Goal: Task Accomplishment & Management: Manage account settings

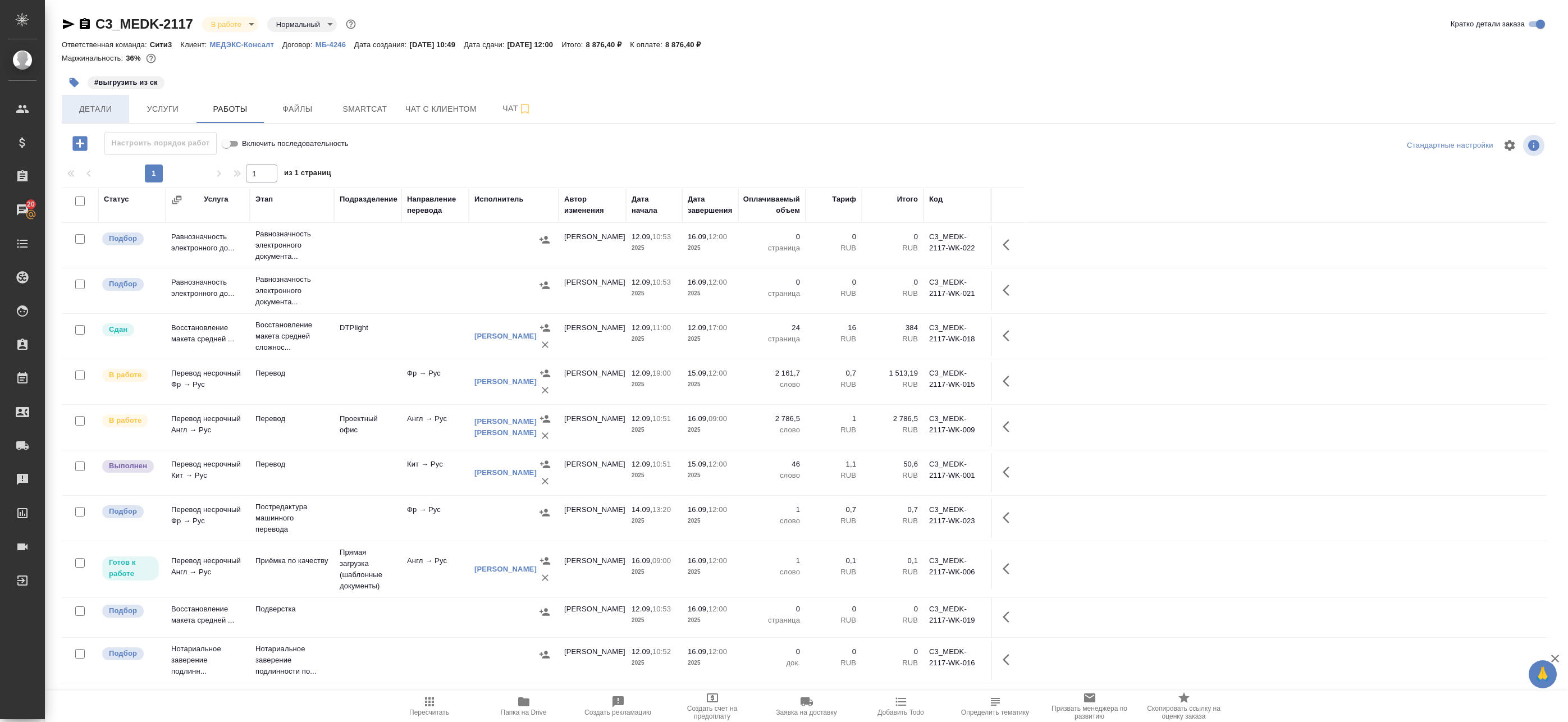
click at [96, 108] on span "Детали" at bounding box center [96, 109] width 54 height 14
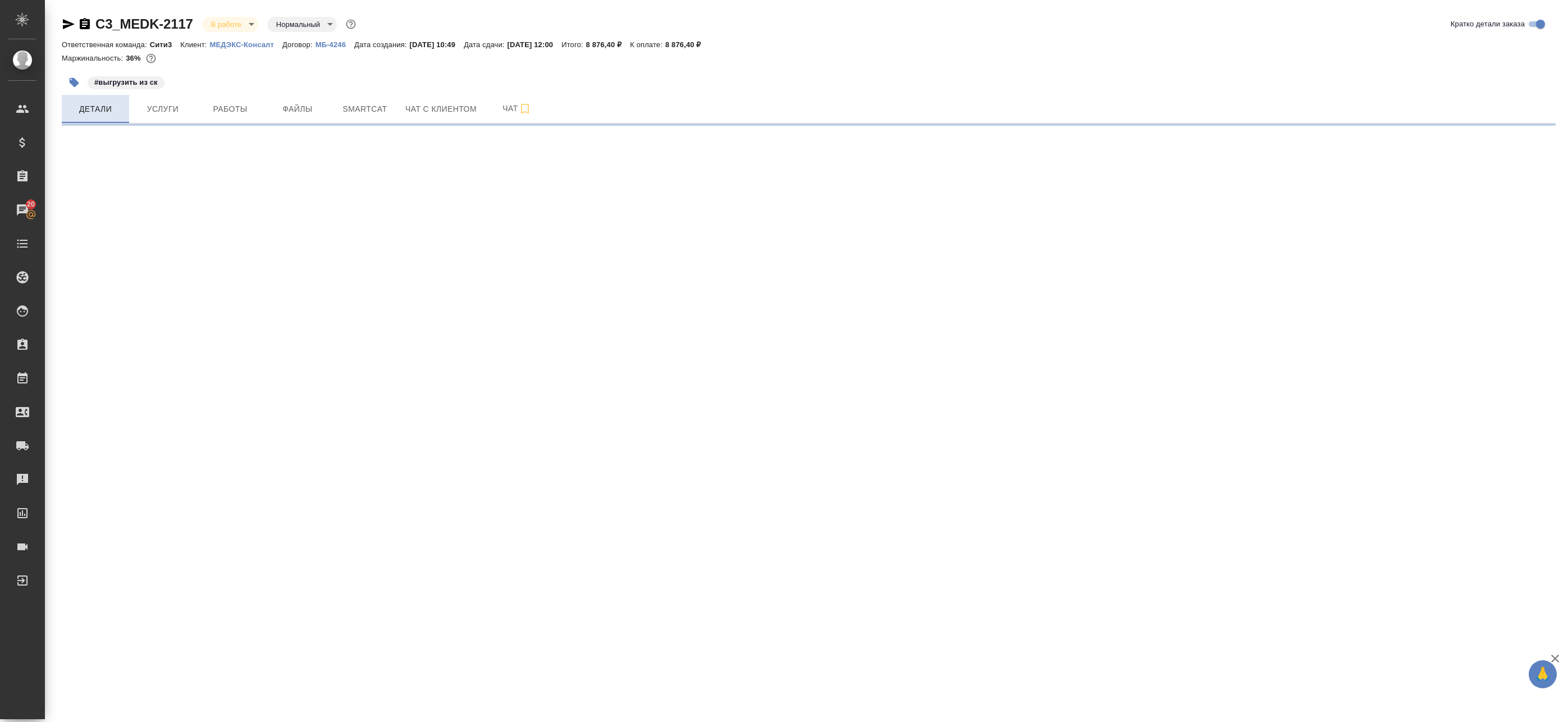
select select "RU"
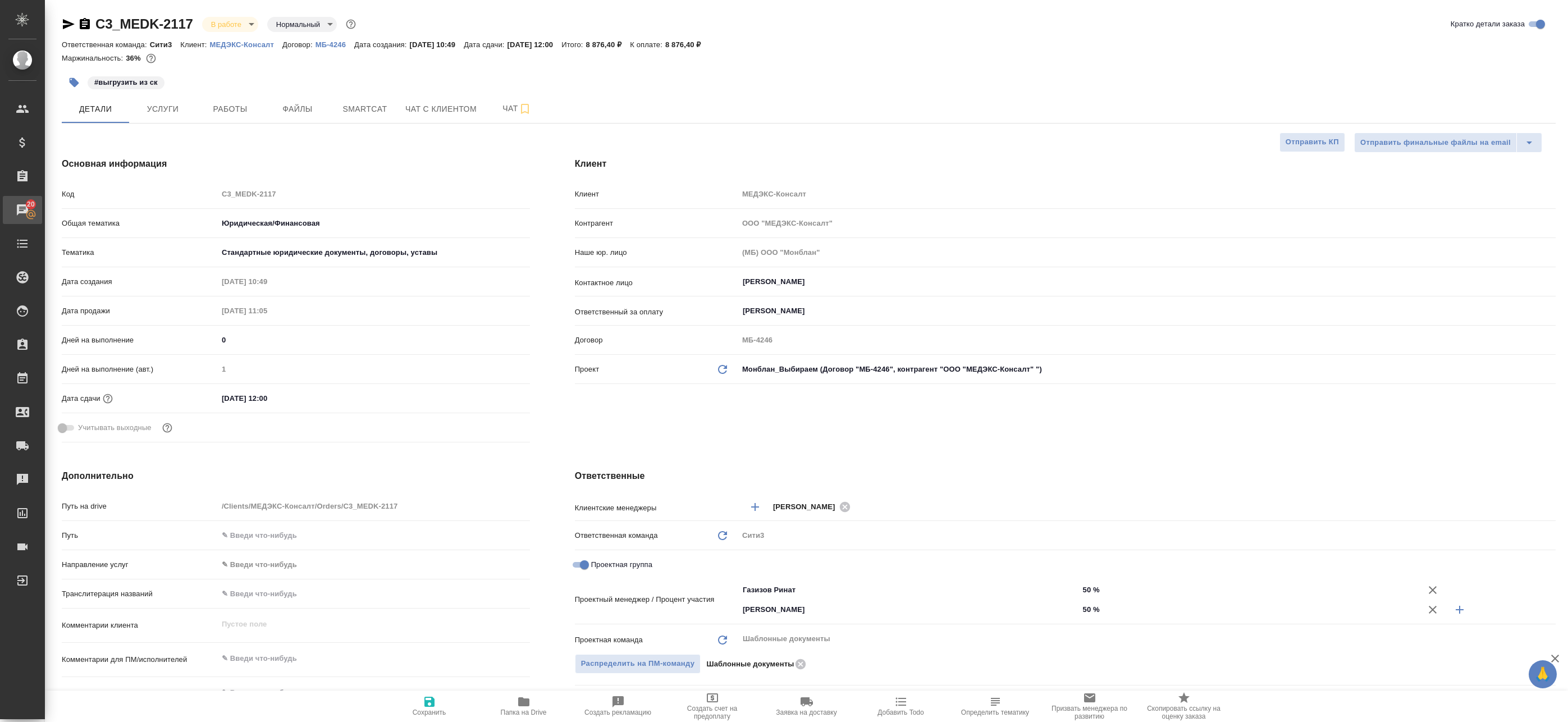
type textarea "x"
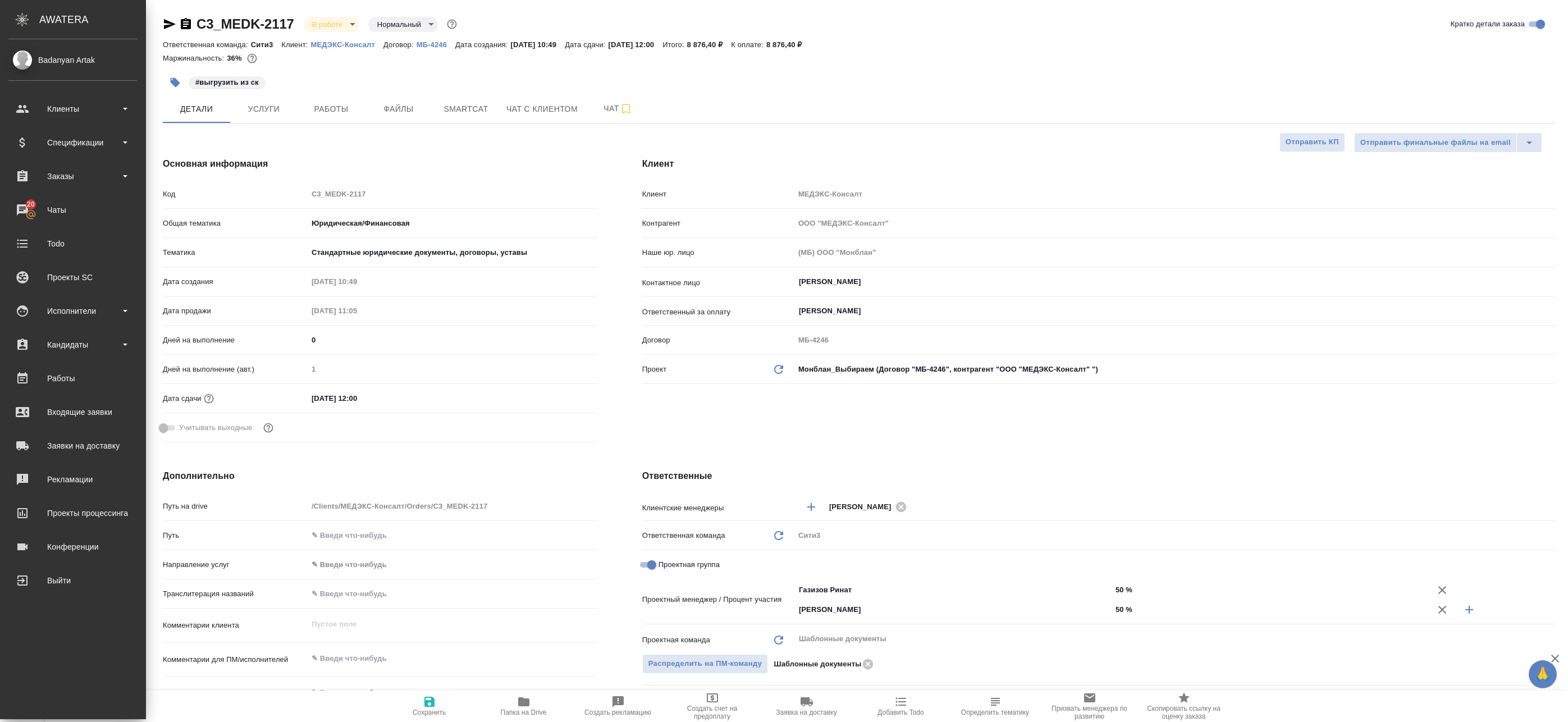
type textarea "x"
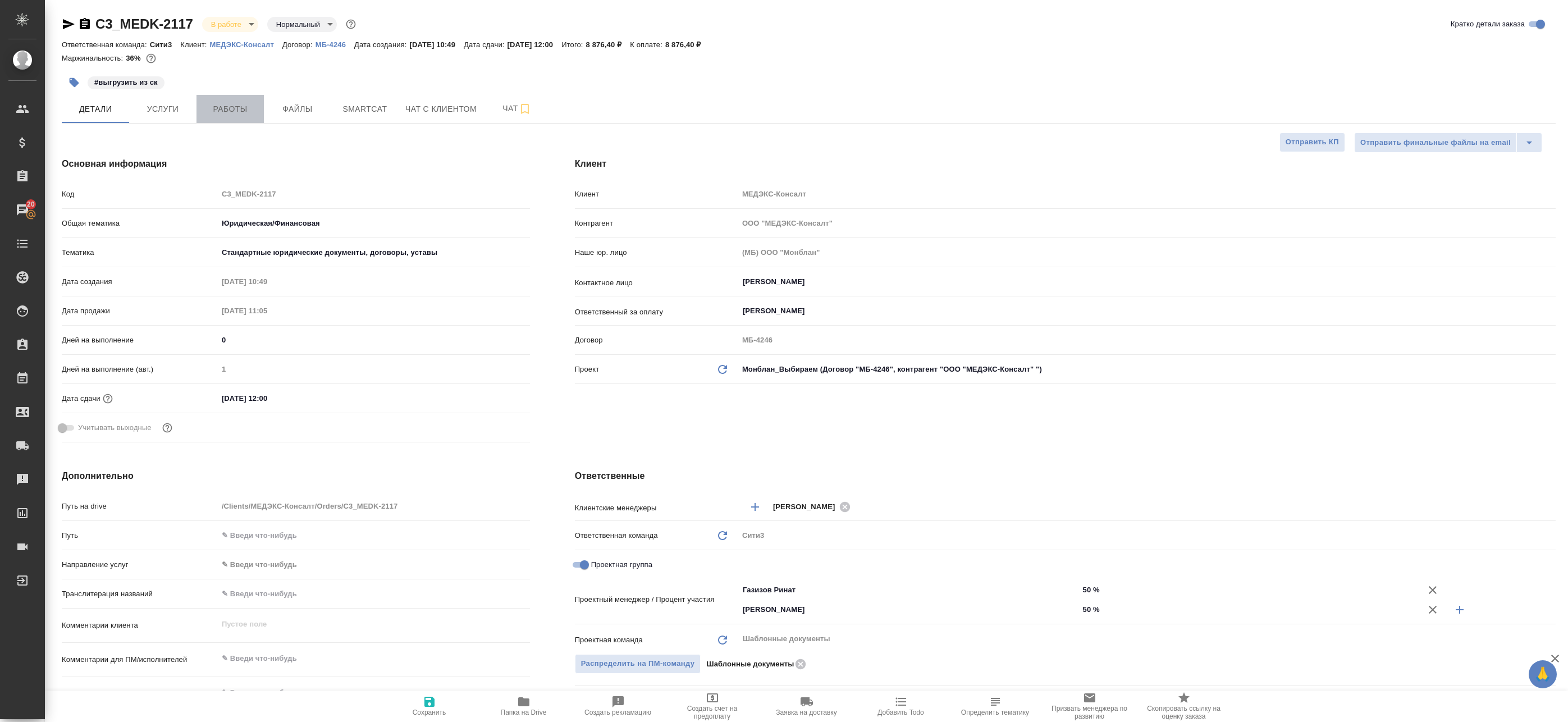
click at [231, 101] on button "Работы" at bounding box center [230, 109] width 67 height 28
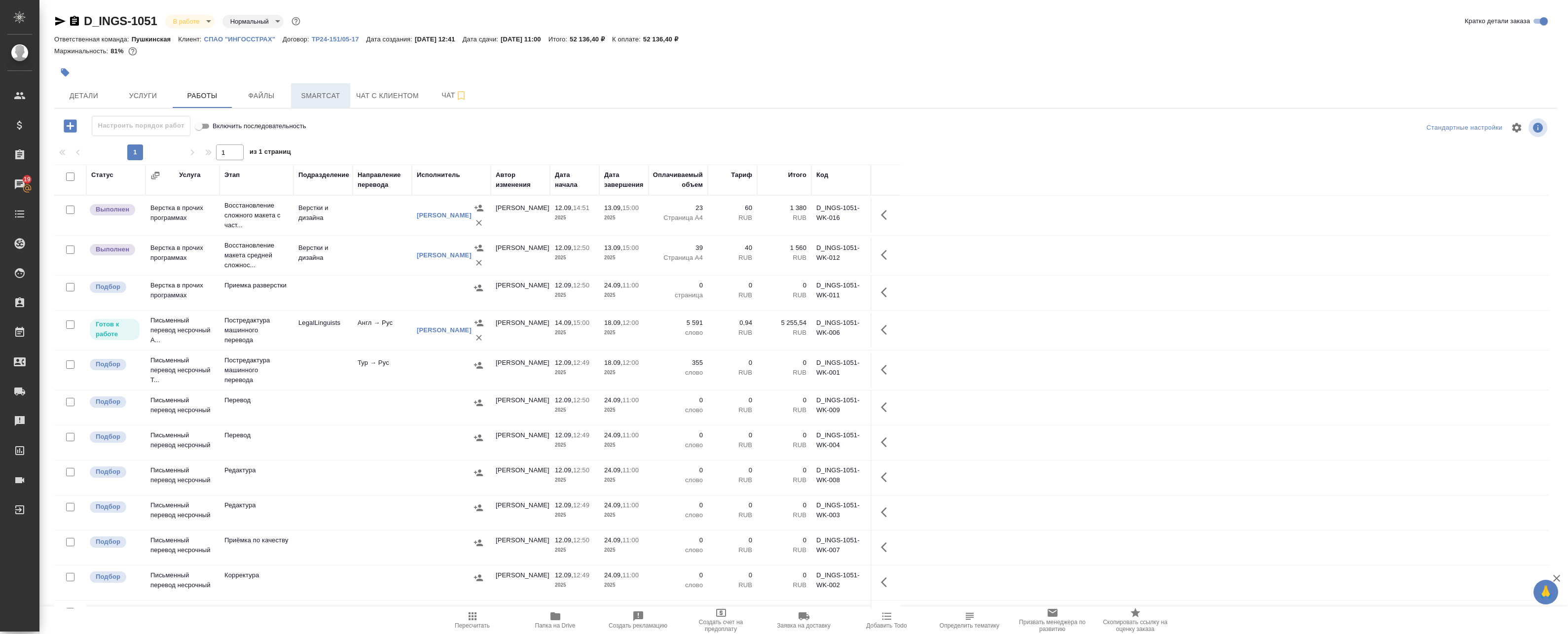
click at [314, 99] on span "Smartcat" at bounding box center [321, 96] width 47 height 12
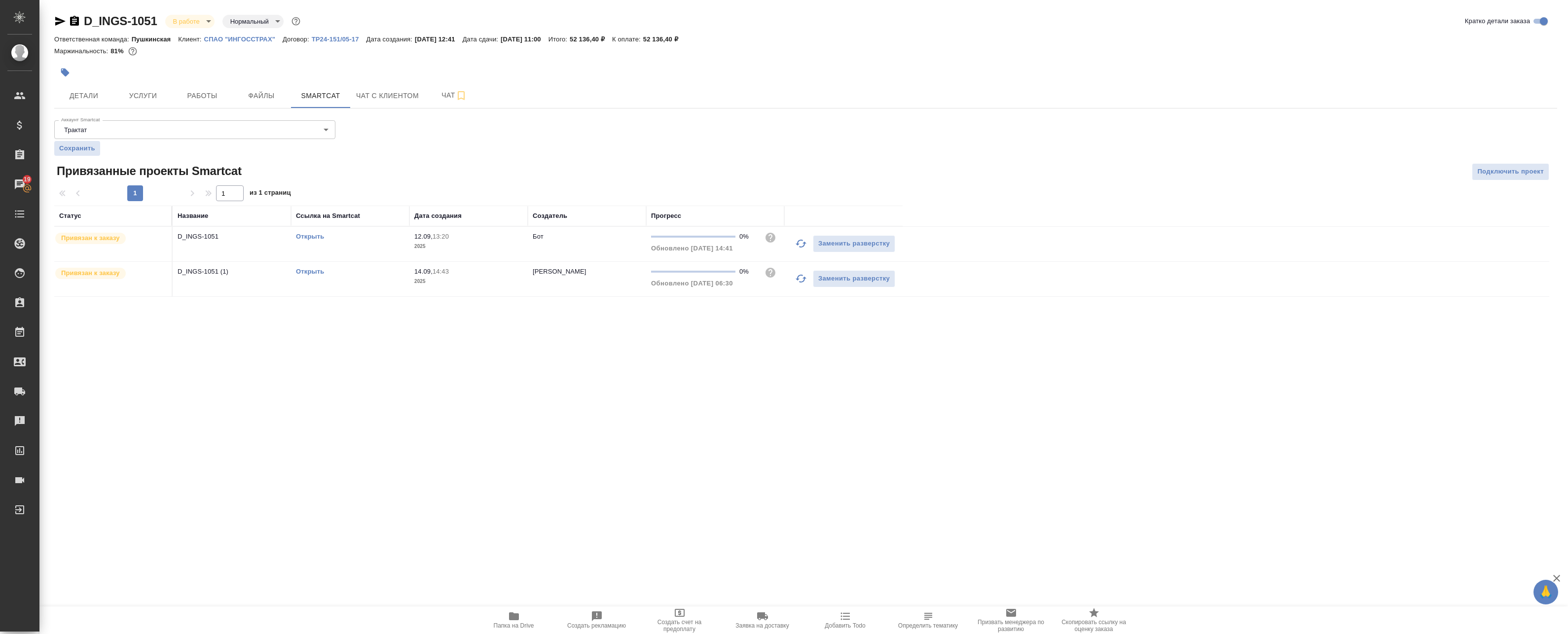
click at [305, 237] on link "Открыть" at bounding box center [309, 236] width 28 height 7
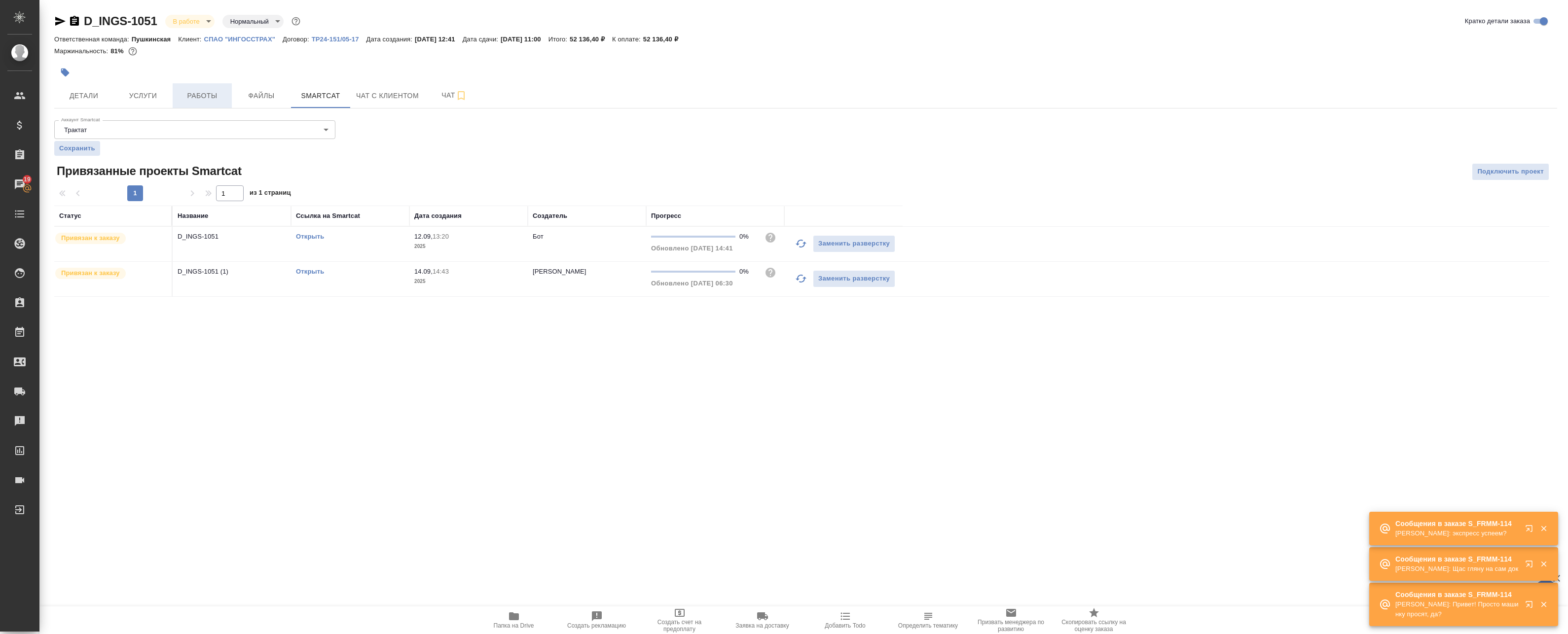
click at [186, 101] on span "Работы" at bounding box center [202, 96] width 47 height 12
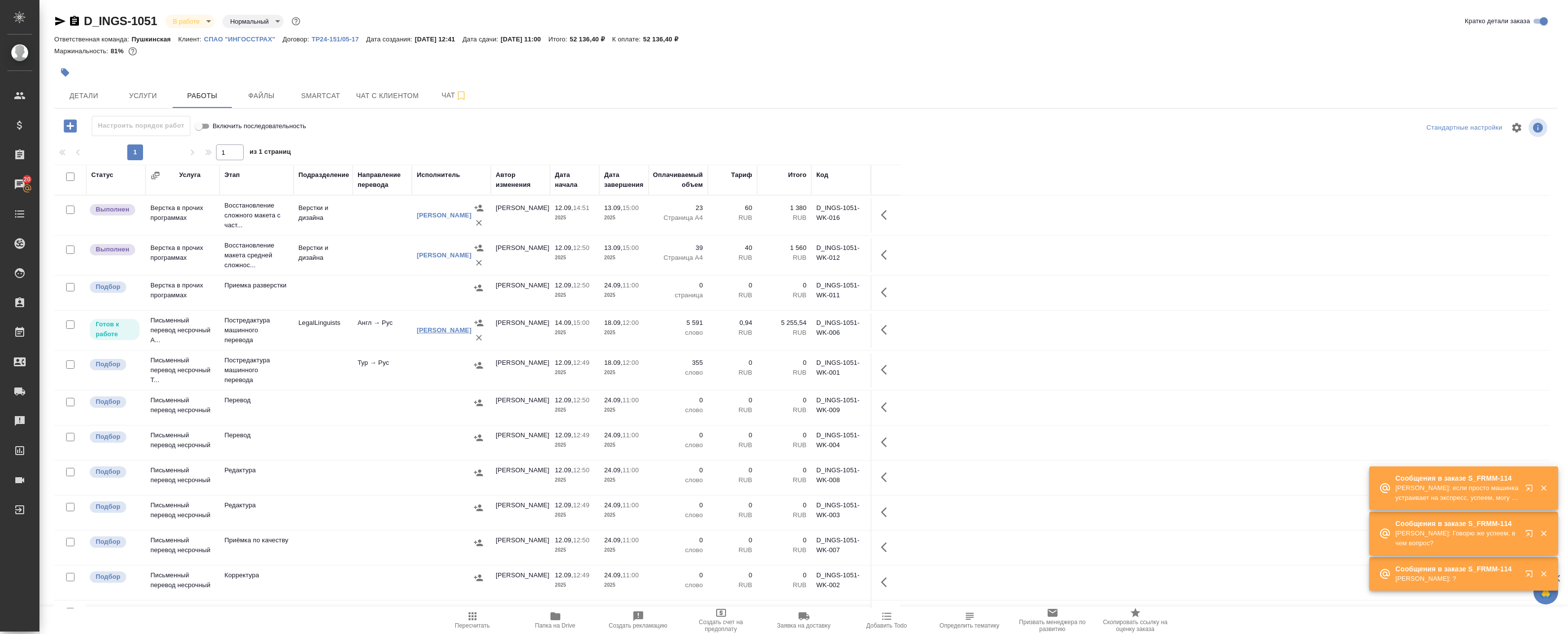
click at [424, 327] on link "Сидоренко Ольга Александровна" at bounding box center [444, 330] width 55 height 7
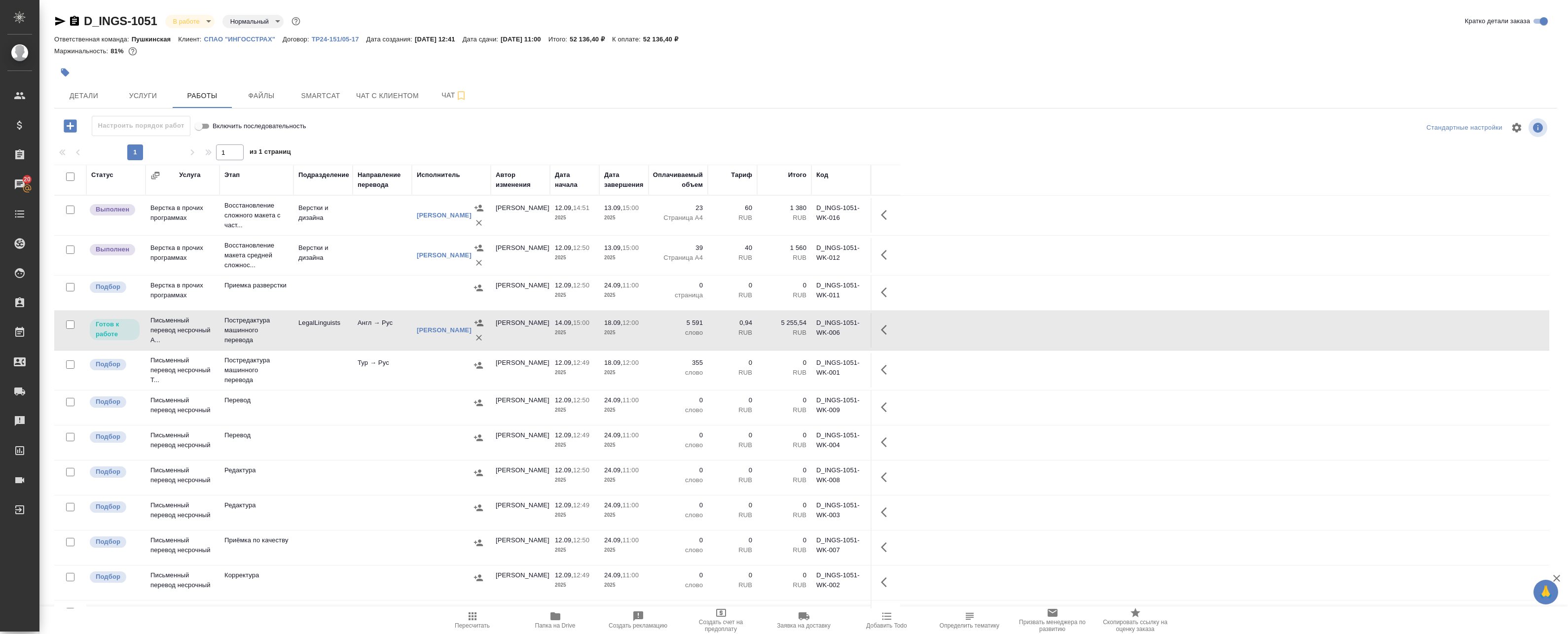
click at [482, 620] on span "Пересчитать" at bounding box center [472, 620] width 71 height 19
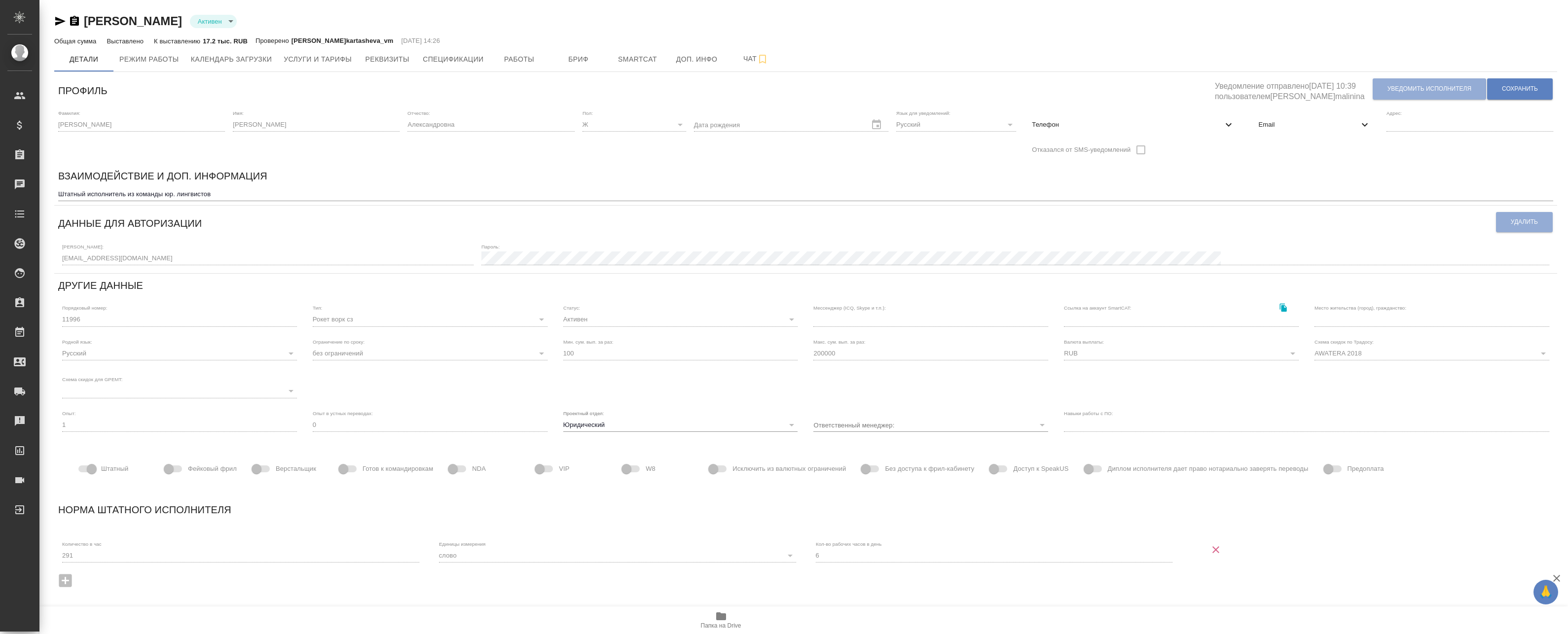
click at [1301, 131] on div "Email" at bounding box center [1313, 124] width 127 height 22
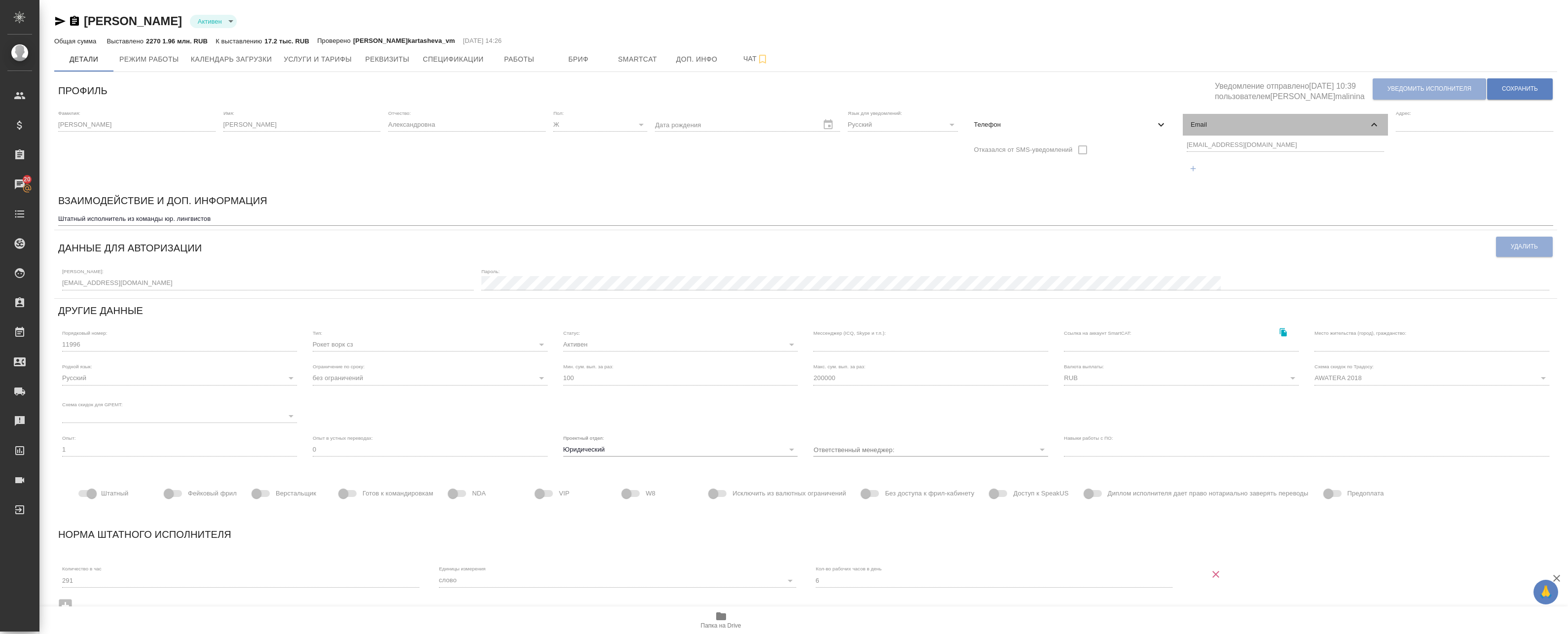
click at [1303, 131] on div "Email" at bounding box center [1285, 124] width 206 height 22
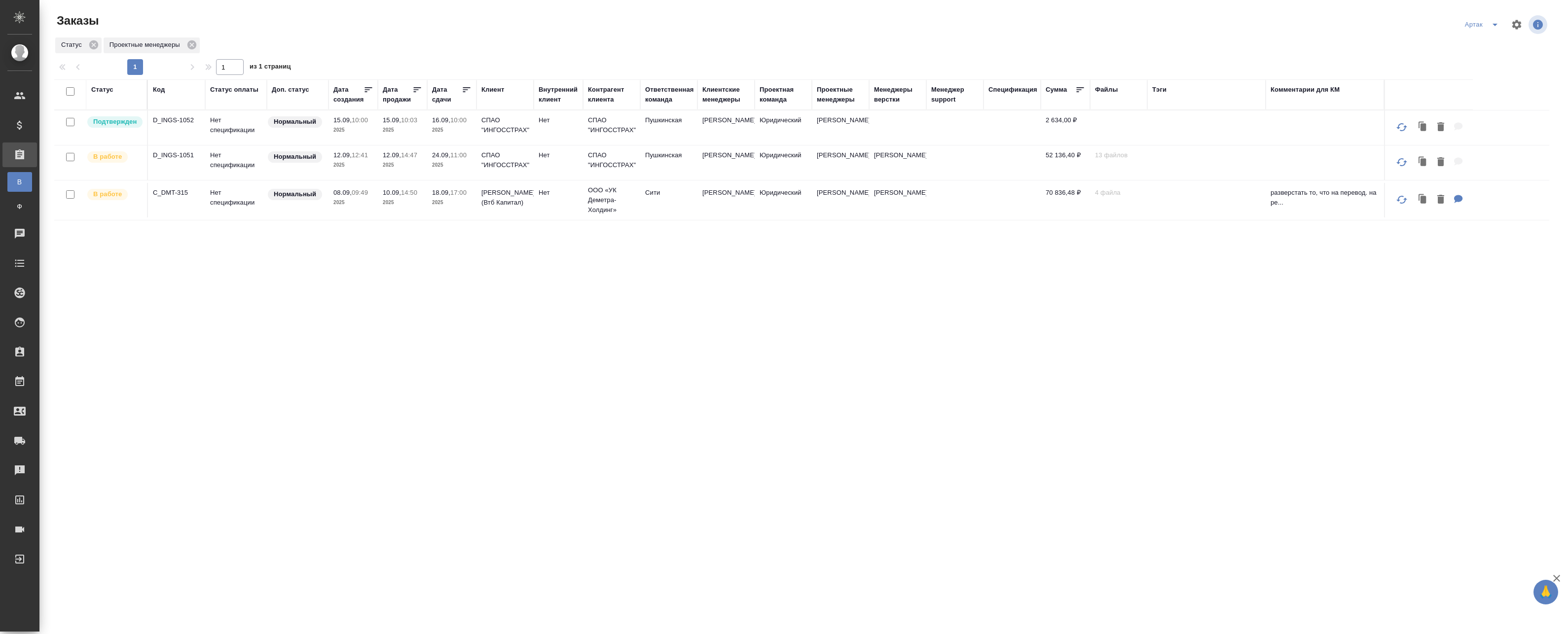
click at [436, 126] on p "2025" at bounding box center [451, 130] width 40 height 10
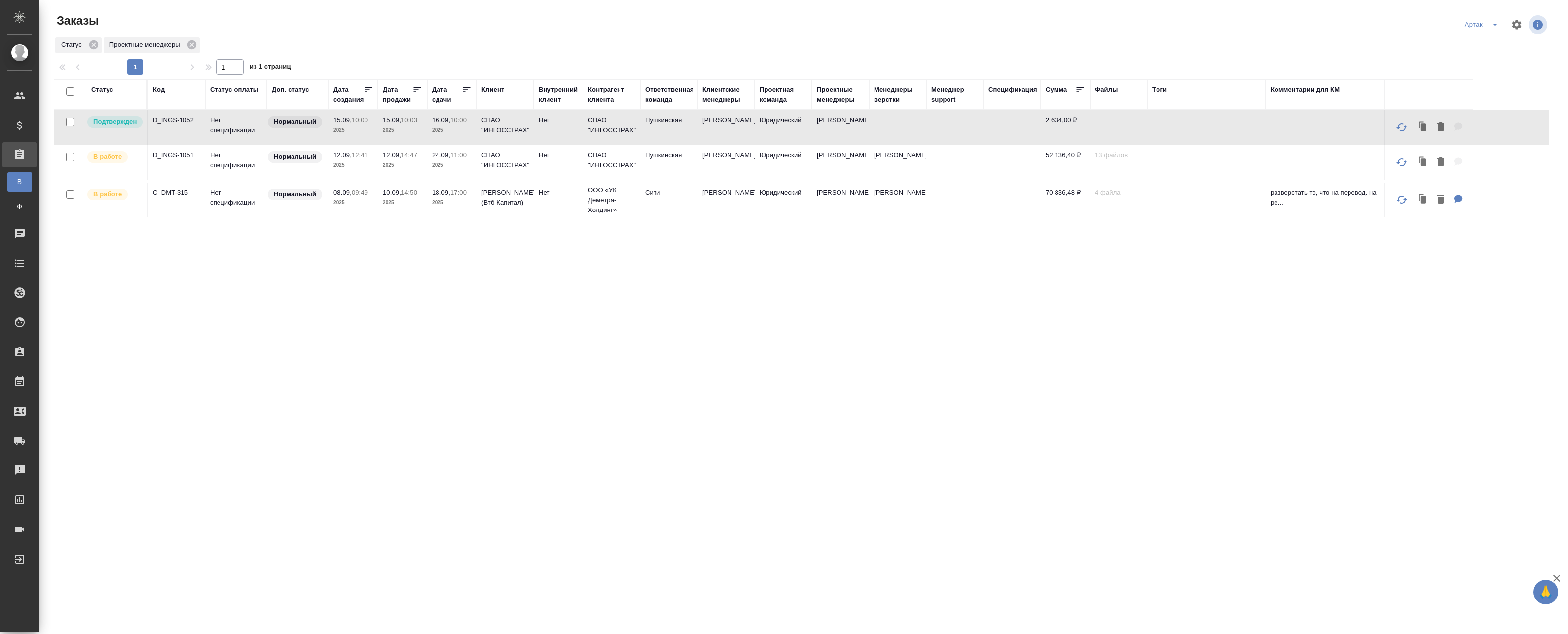
click at [436, 126] on p "2025" at bounding box center [451, 130] width 40 height 10
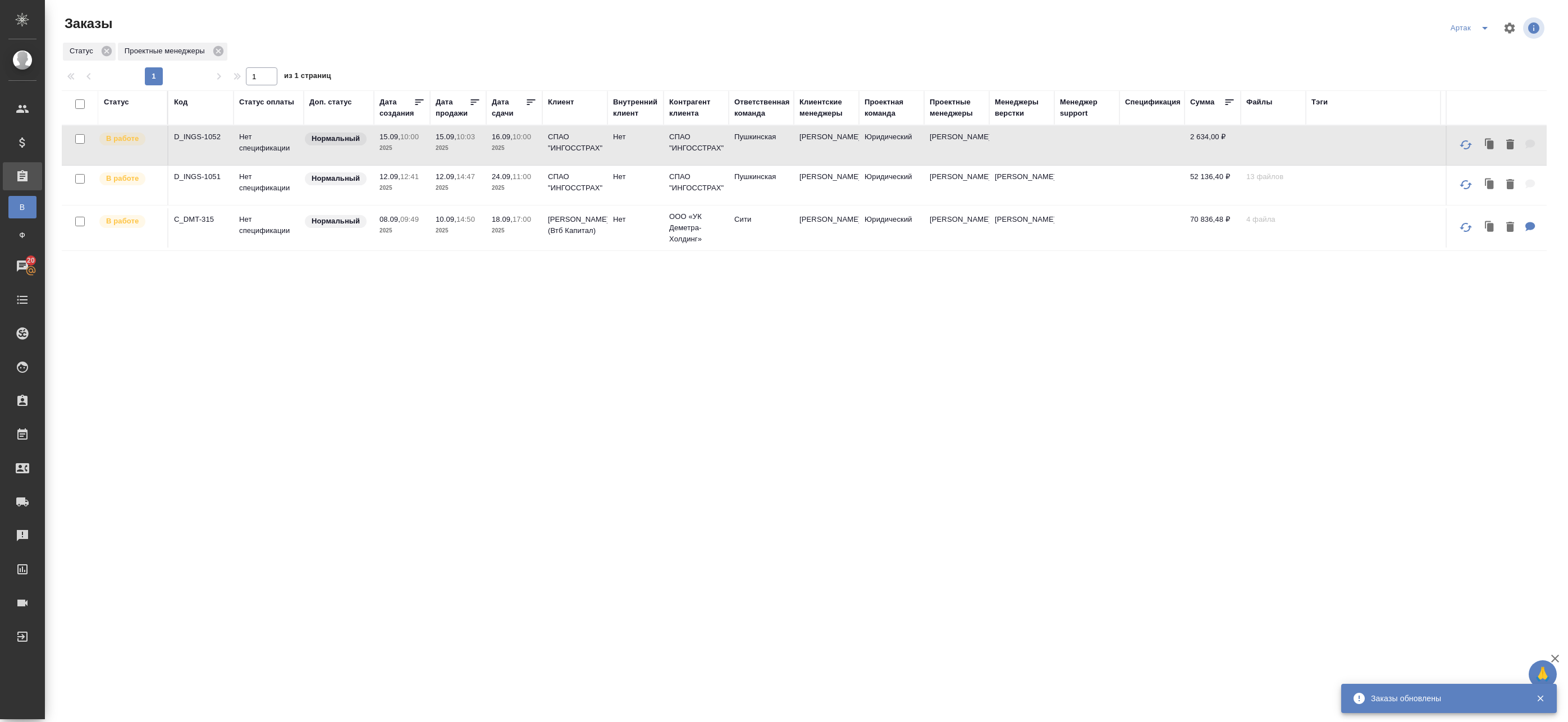
click at [411, 143] on p "2025" at bounding box center [401, 148] width 45 height 11
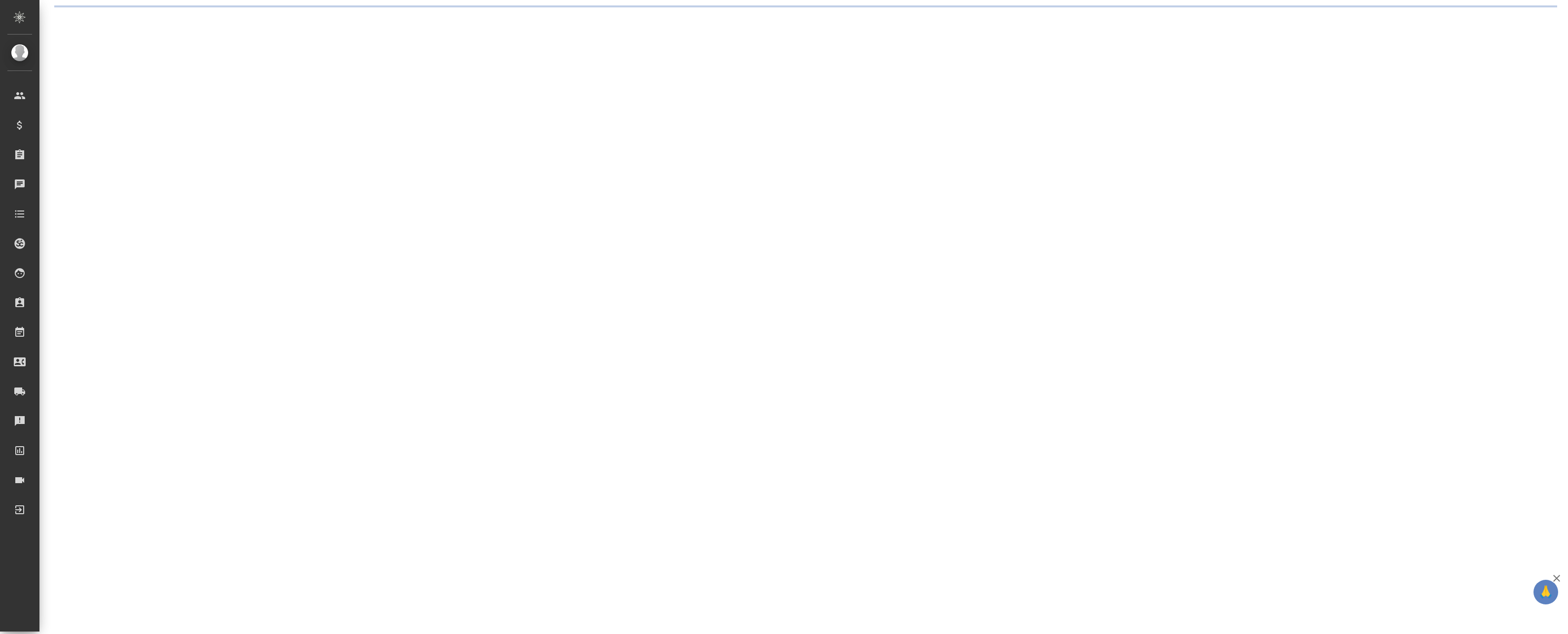
select select "RU"
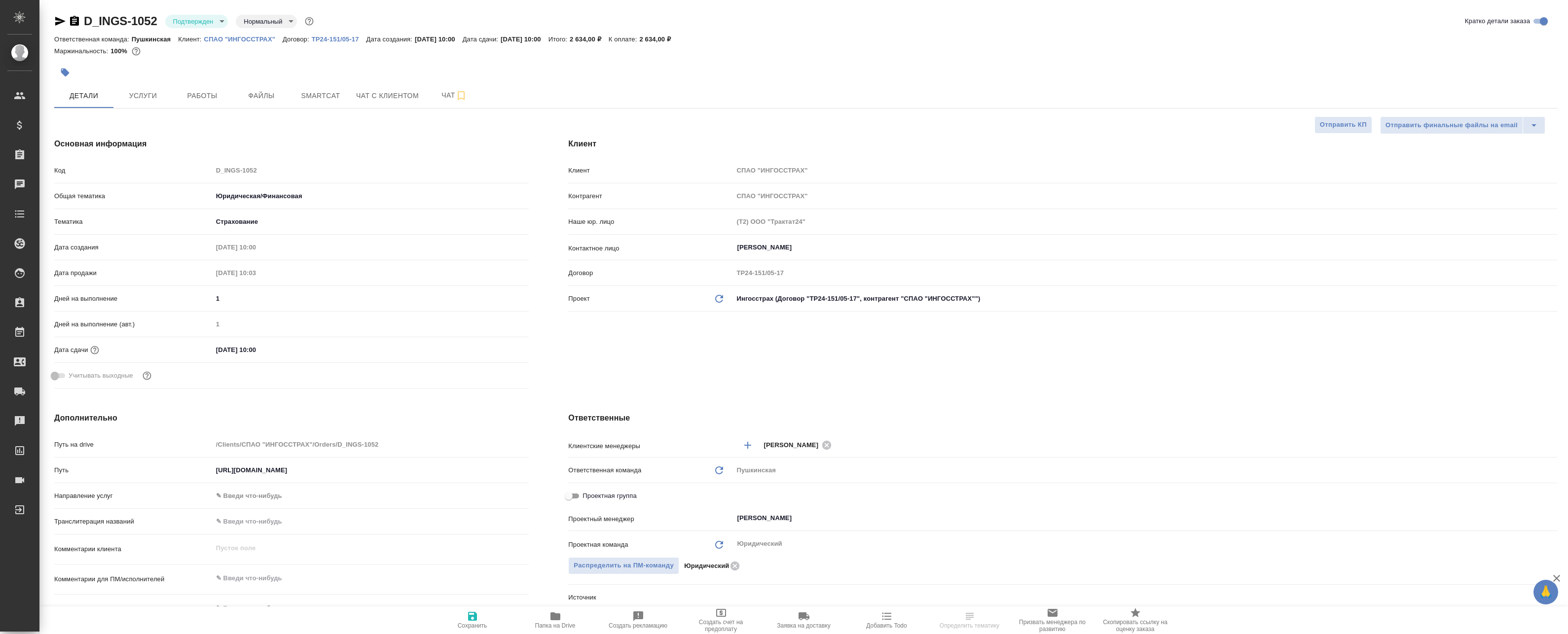
type textarea "x"
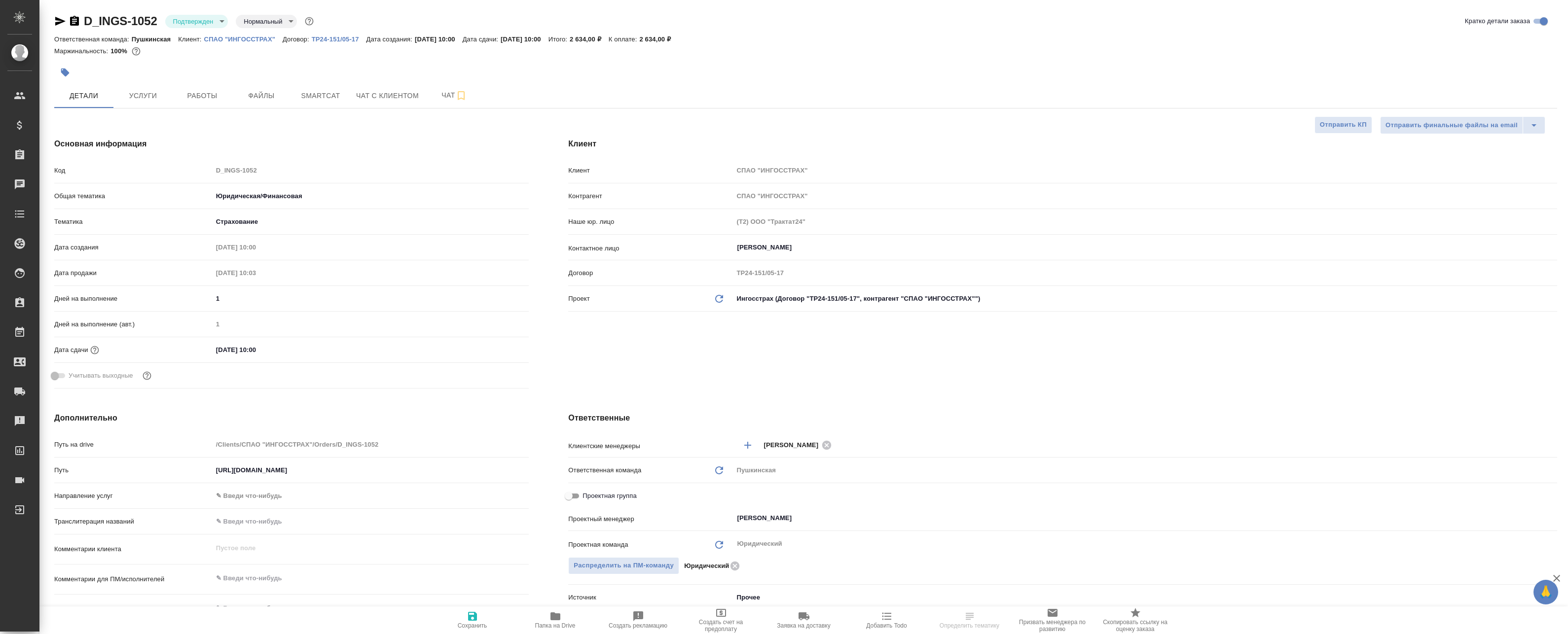
type textarea "x"
click at [207, 20] on body "🙏 .cls-1 fill:#fff; AWATERA Badanyan Artak Клиенты Спецификации Заказы 20 Чаты …" at bounding box center [784, 317] width 1568 height 634
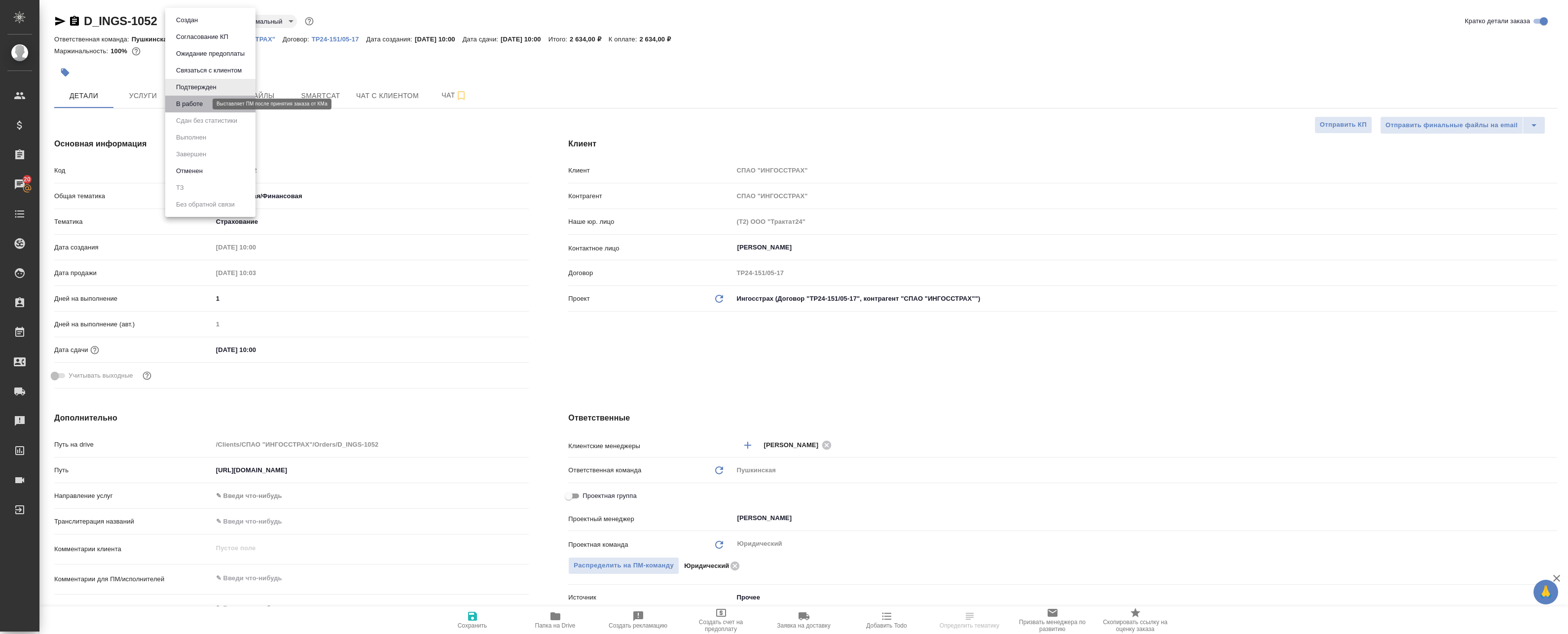
click at [200, 106] on button "В работе" at bounding box center [189, 104] width 32 height 11
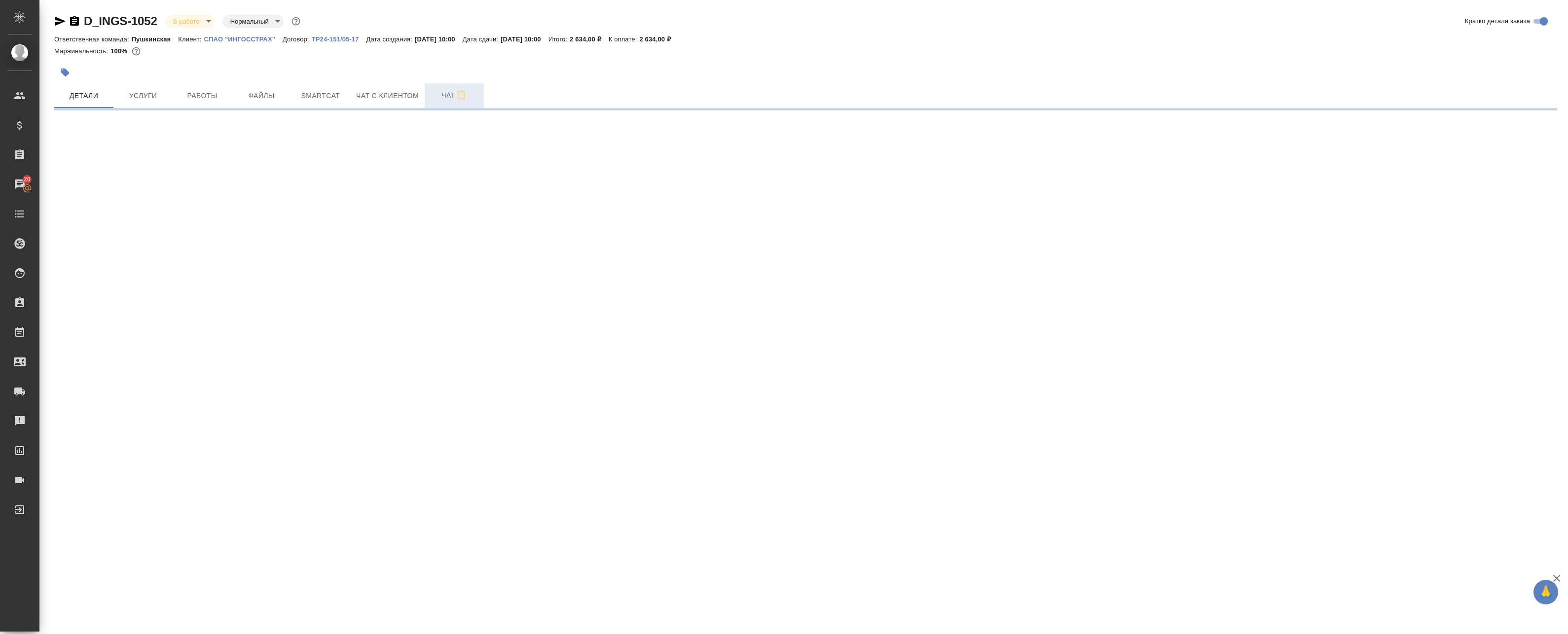
select select "RU"
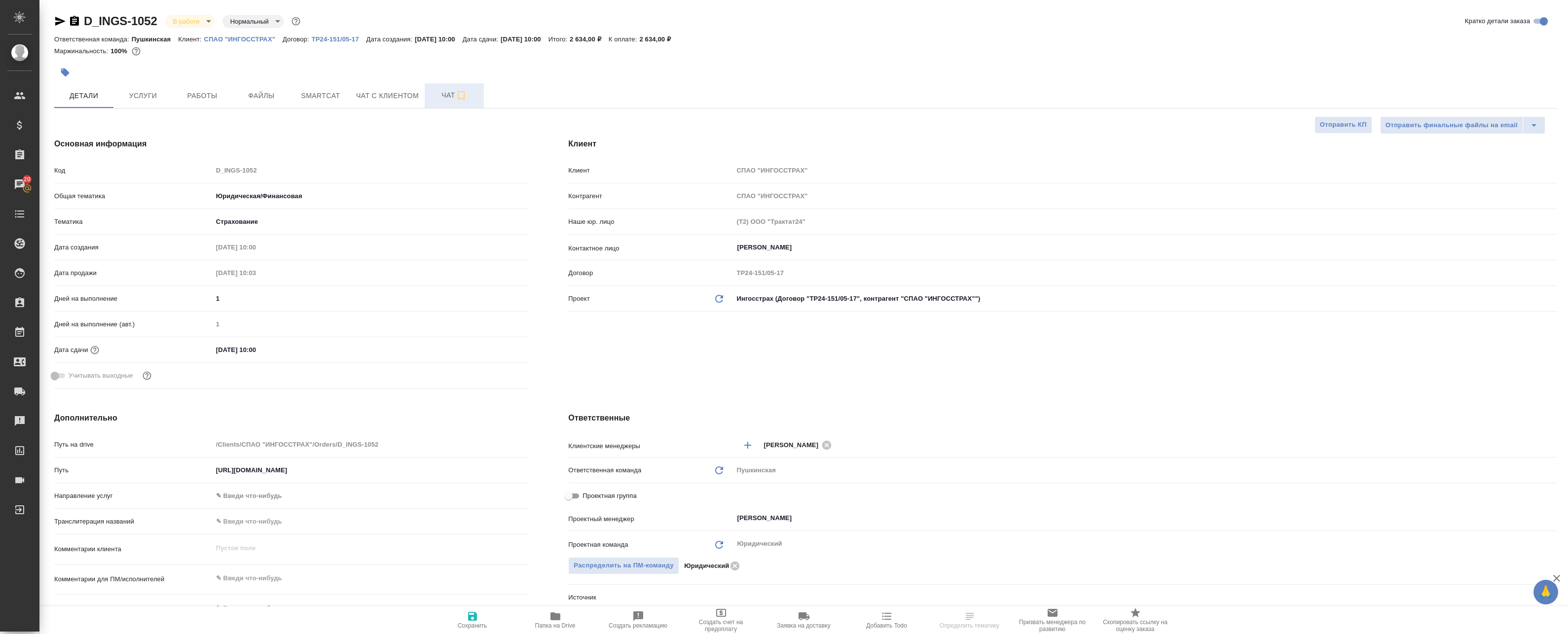
type textarea "x"
click at [448, 96] on span "Чат" at bounding box center [454, 95] width 47 height 12
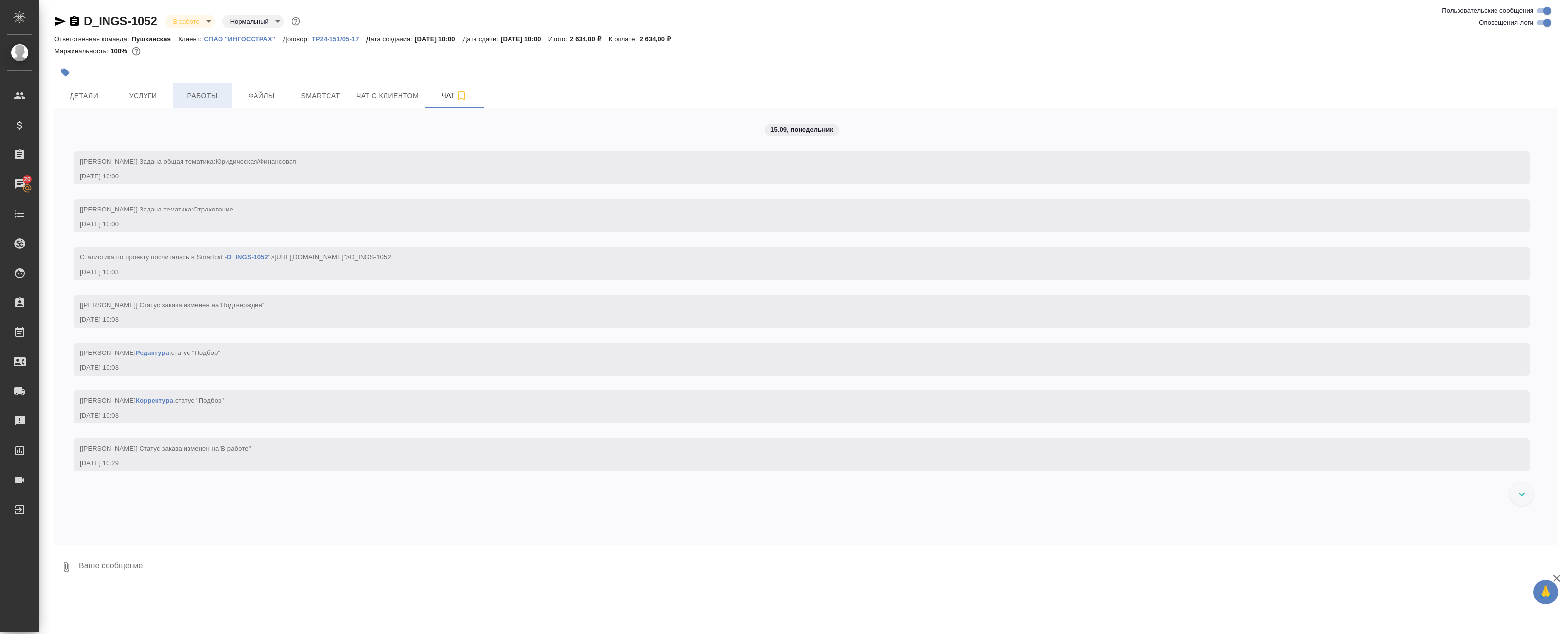
click at [219, 93] on span "Работы" at bounding box center [202, 96] width 47 height 12
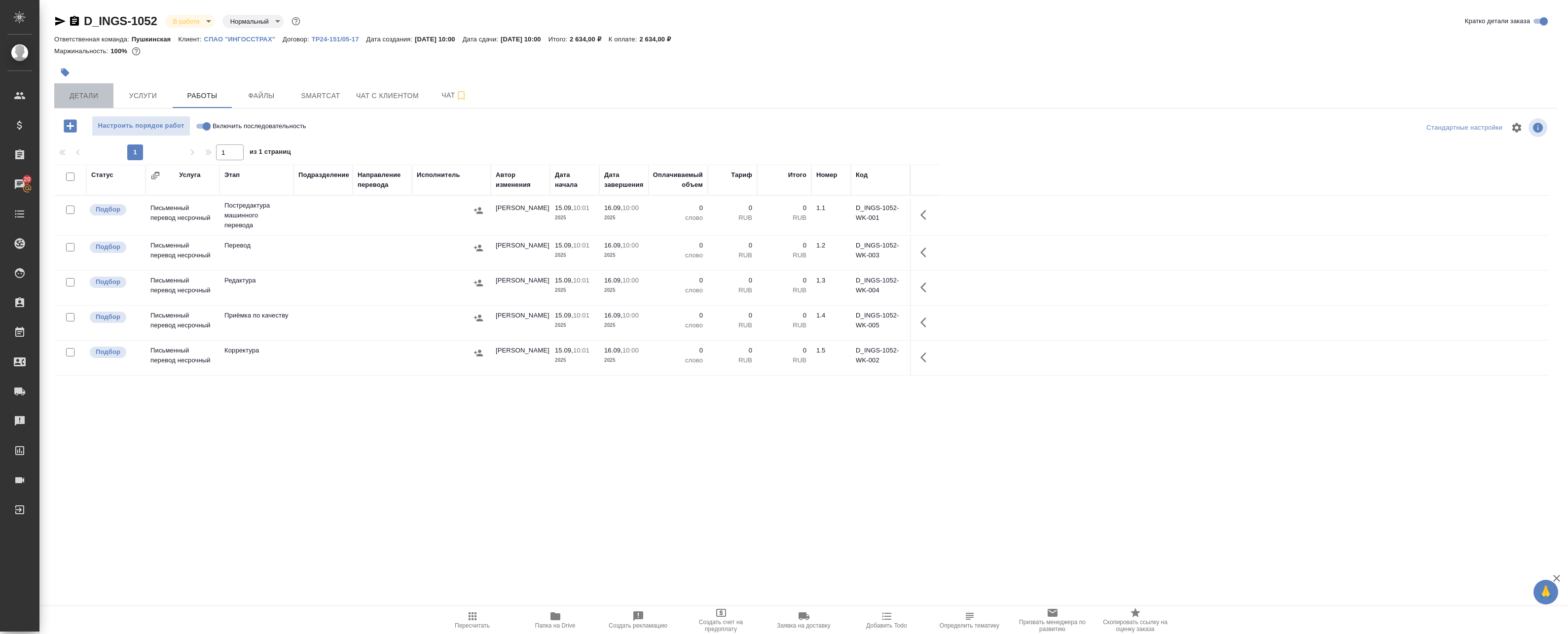
click at [95, 91] on span "Детали" at bounding box center [84, 96] width 47 height 12
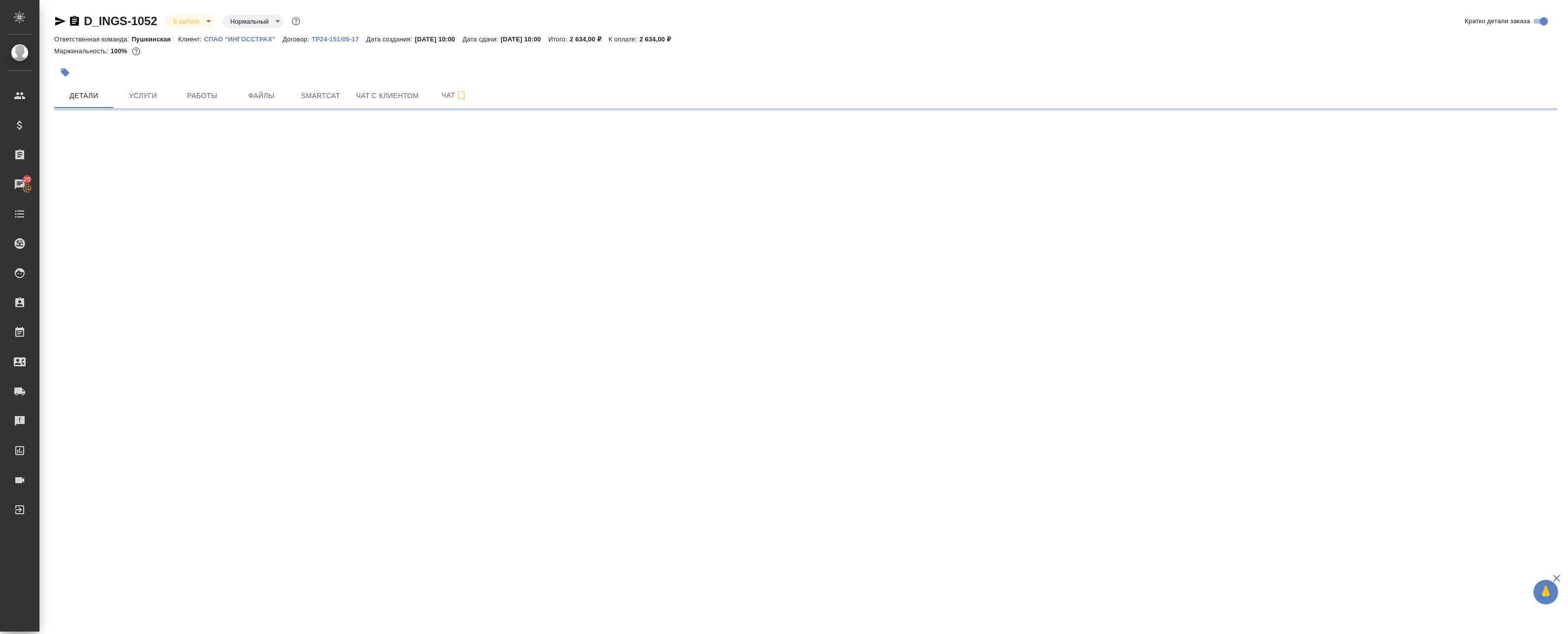
select select "RU"
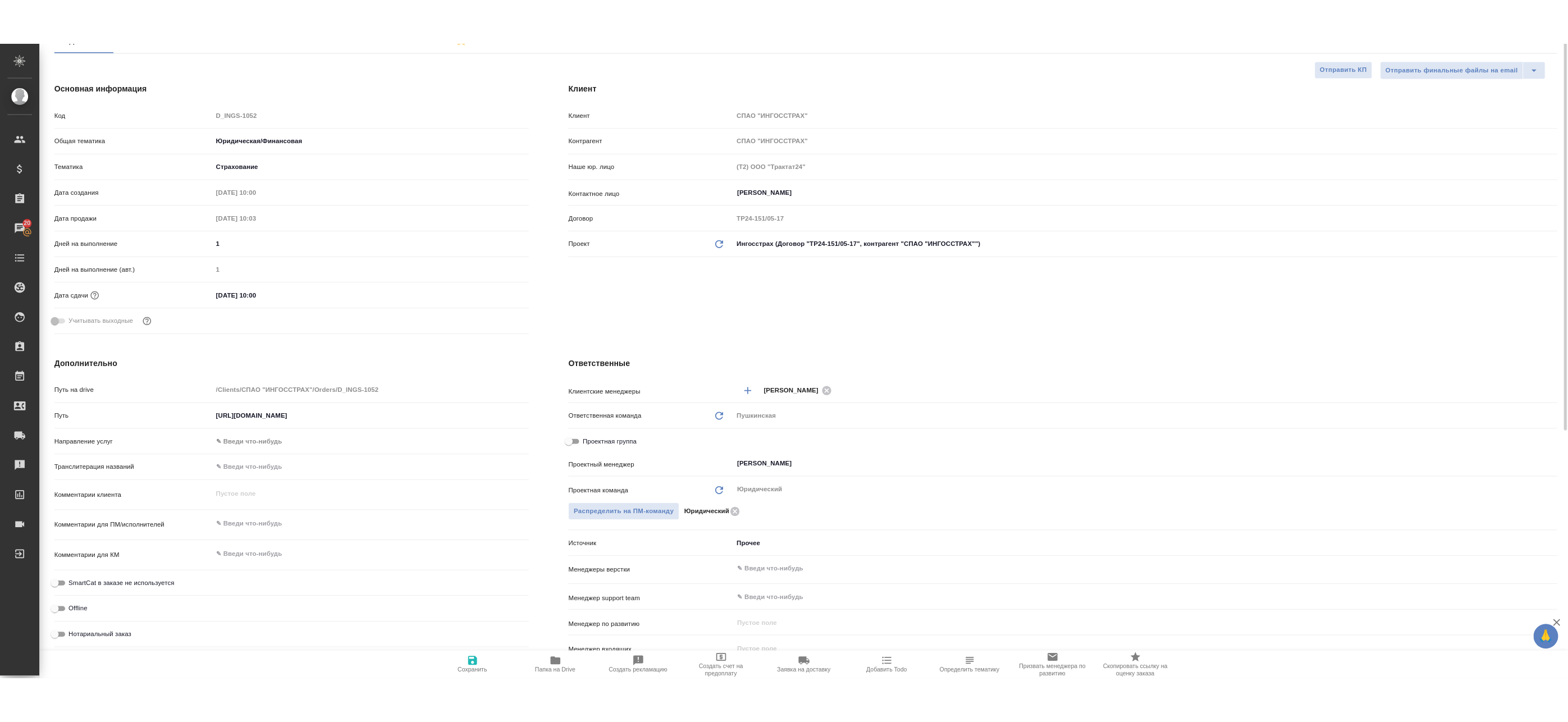
scroll to position [169, 0]
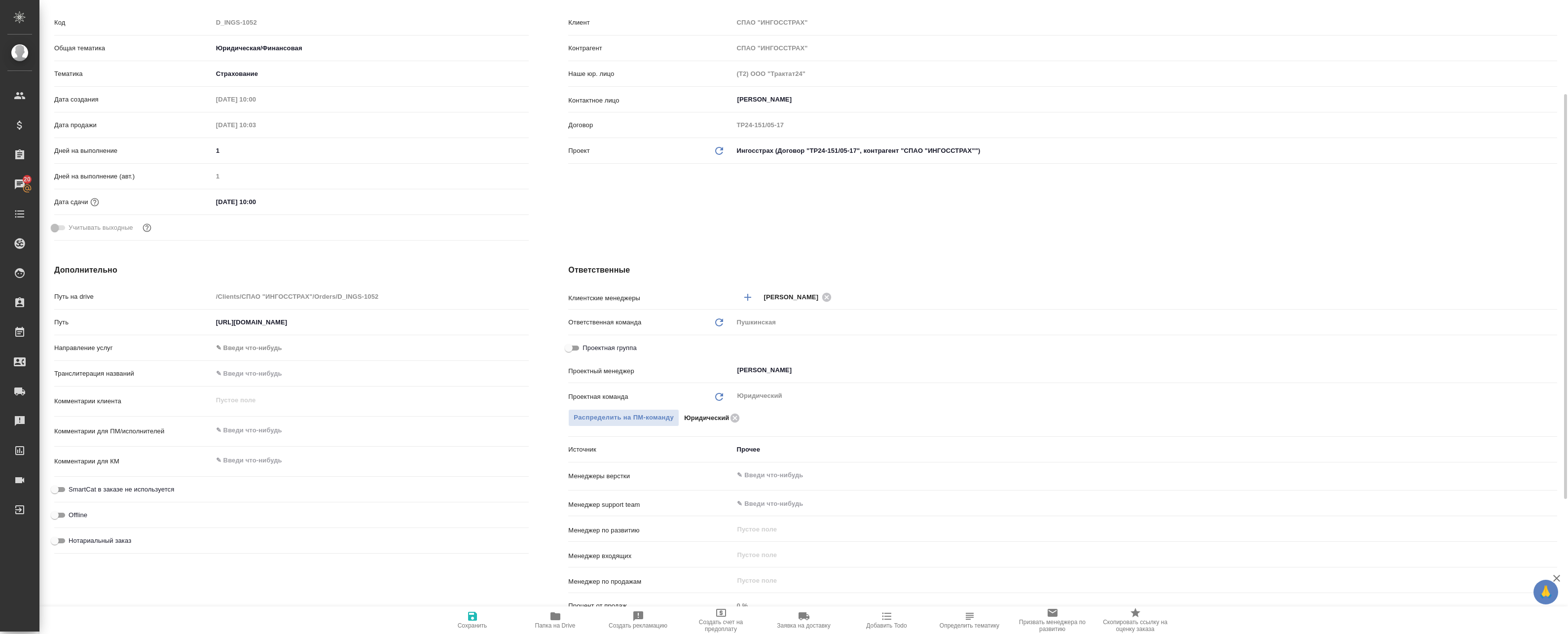
click at [255, 319] on input "https://drive.awatera.com/s/PkXXg65Nq4sz7LT" at bounding box center [371, 322] width 317 height 14
click at [255, 319] on input "https://drive.awatera.com/s/PkXXg65Nq4sz7LT" at bounding box center [371, 322] width 316 height 14
type textarea "x"
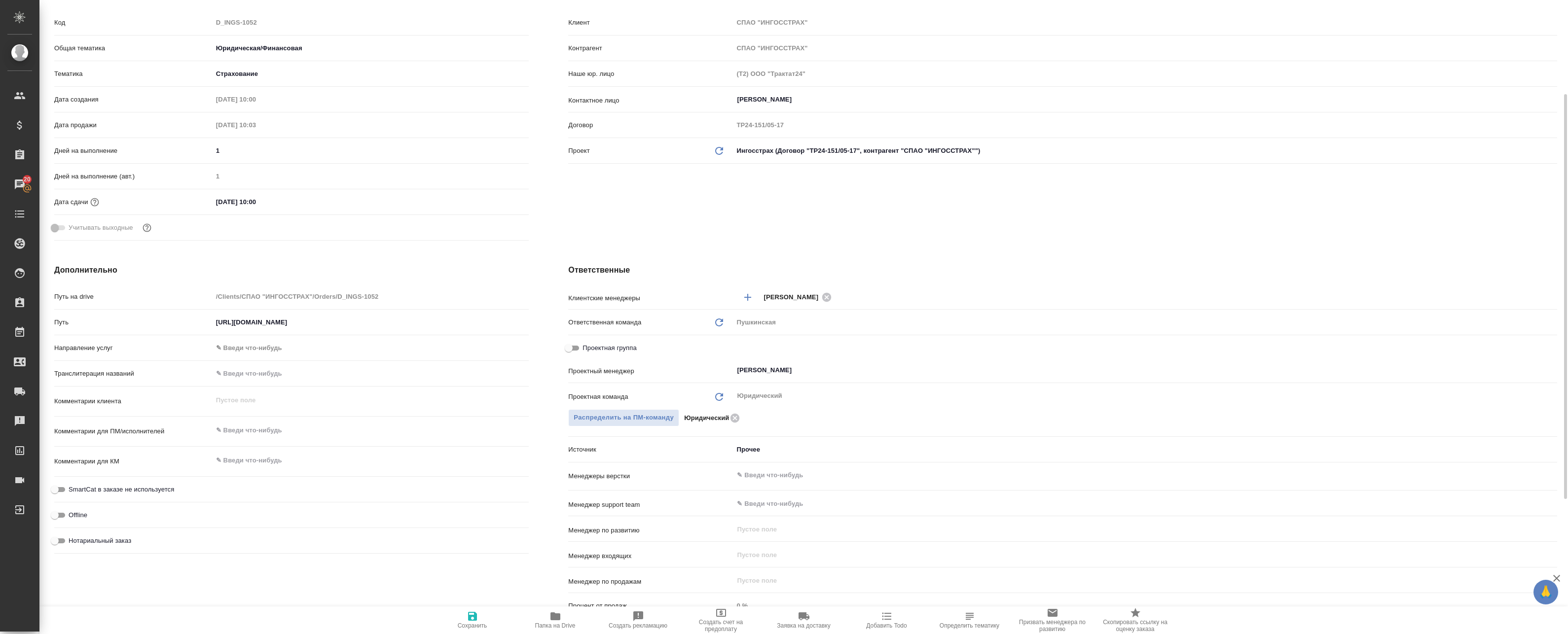
type textarea "x"
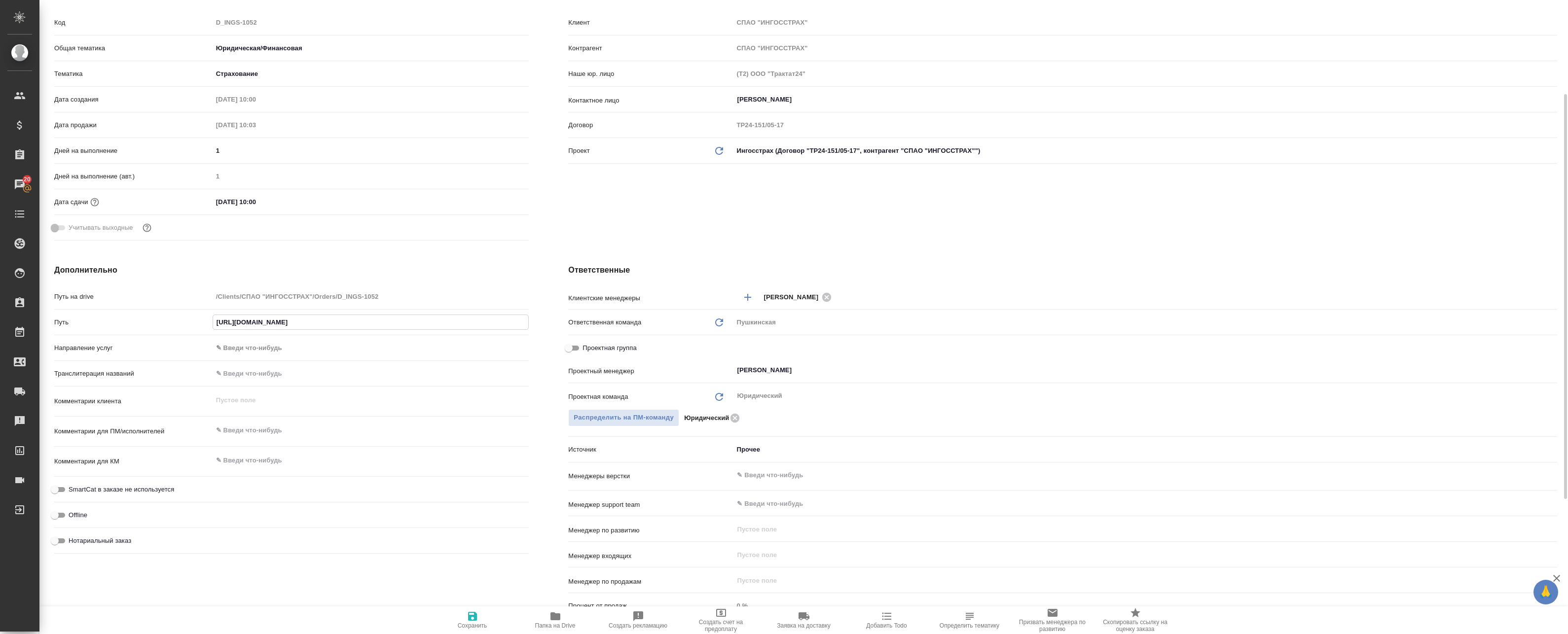
type textarea "x"
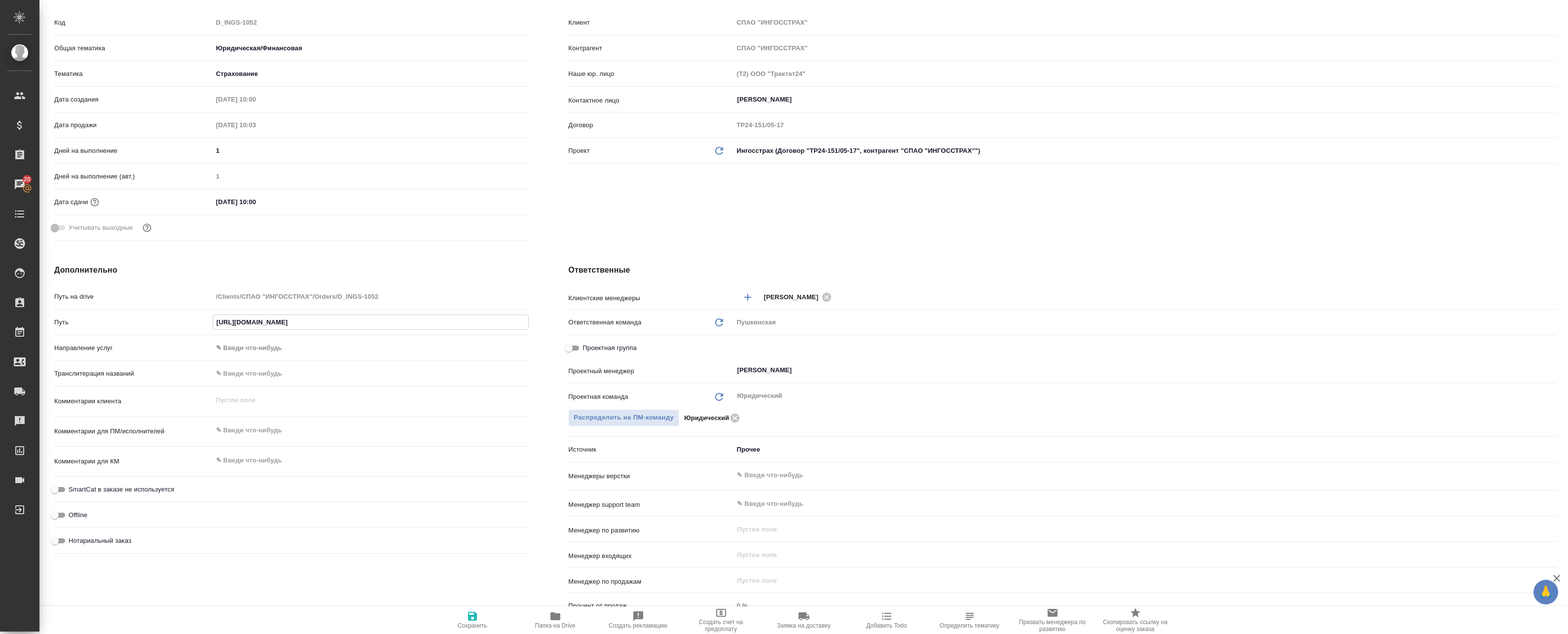
click at [552, 621] on icon "button" at bounding box center [555, 616] width 12 height 12
type textarea "x"
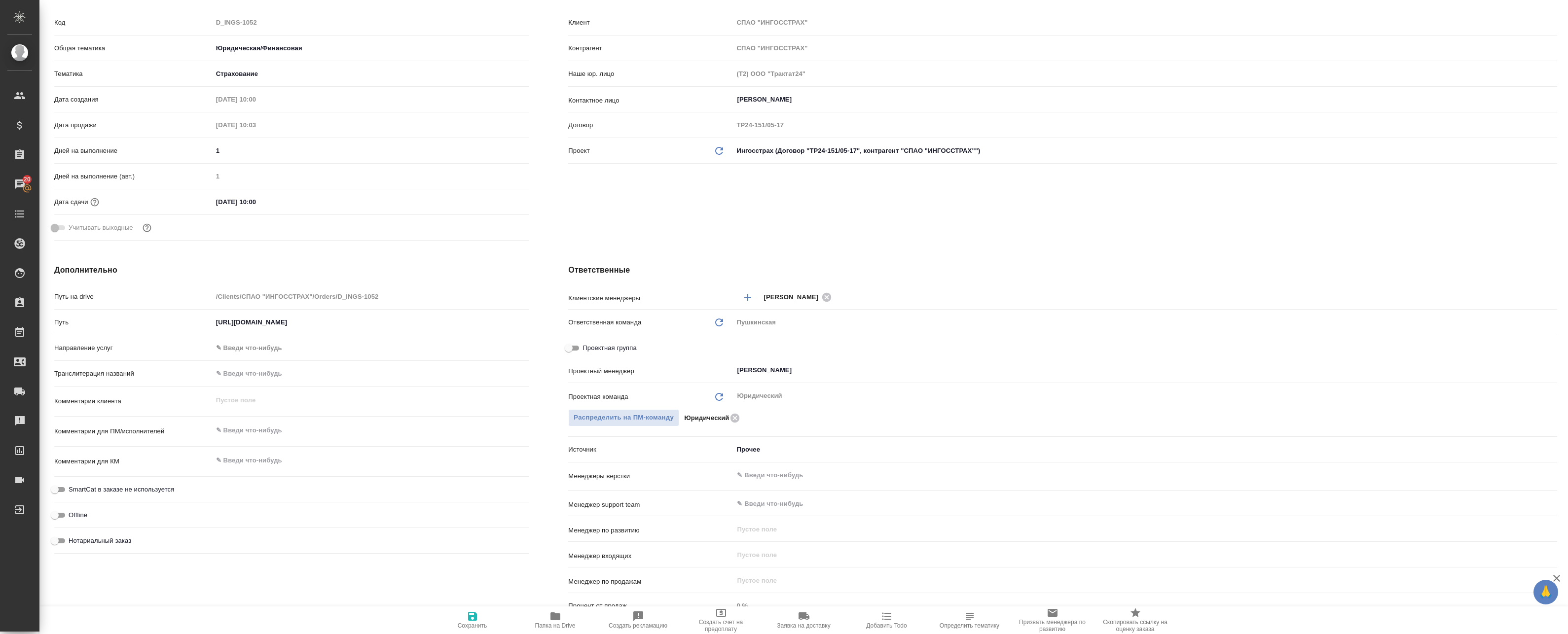
type textarea "x"
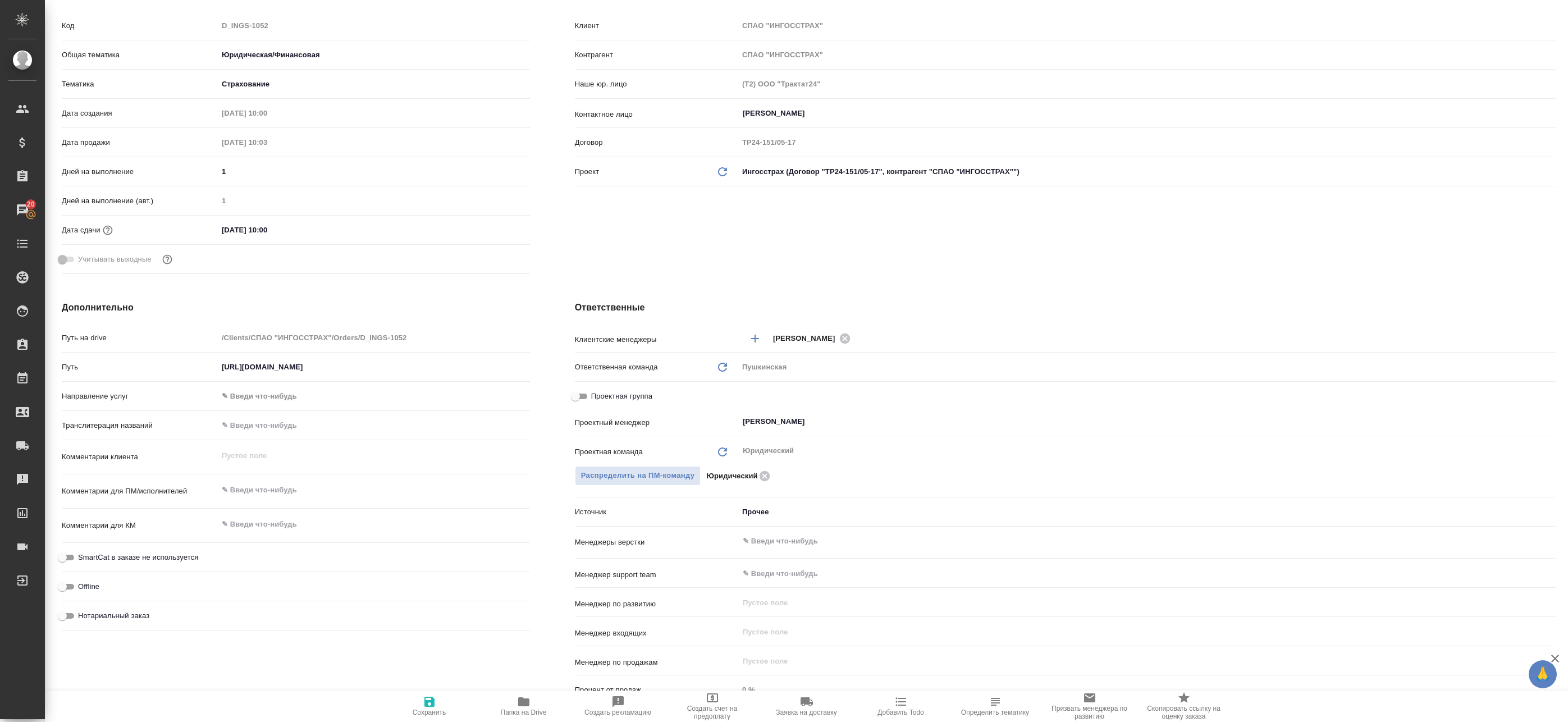
type textarea "x"
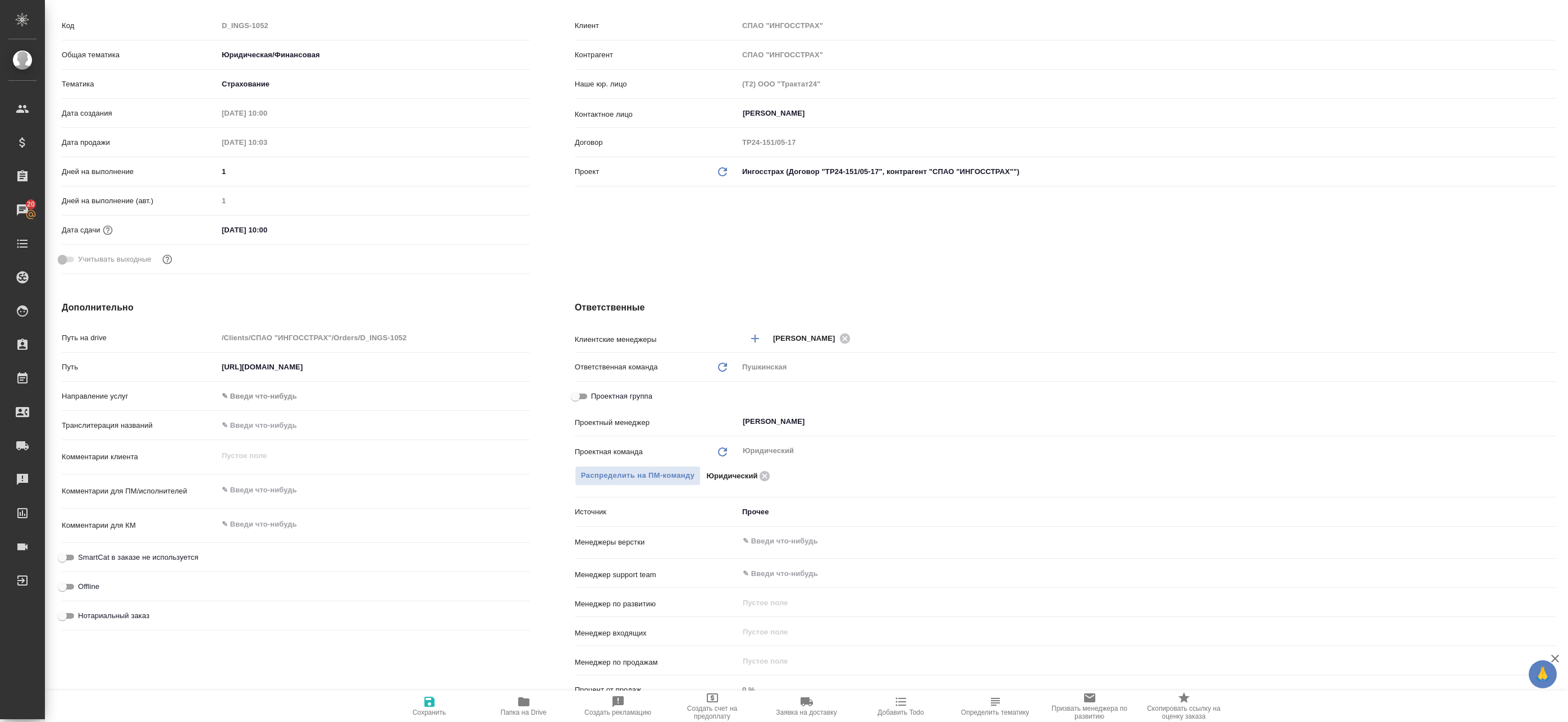
type textarea "x"
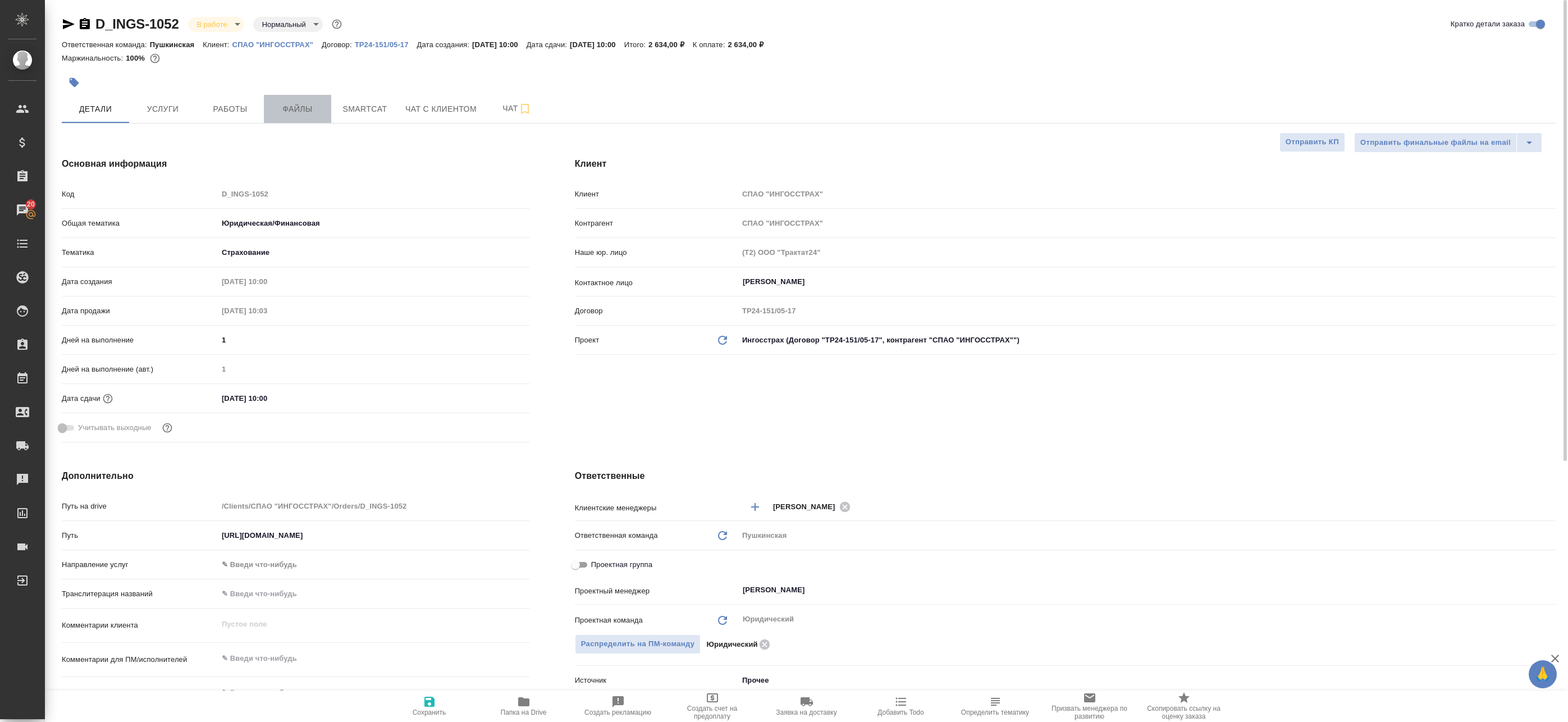
click at [325, 107] on button "Файлы" at bounding box center [297, 109] width 67 height 28
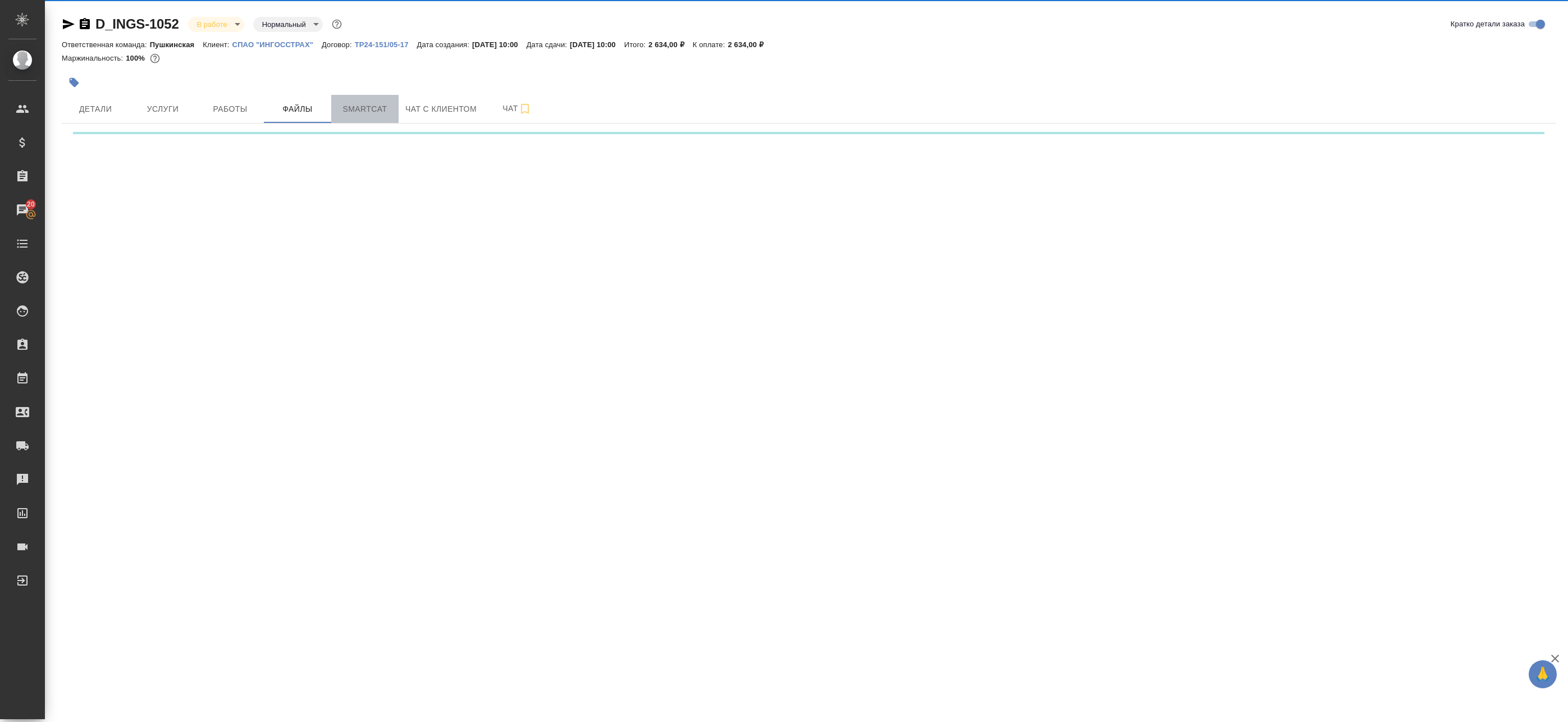
click at [379, 103] on span "Smartcat" at bounding box center [365, 109] width 54 height 14
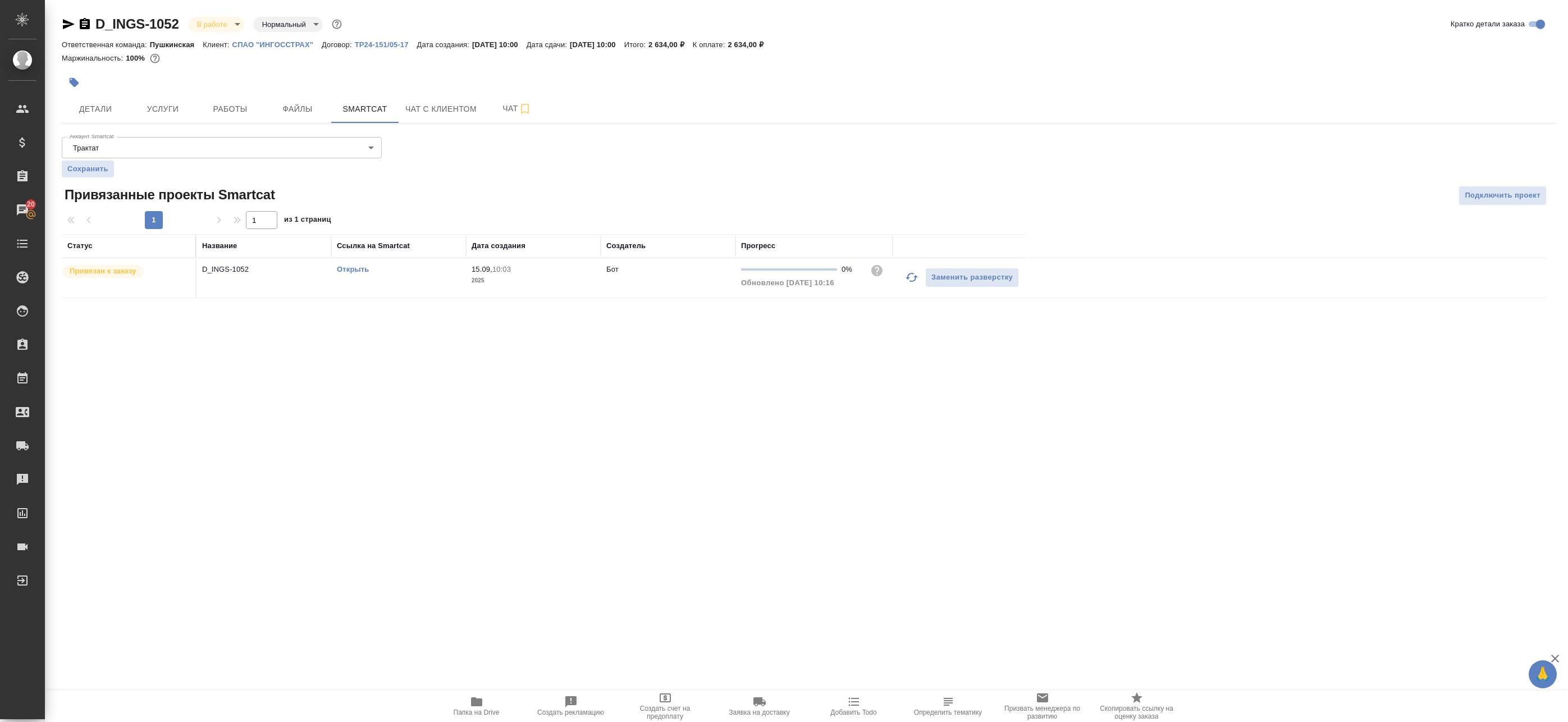
click at [347, 271] on link "Открыть" at bounding box center [352, 269] width 32 height 8
click at [106, 104] on span "Детали" at bounding box center [96, 109] width 54 height 14
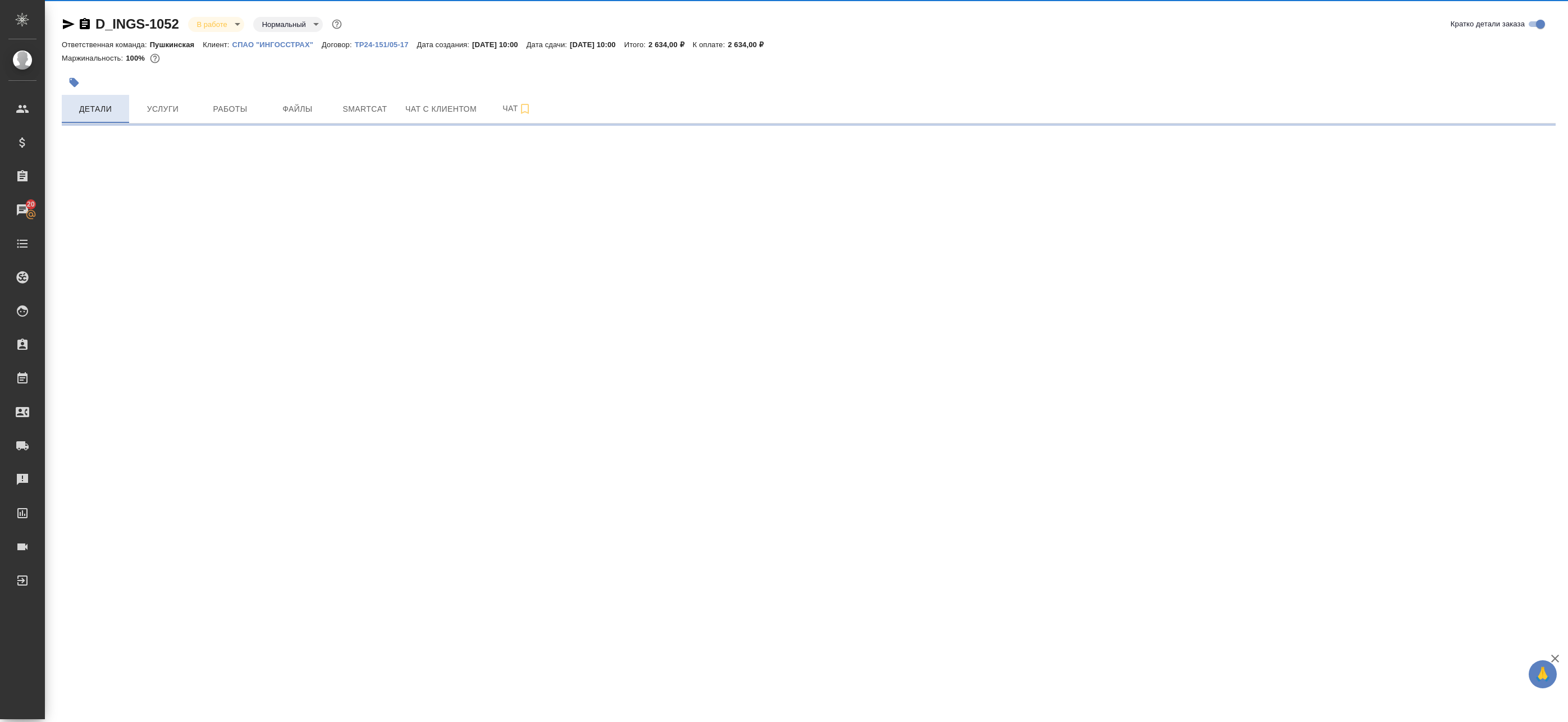
select select "RU"
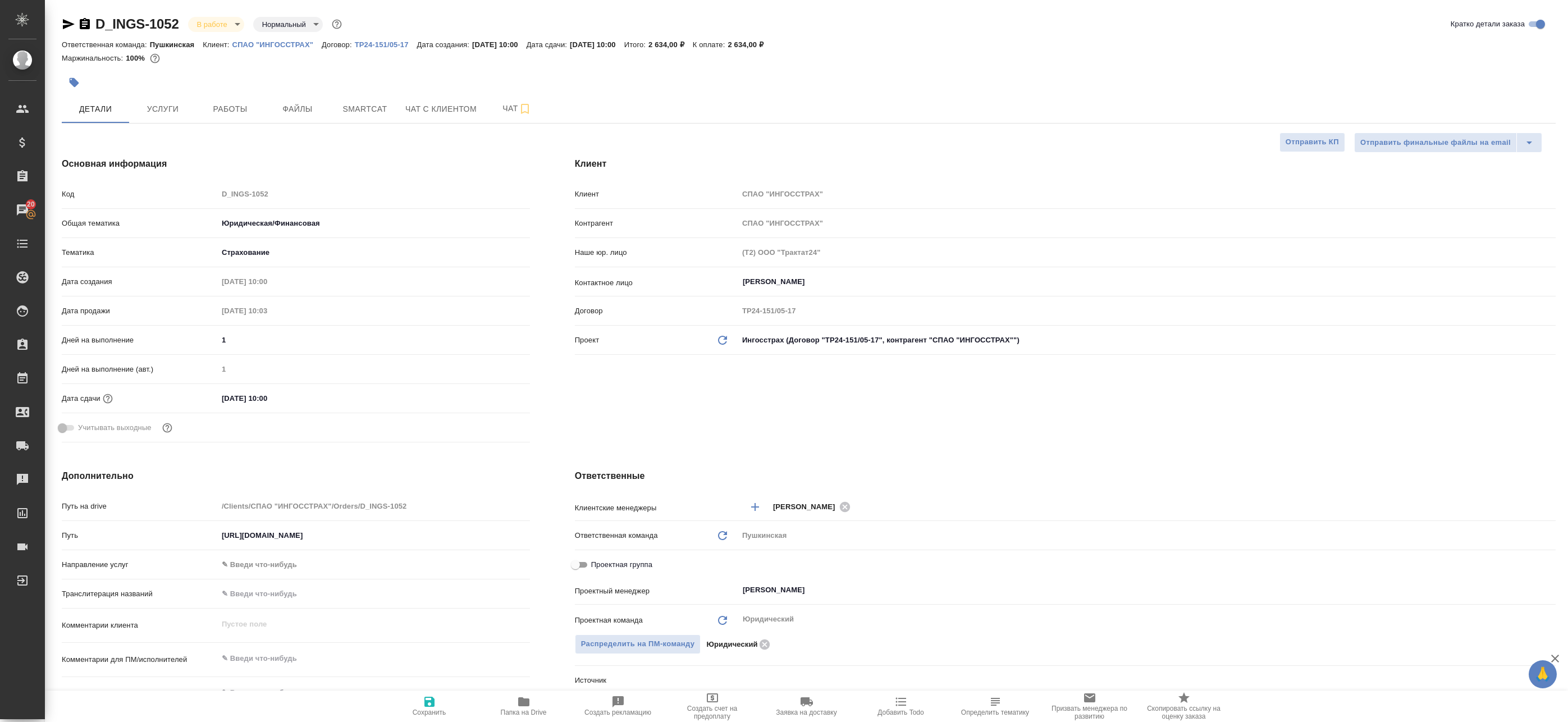
type textarea "x"
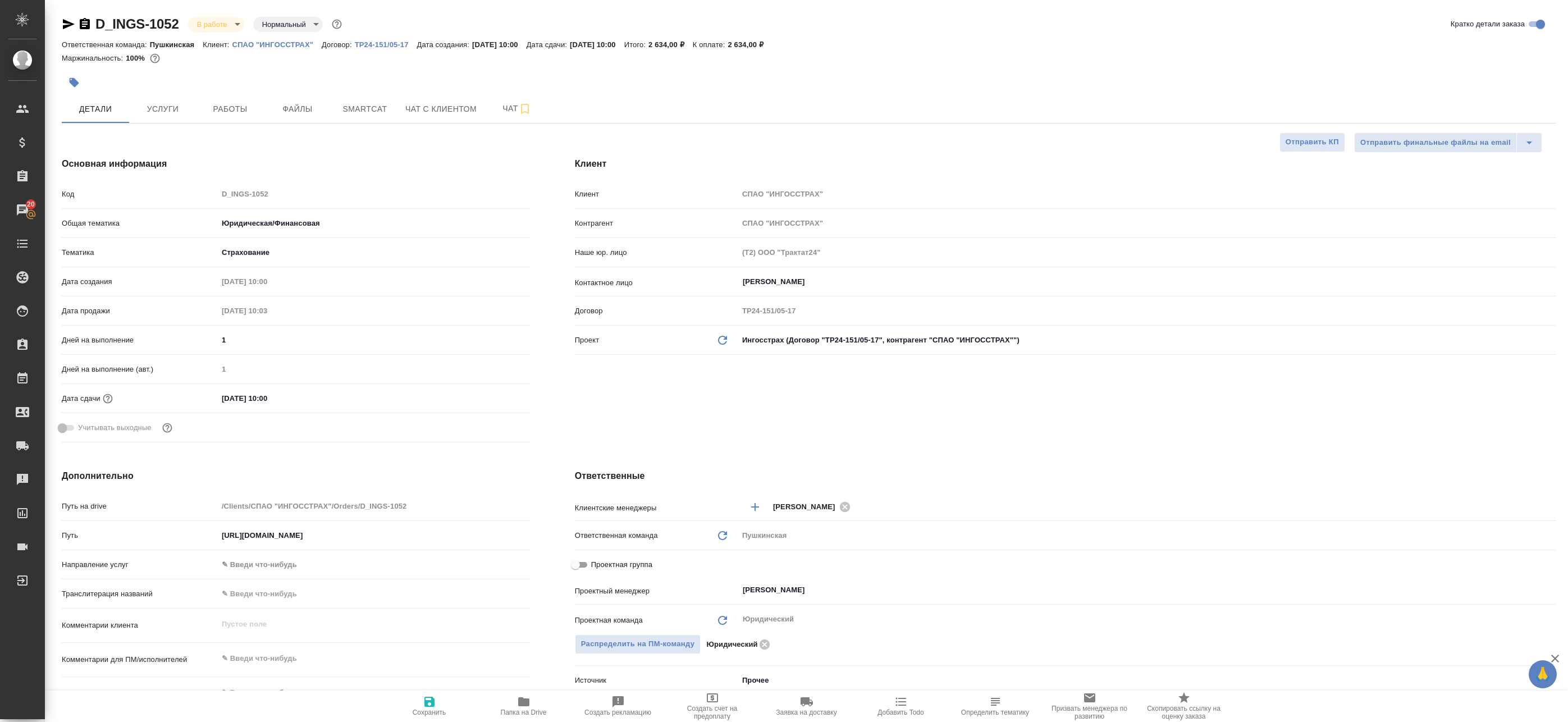
type textarea "x"
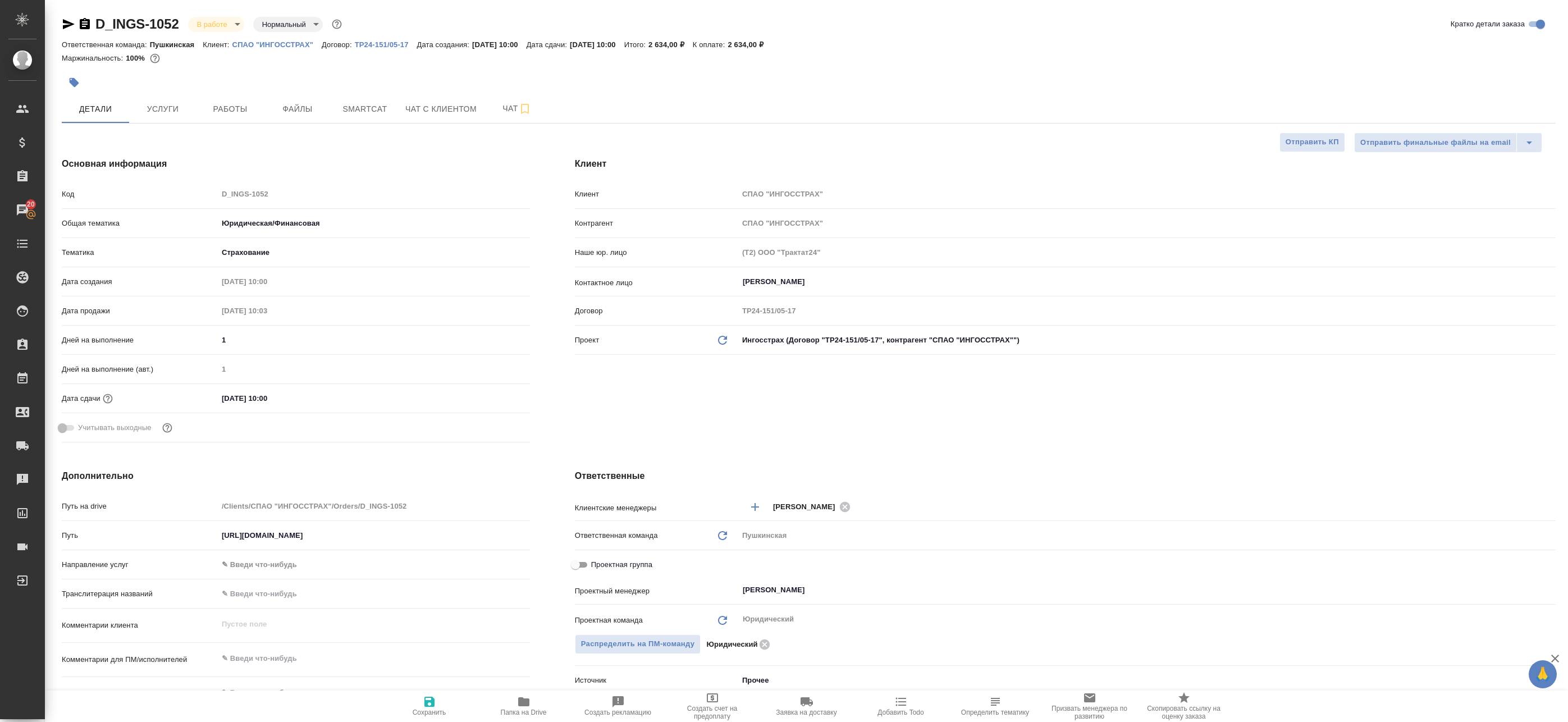
type textarea "x"
click at [156, 102] on span "Услуги" at bounding box center [163, 109] width 54 height 14
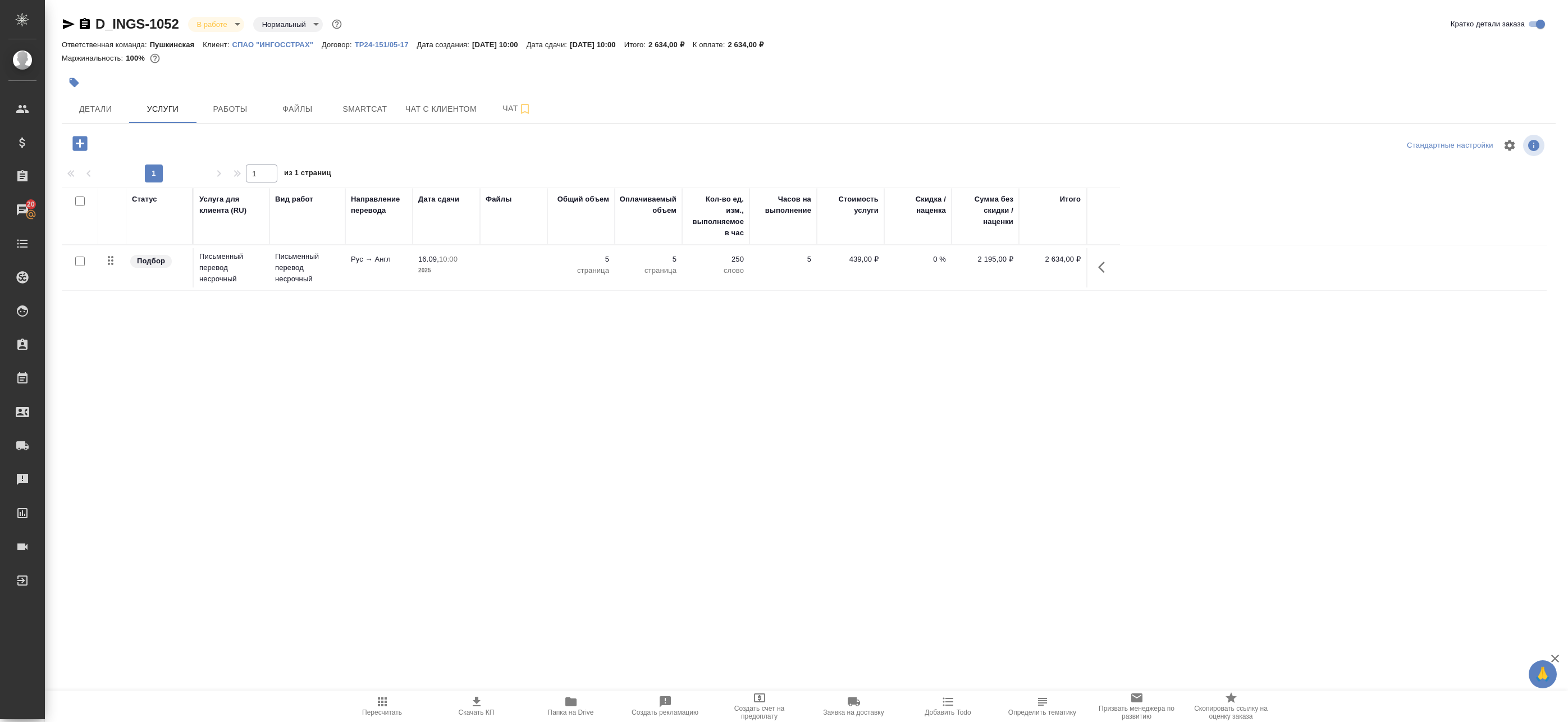
click at [80, 263] on input "checkbox" at bounding box center [80, 261] width 10 height 10
checkbox input "true"
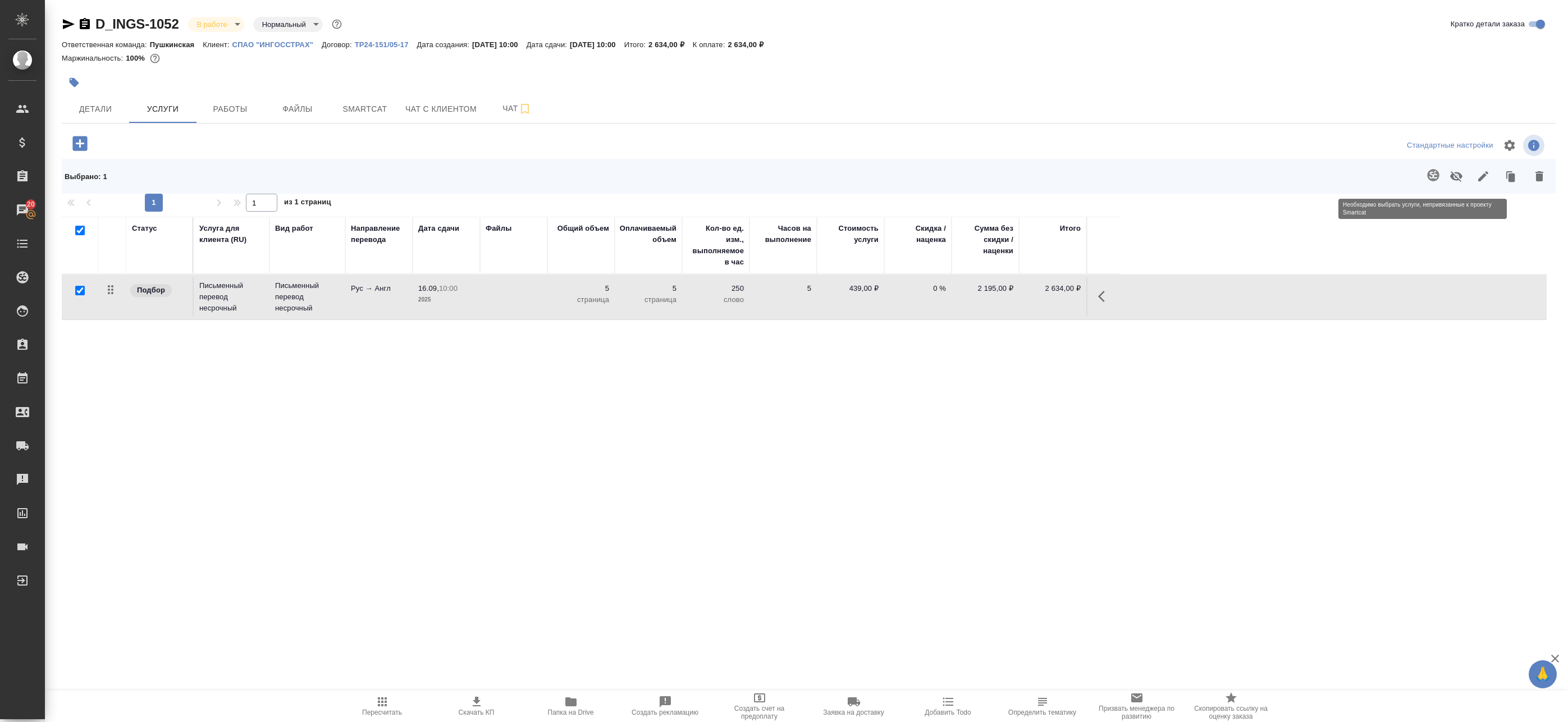
click at [1421, 177] on span at bounding box center [1431, 176] width 23 height 30
click at [1428, 175] on span at bounding box center [1431, 176] width 23 height 30
click at [1105, 299] on icon "button" at bounding box center [1104, 297] width 13 height 13
click at [995, 293] on icon "button" at bounding box center [995, 297] width 13 height 13
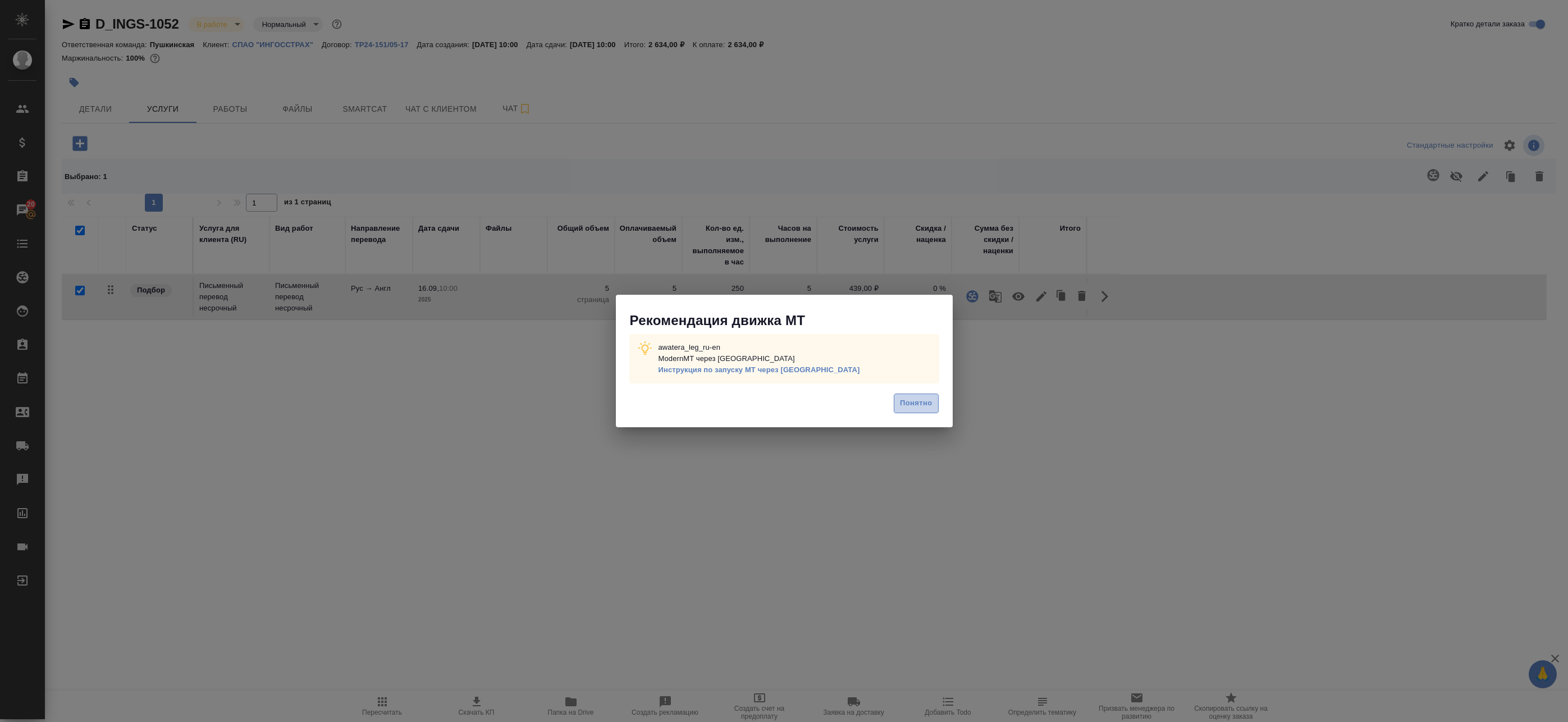
click at [936, 412] on button "Понятно" at bounding box center [916, 403] width 44 height 20
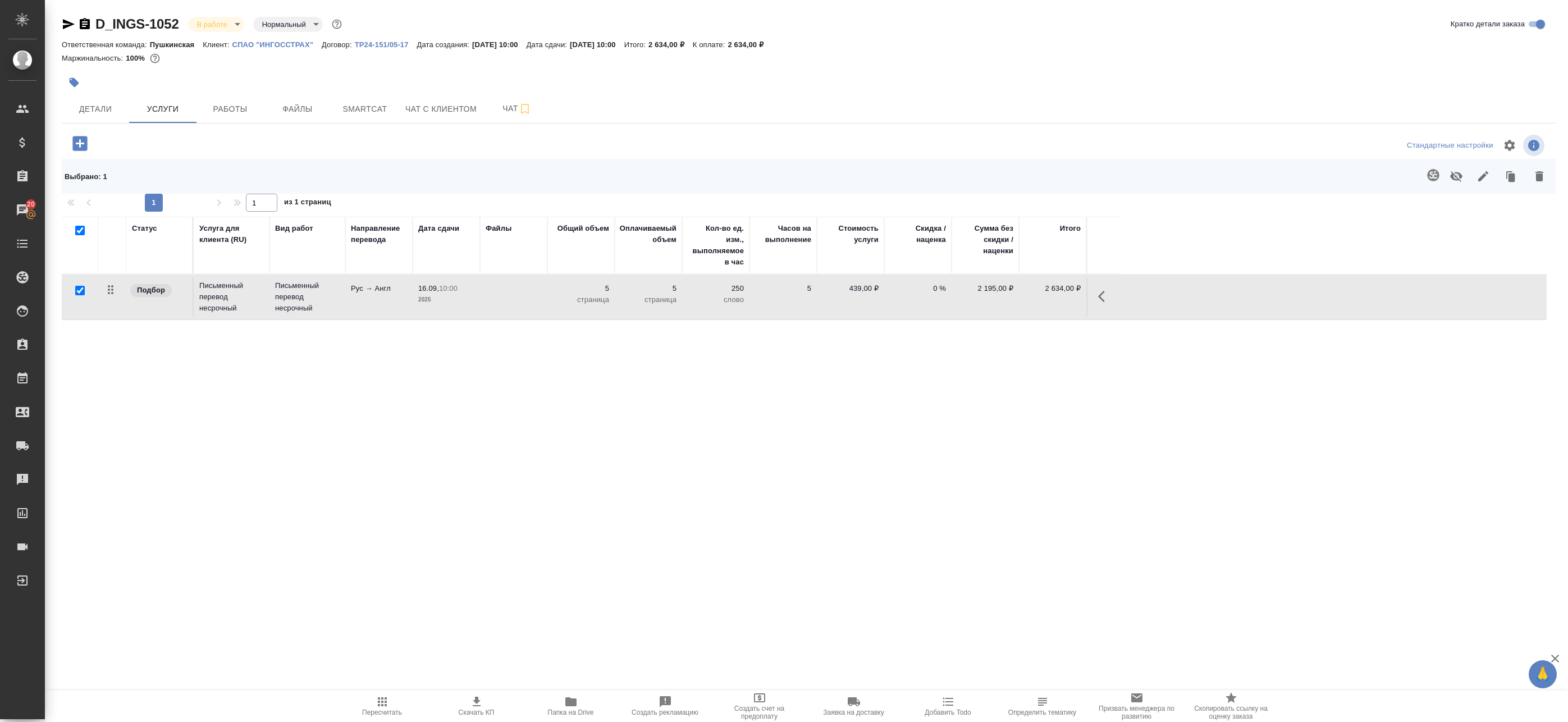
click at [1103, 297] on icon "button" at bounding box center [1104, 297] width 13 height 13
click at [996, 297] on icon "button" at bounding box center [995, 296] width 12 height 12
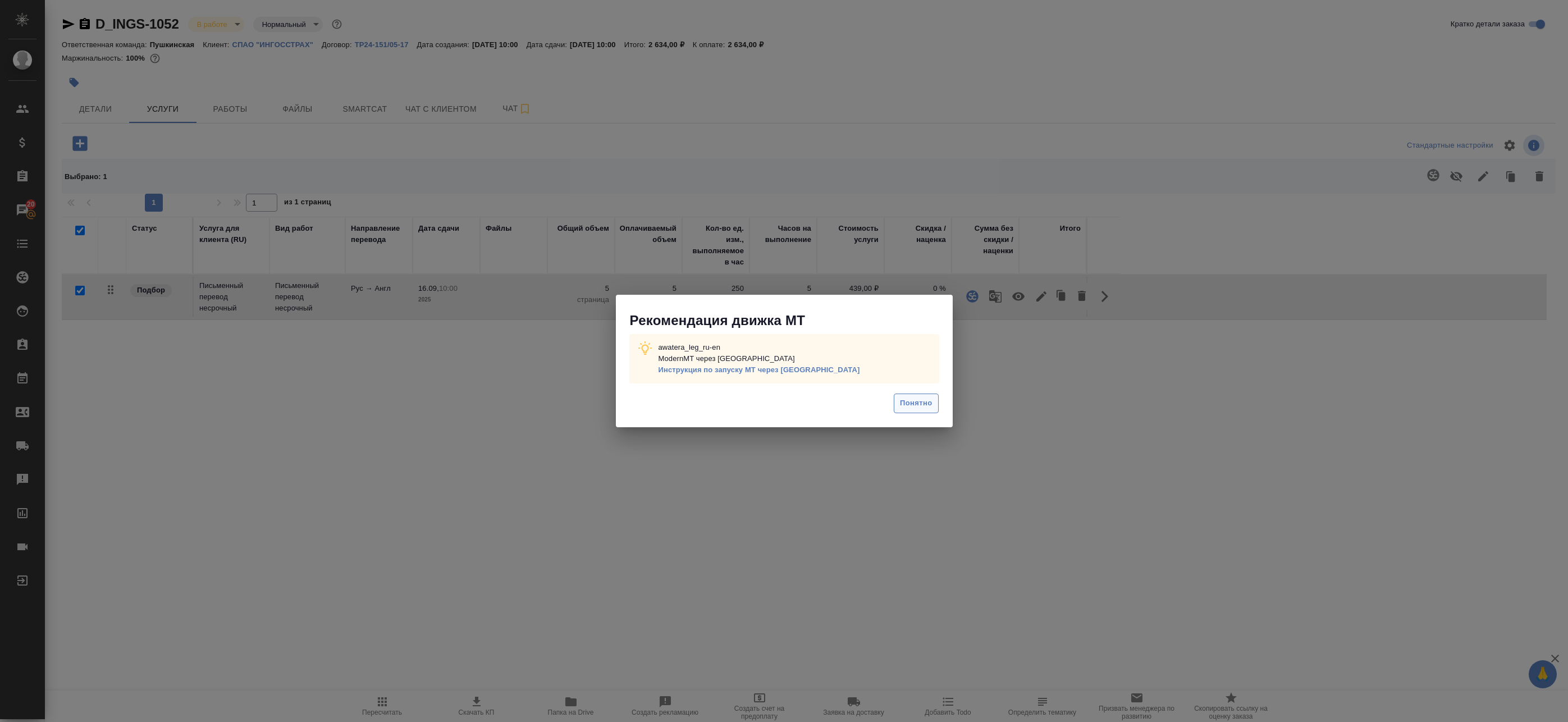
click at [929, 410] on span "Понятно" at bounding box center [916, 403] width 32 height 13
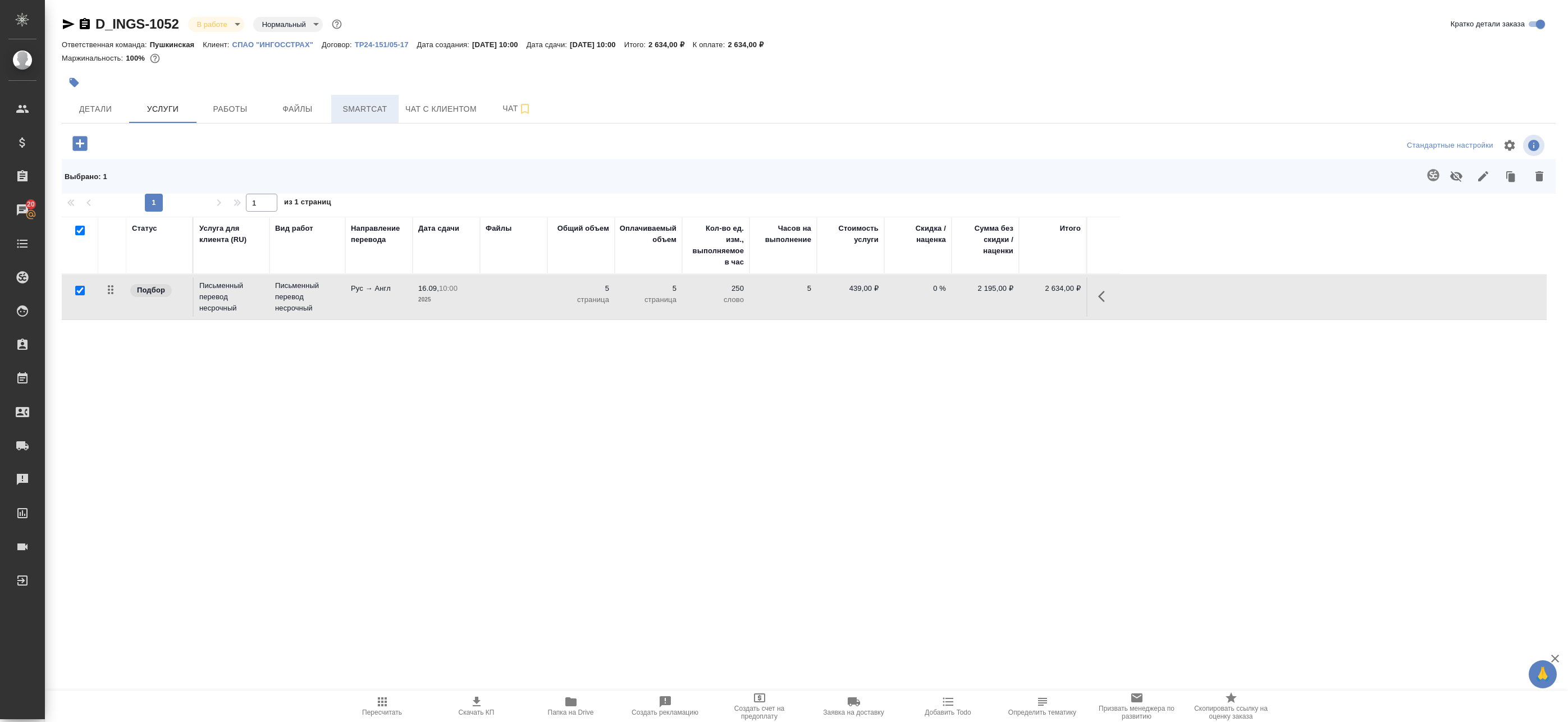
click at [378, 110] on span "Smartcat" at bounding box center [365, 109] width 54 height 14
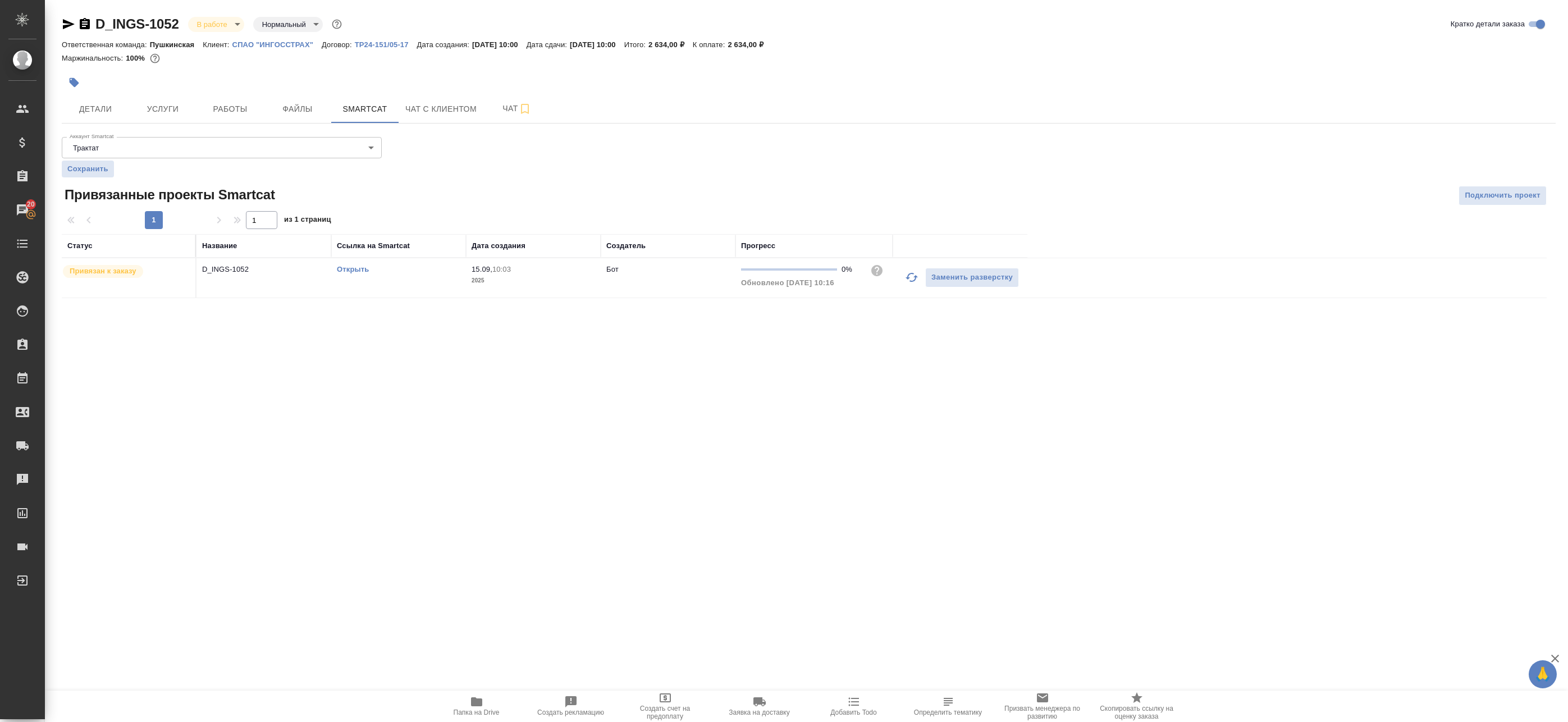
click at [345, 272] on link "Открыть" at bounding box center [352, 269] width 32 height 8
click at [219, 113] on span "Работы" at bounding box center [230, 109] width 54 height 14
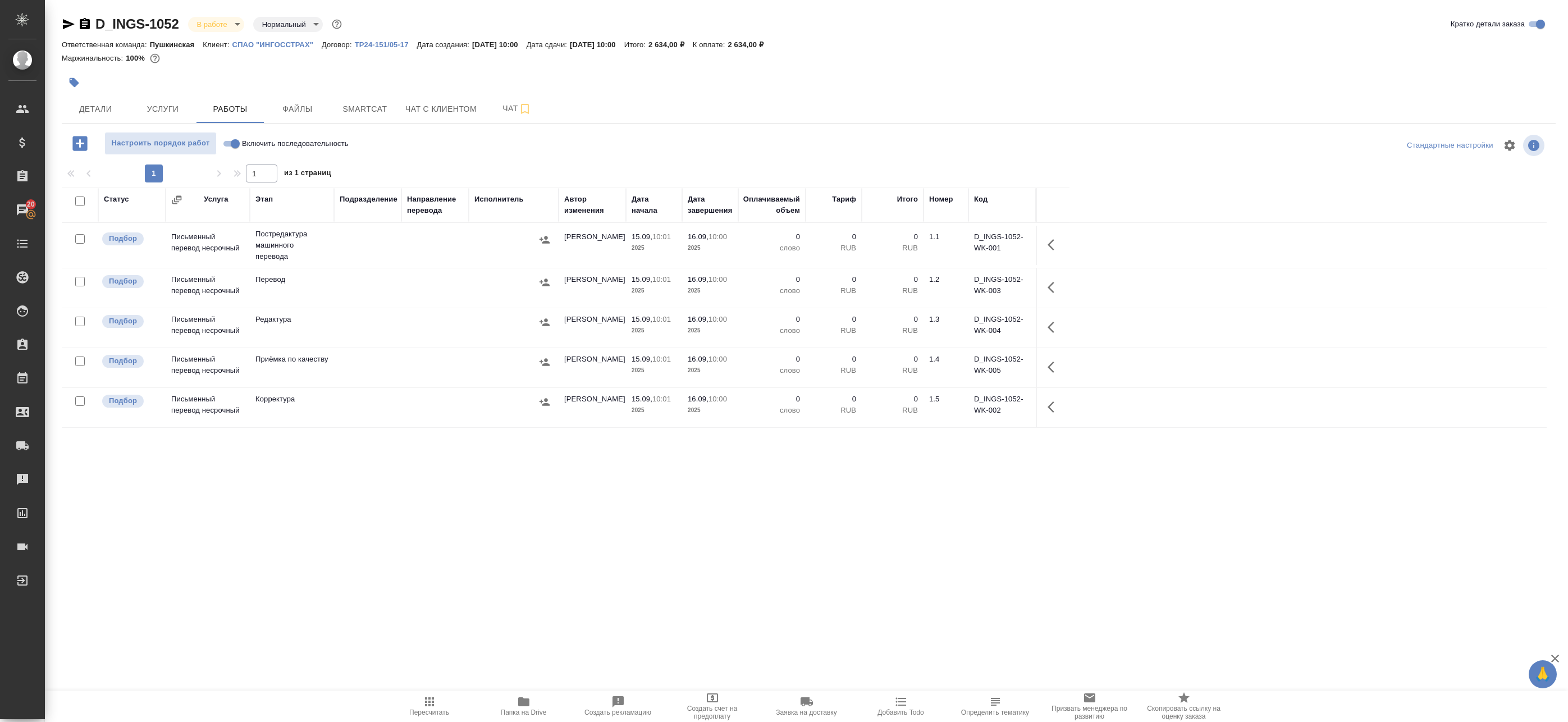
drag, startPoint x: 545, startPoint y: 242, endPoint x: 796, endPoint y: 198, distance: 254.8
click at [932, 239] on tr "Подбор Письменный перевод несрочный Постредактура машинного перевода Давыдова Е…" at bounding box center [804, 246] width 1485 height 46
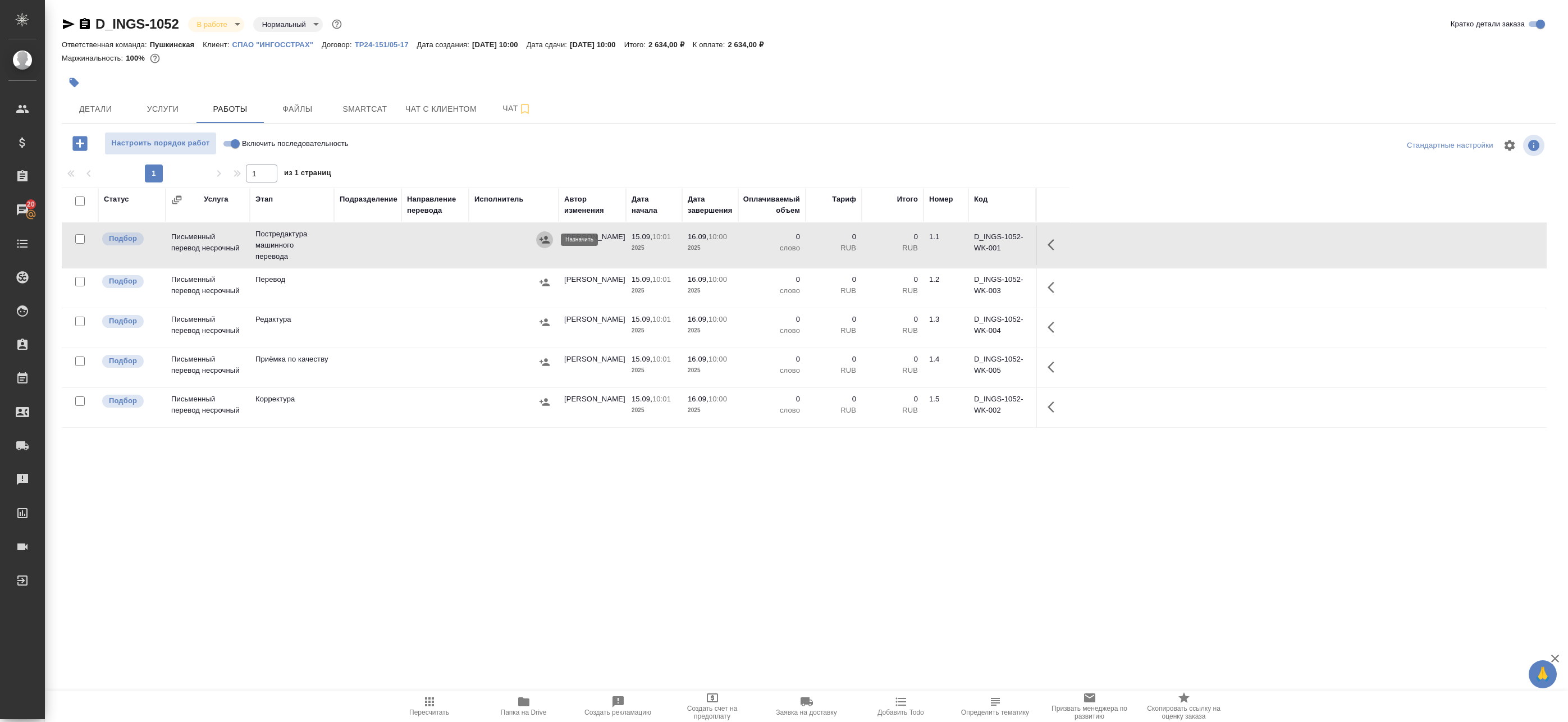
click at [546, 239] on icon "button" at bounding box center [545, 239] width 10 height 7
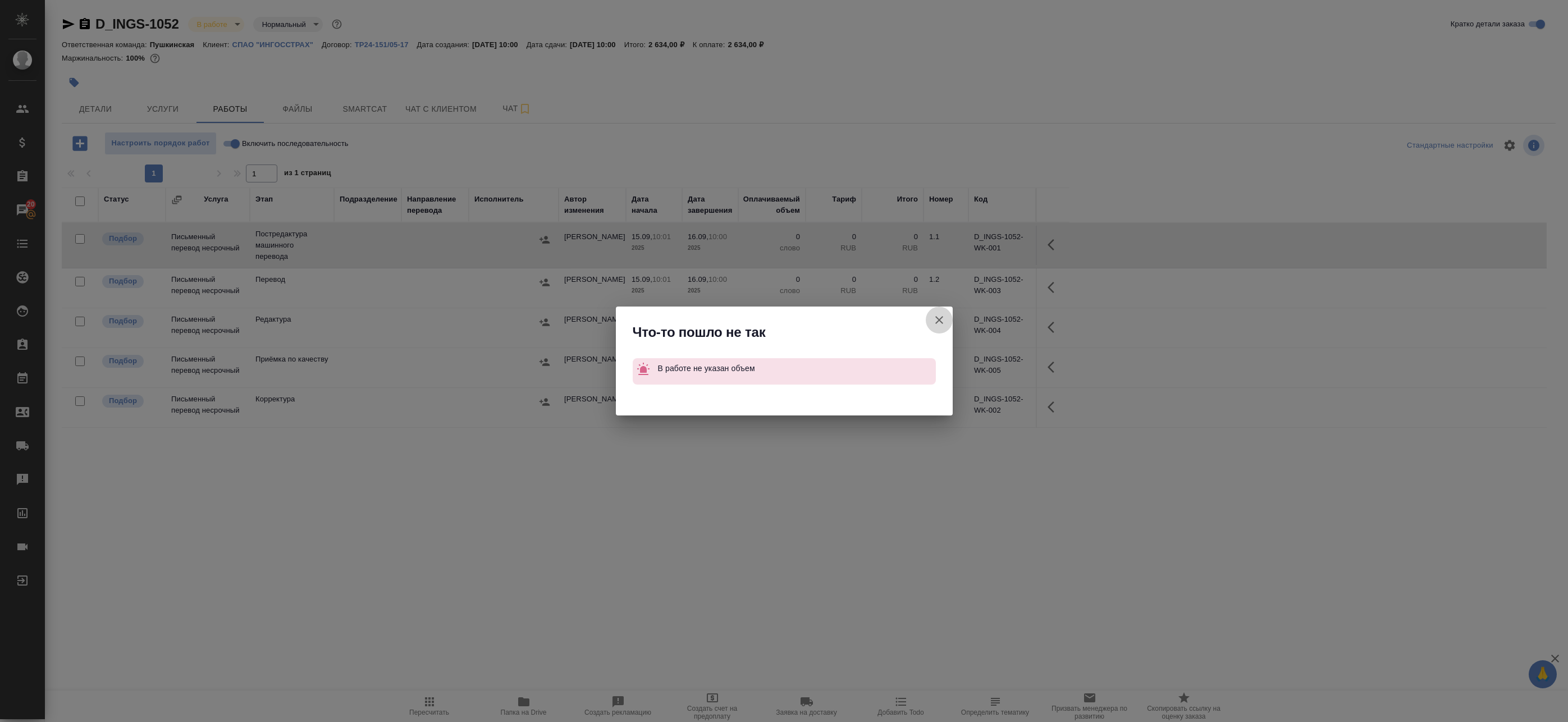
click at [932, 317] on icon "button" at bounding box center [939, 320] width 13 height 13
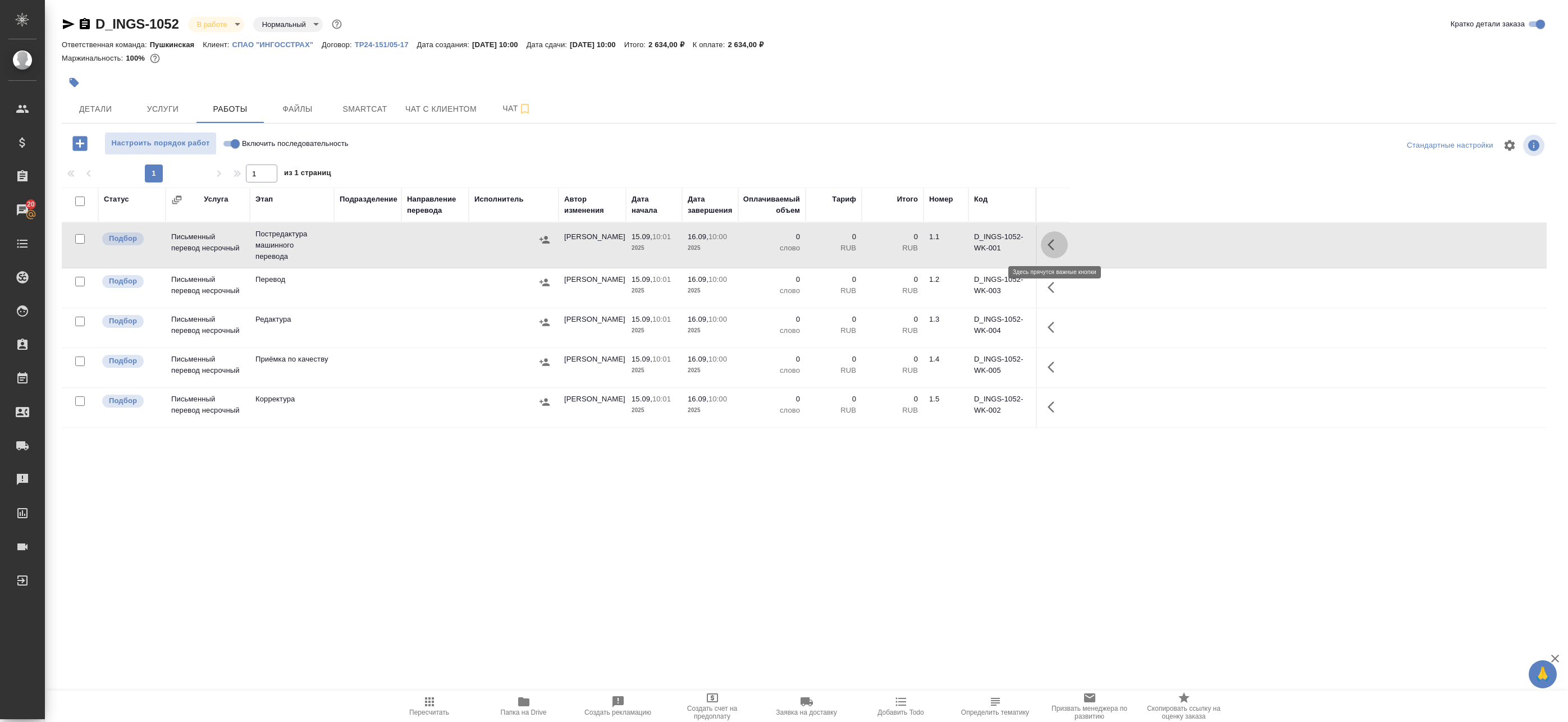
click at [1046, 247] on button "button" at bounding box center [1054, 244] width 27 height 27
click at [977, 243] on icon "button" at bounding box center [972, 245] width 13 height 13
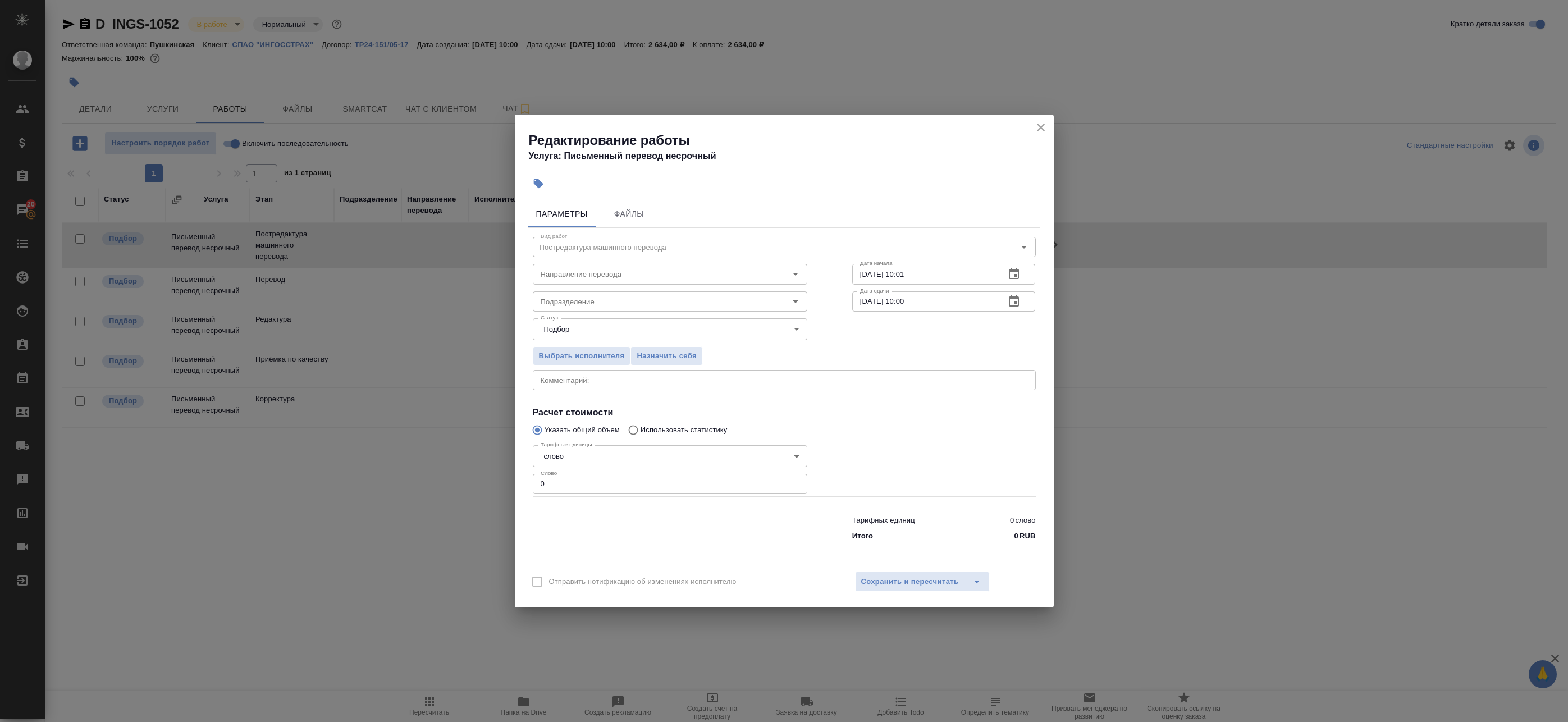
drag, startPoint x: 493, startPoint y: 477, endPoint x: 469, endPoint y: 475, distance: 24.1
click at [472, 475] on div "Редактирование работы Услуга: Письменный перевод несрочный Параметры Файлы Вид …" at bounding box center [784, 361] width 1568 height 722
paste input "851"
type input "851"
click at [895, 578] on span "Сохранить и пересчитать" at bounding box center [909, 582] width 97 height 13
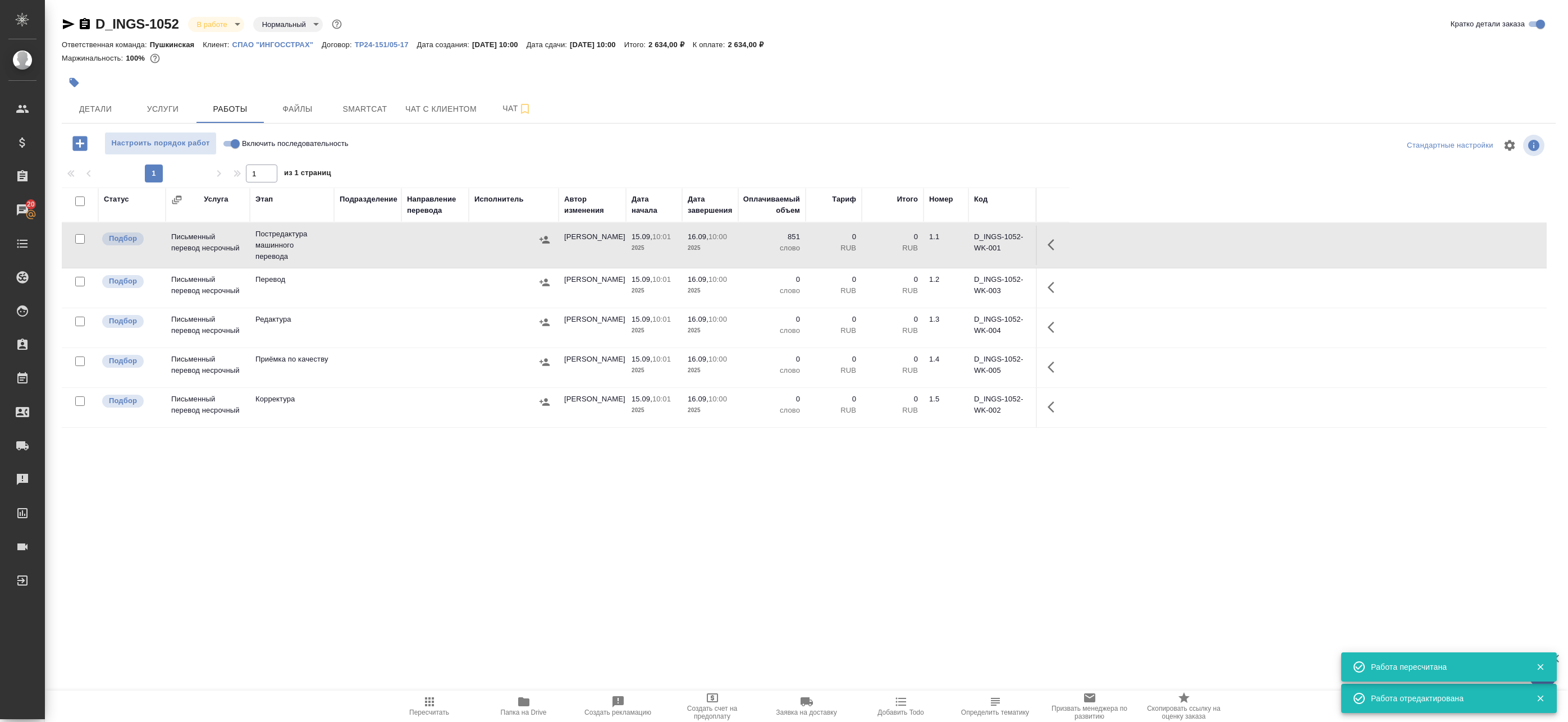
click at [1055, 248] on icon "button" at bounding box center [1054, 245] width 13 height 13
click at [977, 246] on icon "button" at bounding box center [972, 245] width 13 height 13
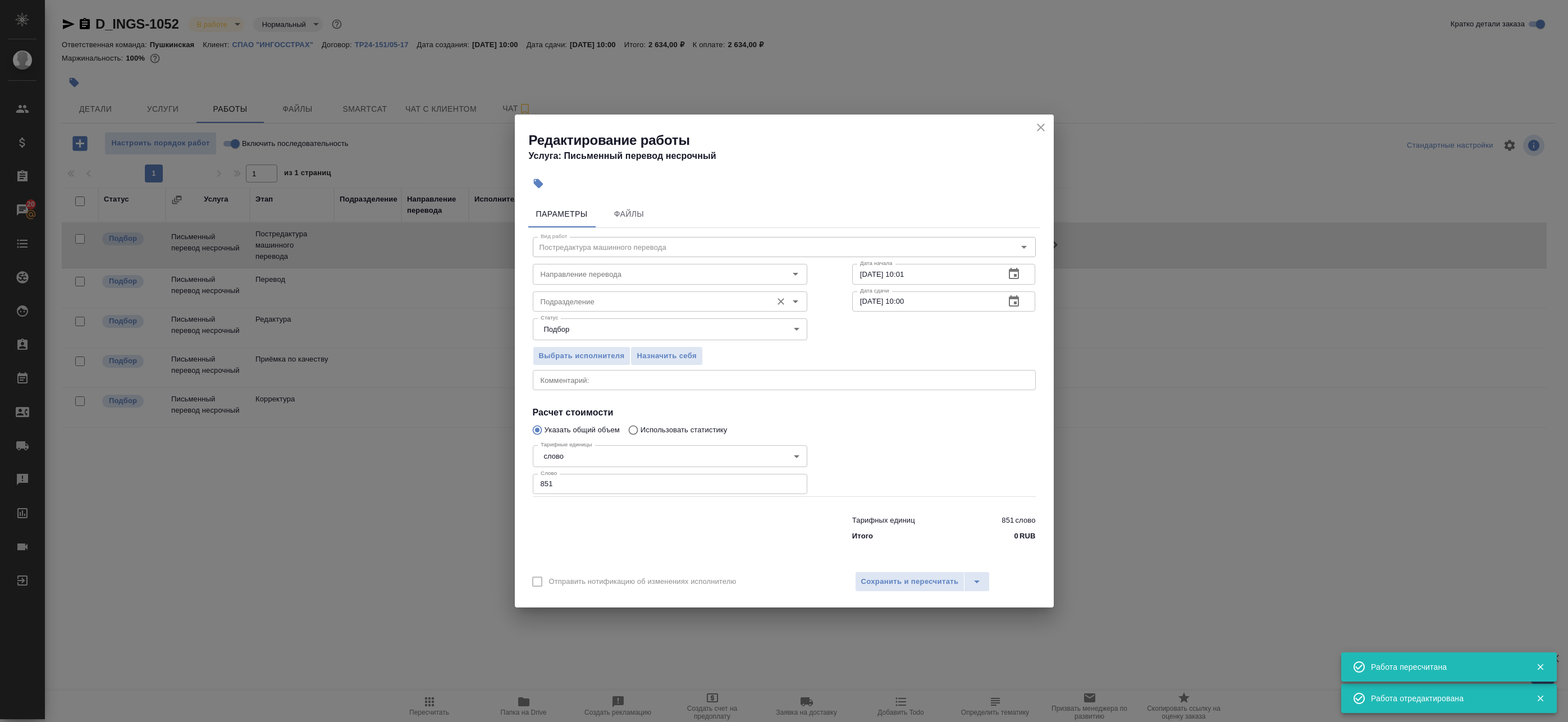
click at [575, 304] on input "Подразделение" at bounding box center [650, 302] width 230 height 13
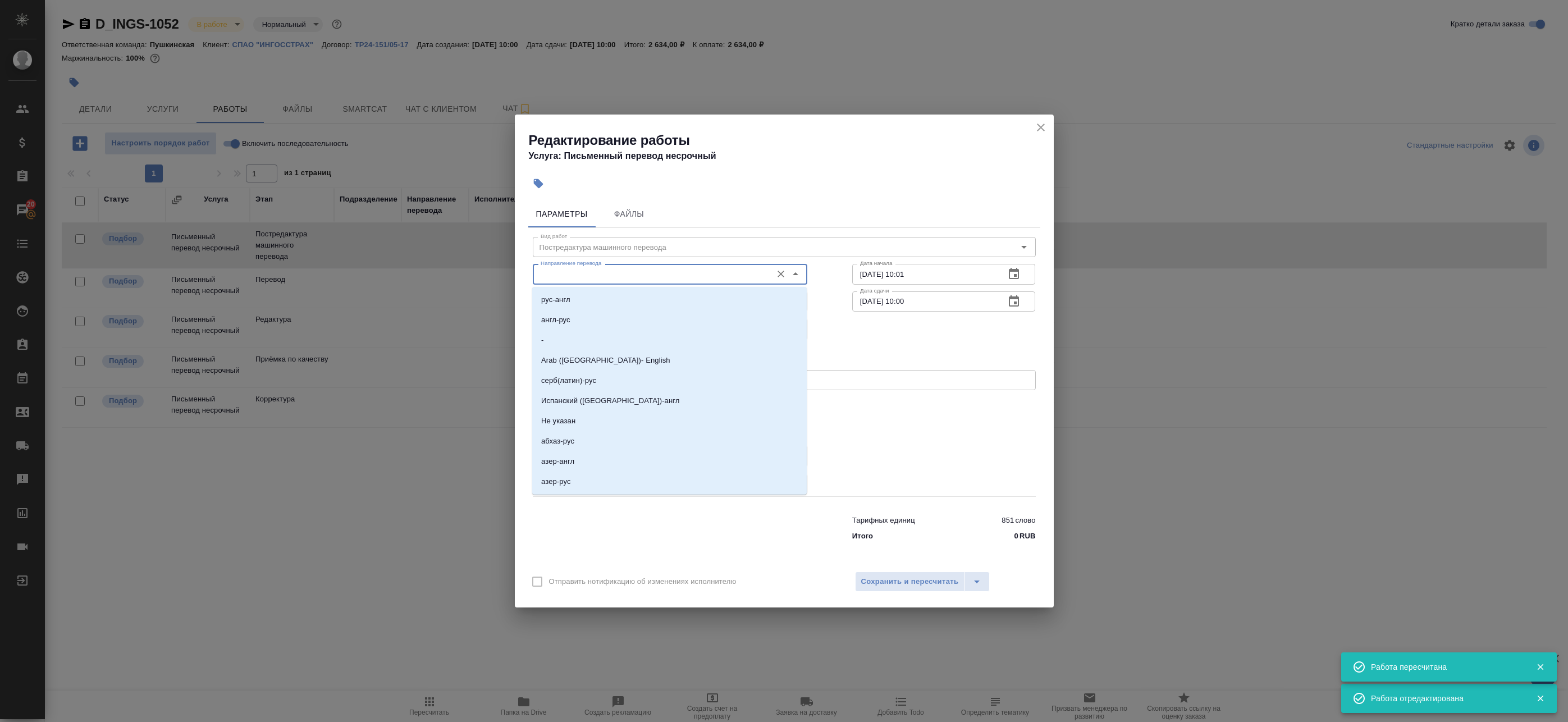
click at [591, 272] on input "Направление перевода" at bounding box center [650, 274] width 230 height 13
click at [1005, 299] on button "button" at bounding box center [1013, 302] width 27 height 27
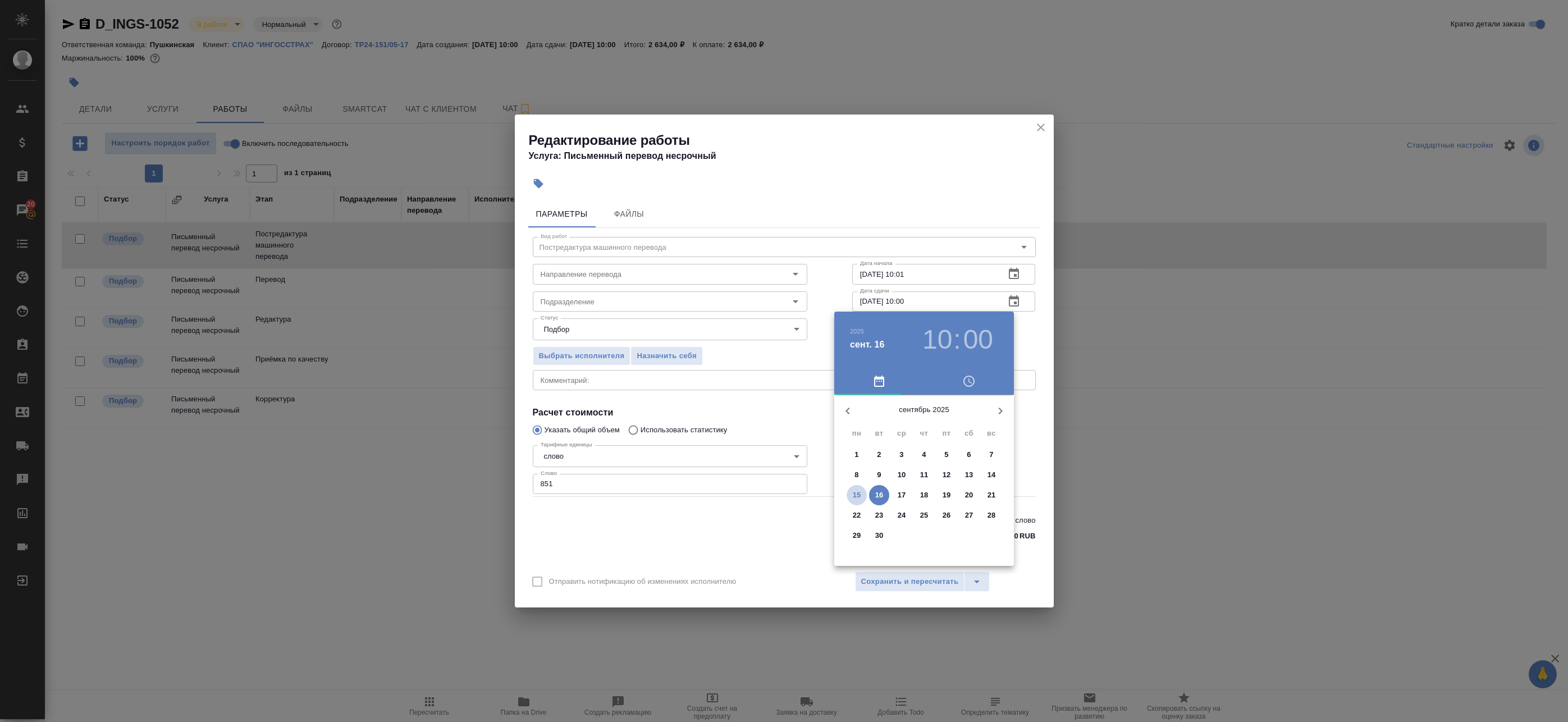
click at [859, 494] on p "15" at bounding box center [857, 496] width 8 height 11
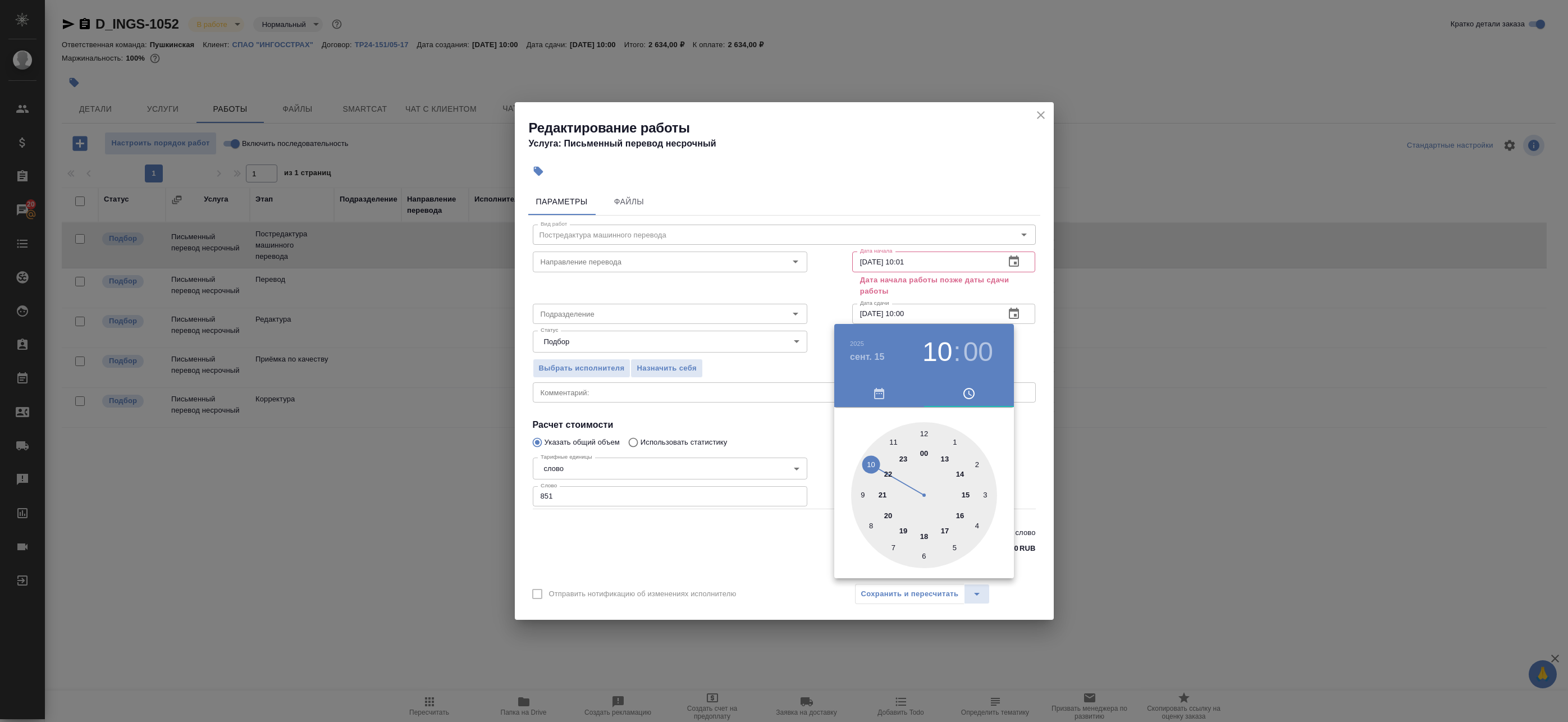
click at [926, 538] on div at bounding box center [924, 495] width 146 height 146
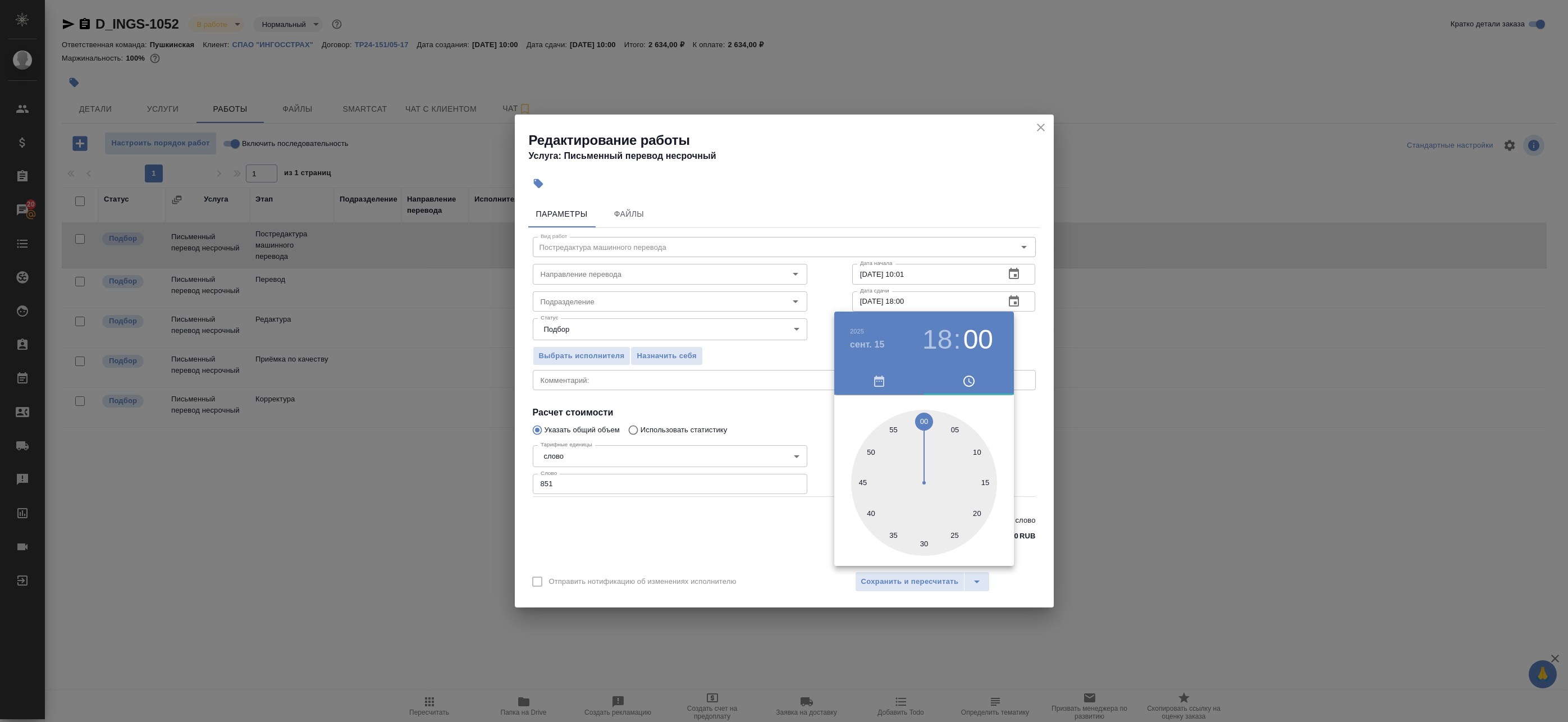
click at [920, 418] on div at bounding box center [924, 483] width 146 height 146
drag, startPoint x: 922, startPoint y: 421, endPoint x: 936, endPoint y: 419, distance: 14.1
click at [922, 422] on div at bounding box center [924, 483] width 146 height 146
type input "15.09.2025 18:00"
click at [1038, 338] on div at bounding box center [784, 361] width 1568 height 722
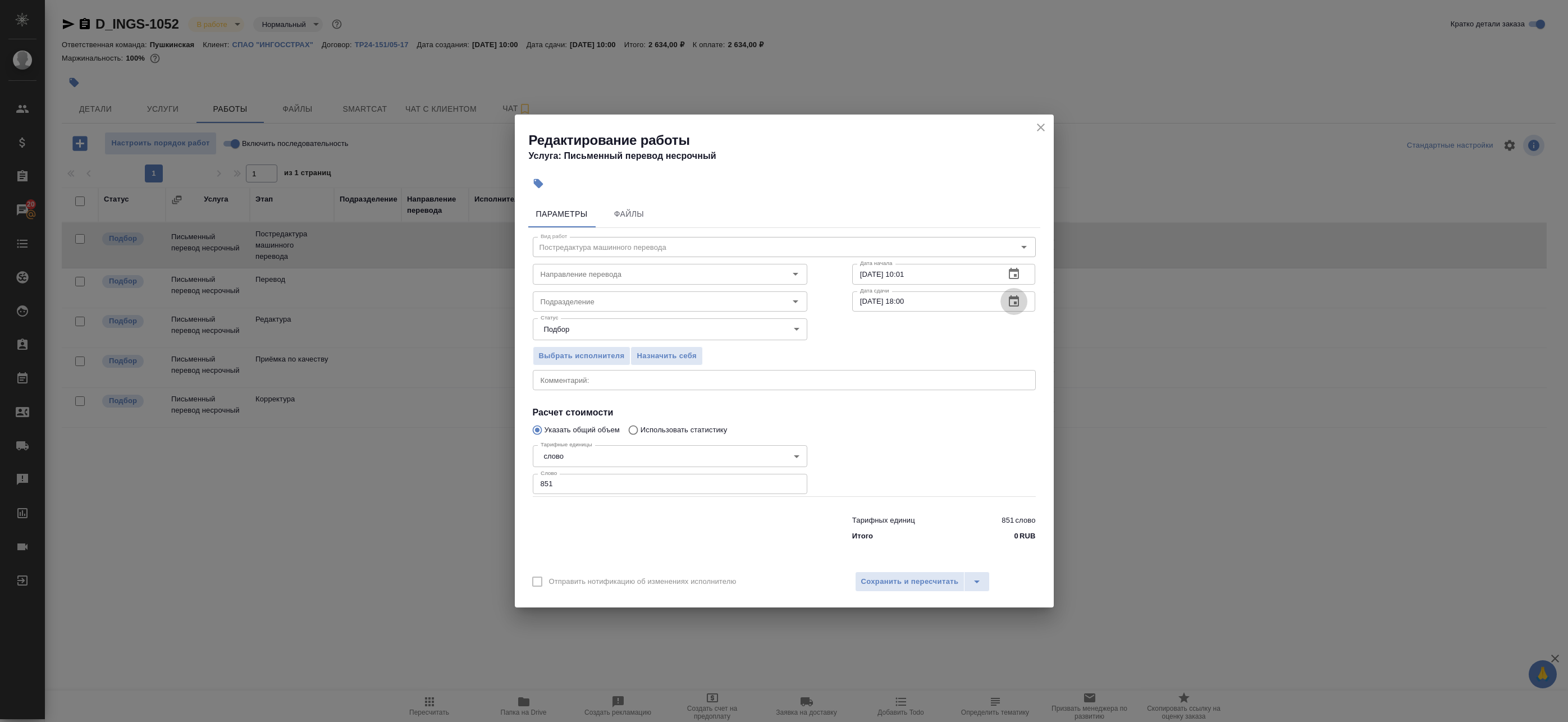
click at [1014, 299] on icon "button" at bounding box center [1013, 301] width 10 height 11
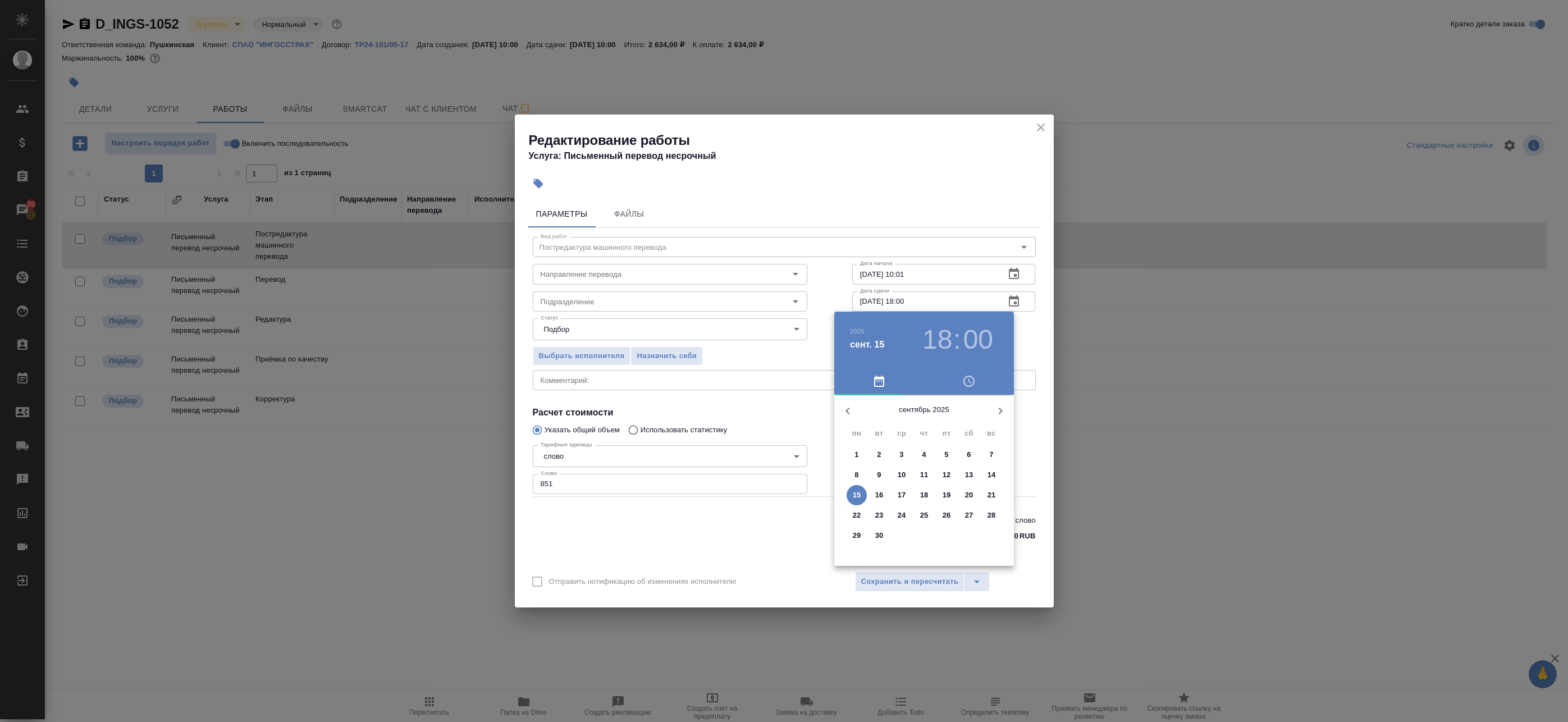
click at [1044, 284] on div at bounding box center [784, 361] width 1568 height 722
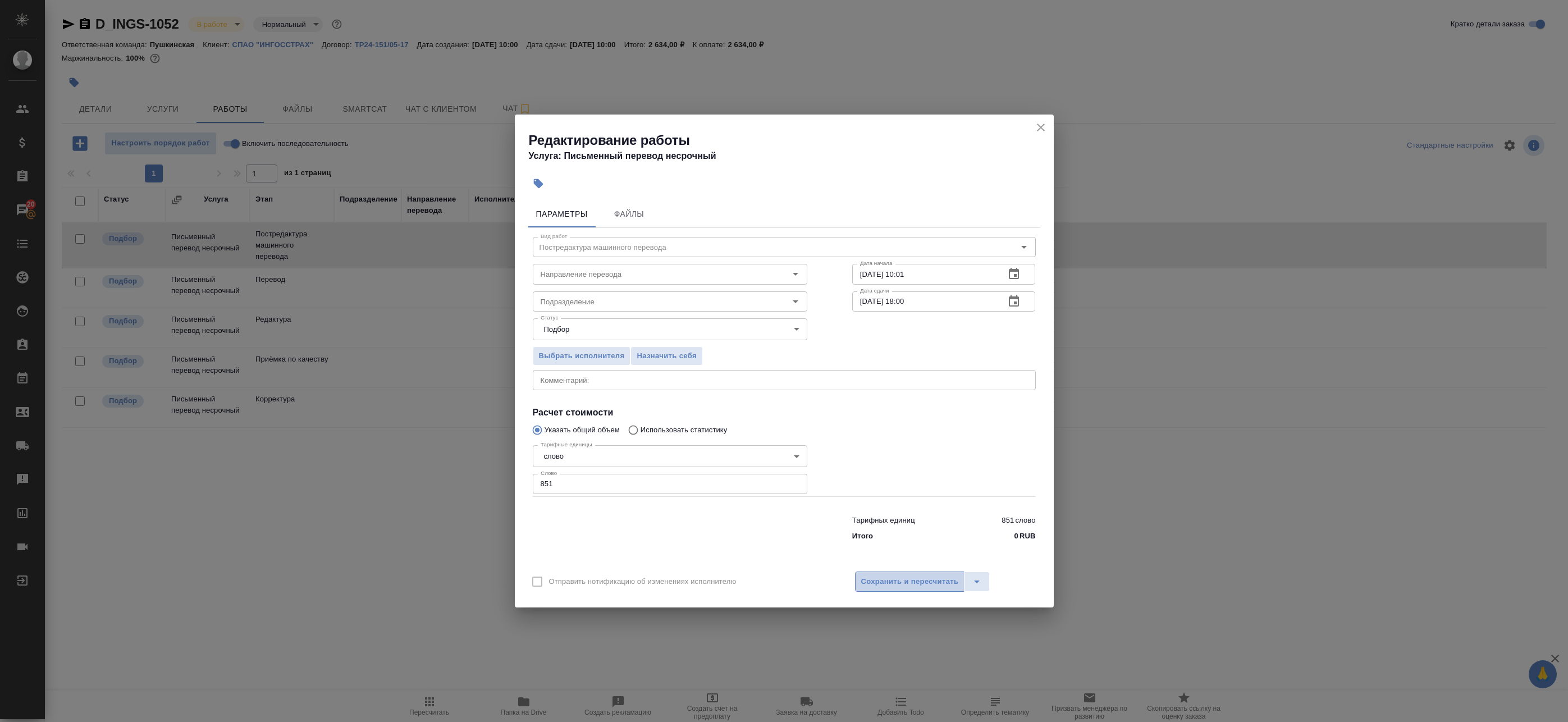
click at [919, 583] on span "Сохранить и пересчитать" at bounding box center [909, 582] width 97 height 13
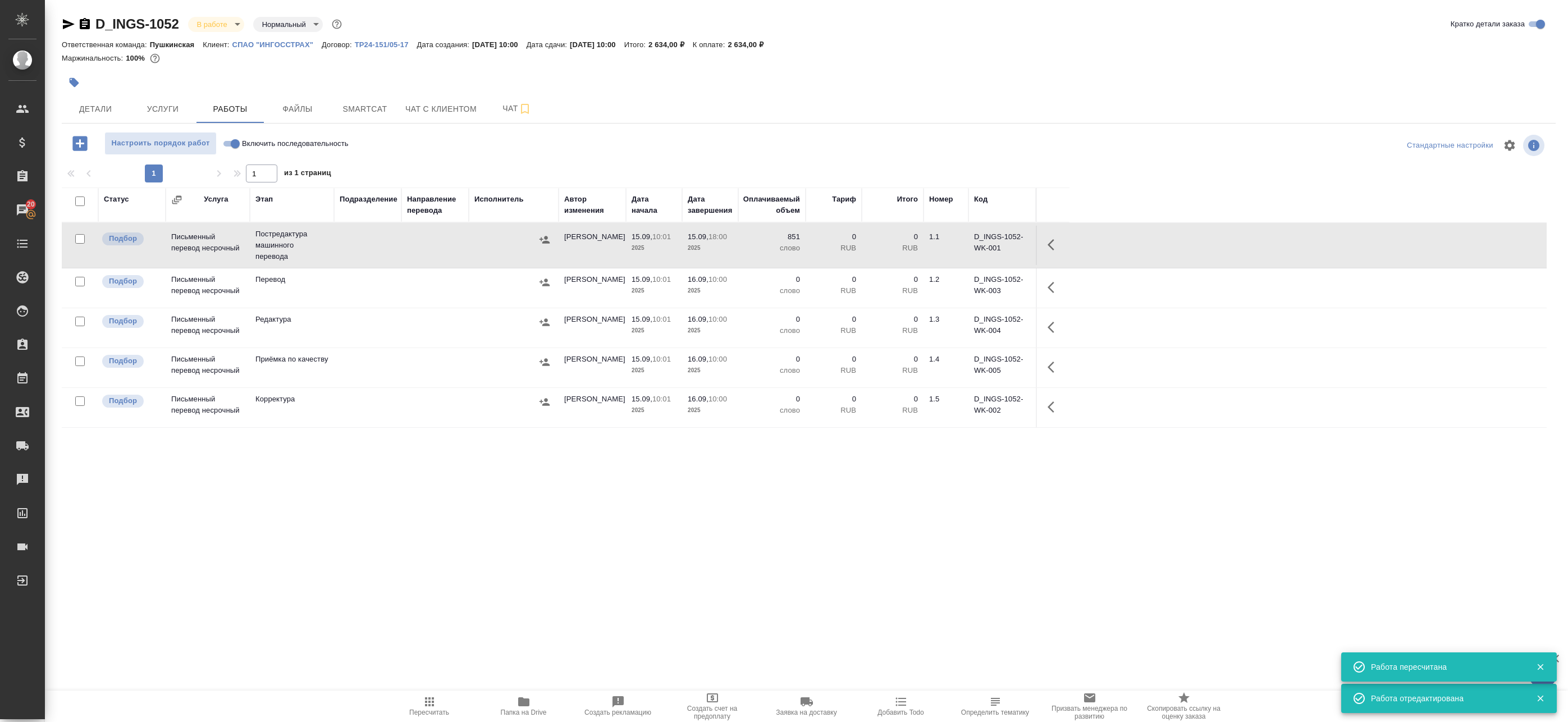
click at [541, 239] on icon "button" at bounding box center [545, 239] width 10 height 7
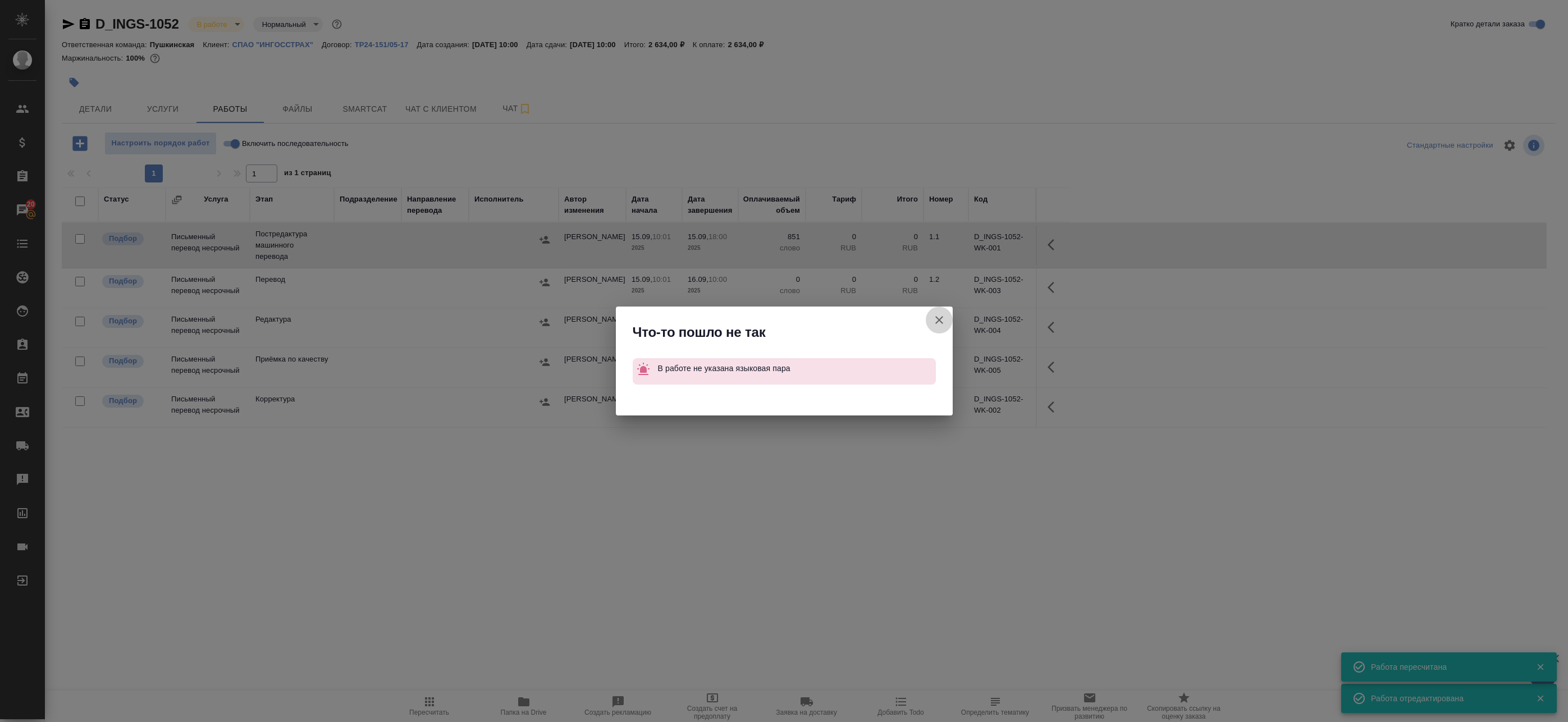
click at [945, 324] on icon "button" at bounding box center [939, 320] width 13 height 13
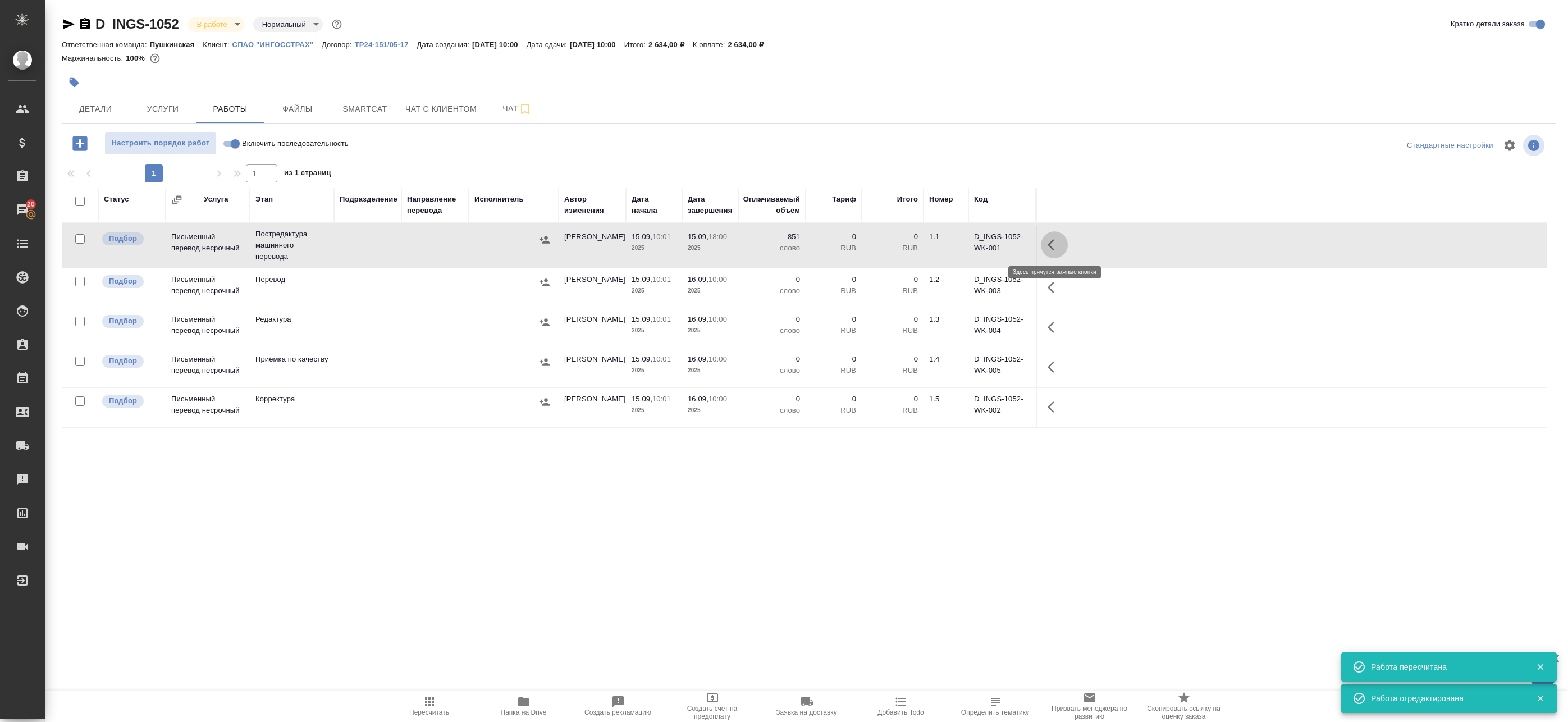
click at [1063, 245] on button "button" at bounding box center [1054, 244] width 27 height 27
click at [973, 245] on icon "button" at bounding box center [972, 245] width 10 height 10
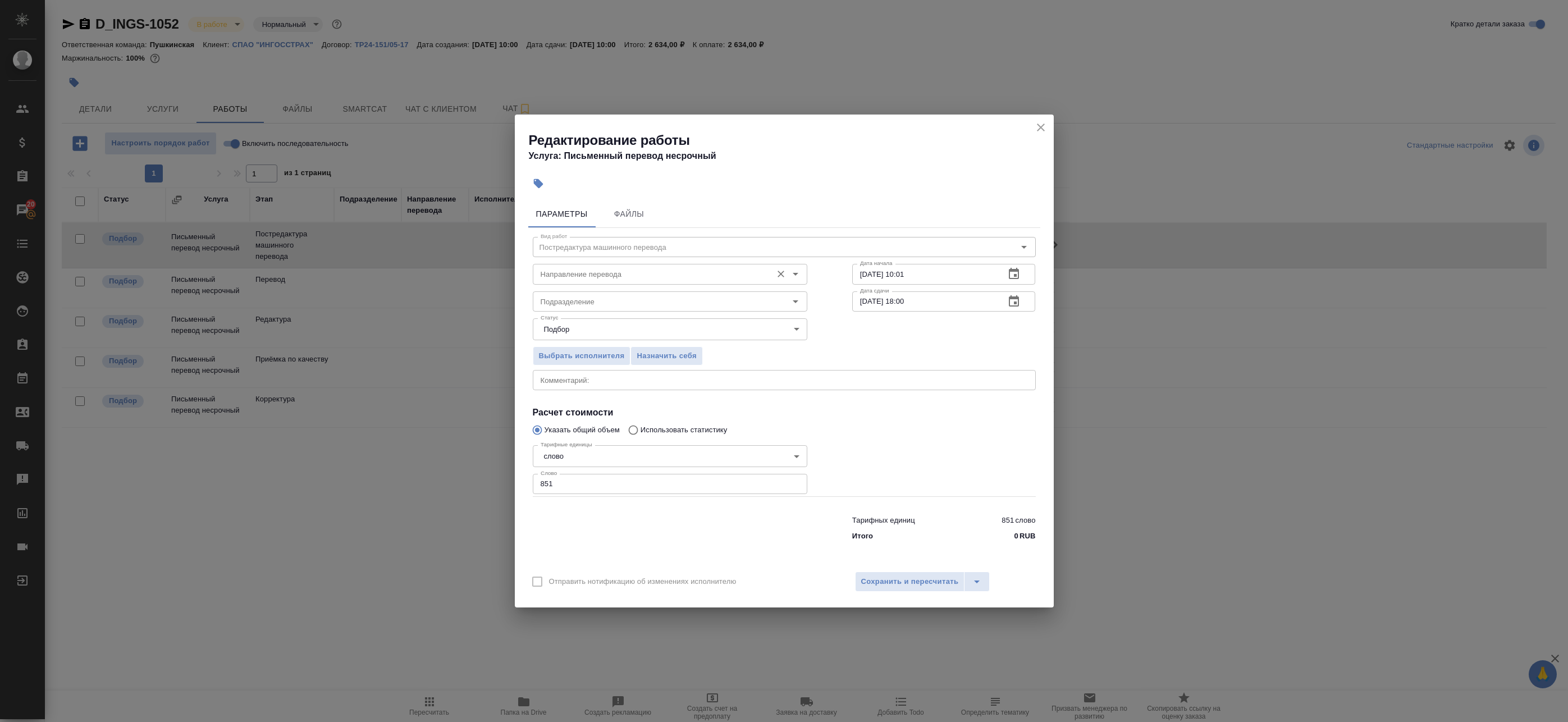
click at [640, 280] on input "Направление перевода" at bounding box center [650, 274] width 230 height 13
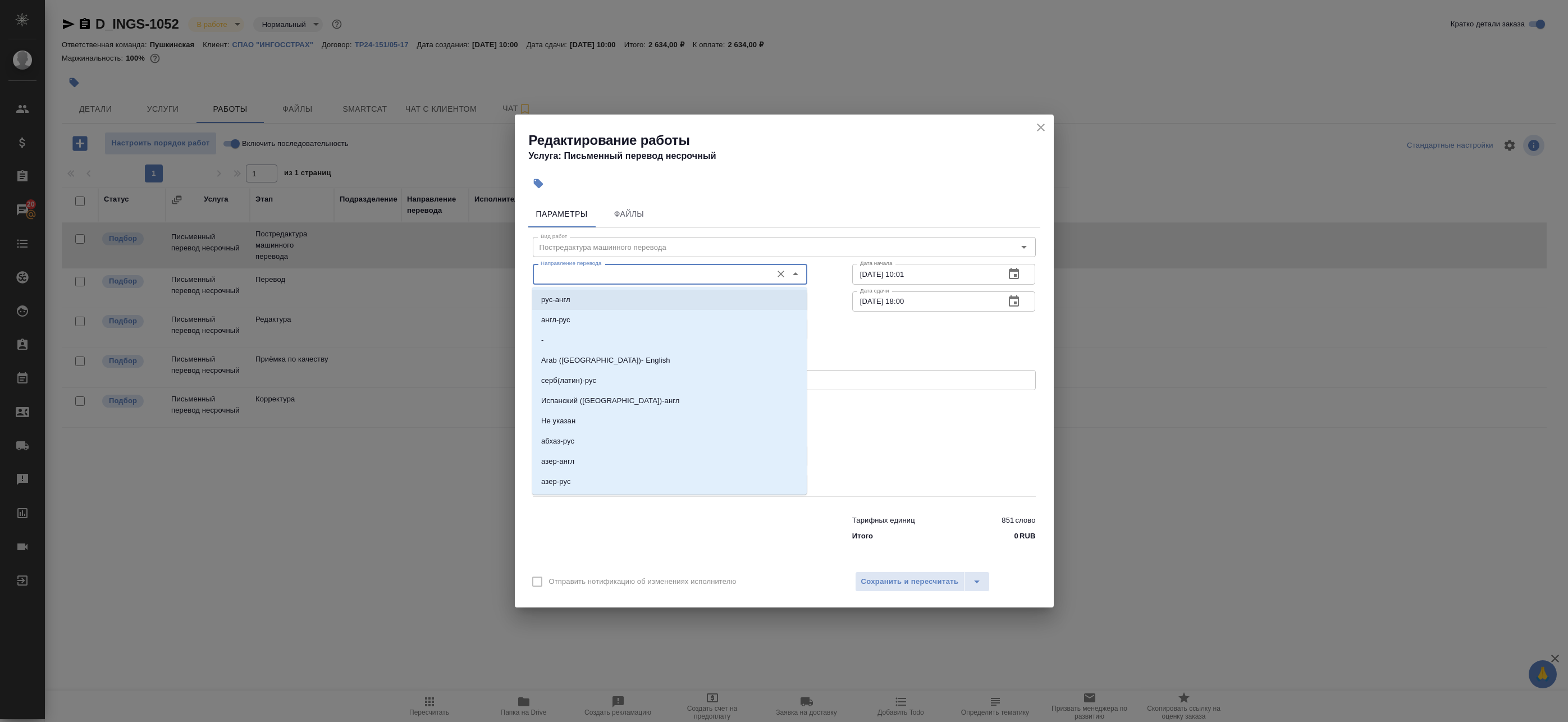
click at [600, 301] on li "рус-англ" at bounding box center [669, 300] width 274 height 20
type input "рус-англ"
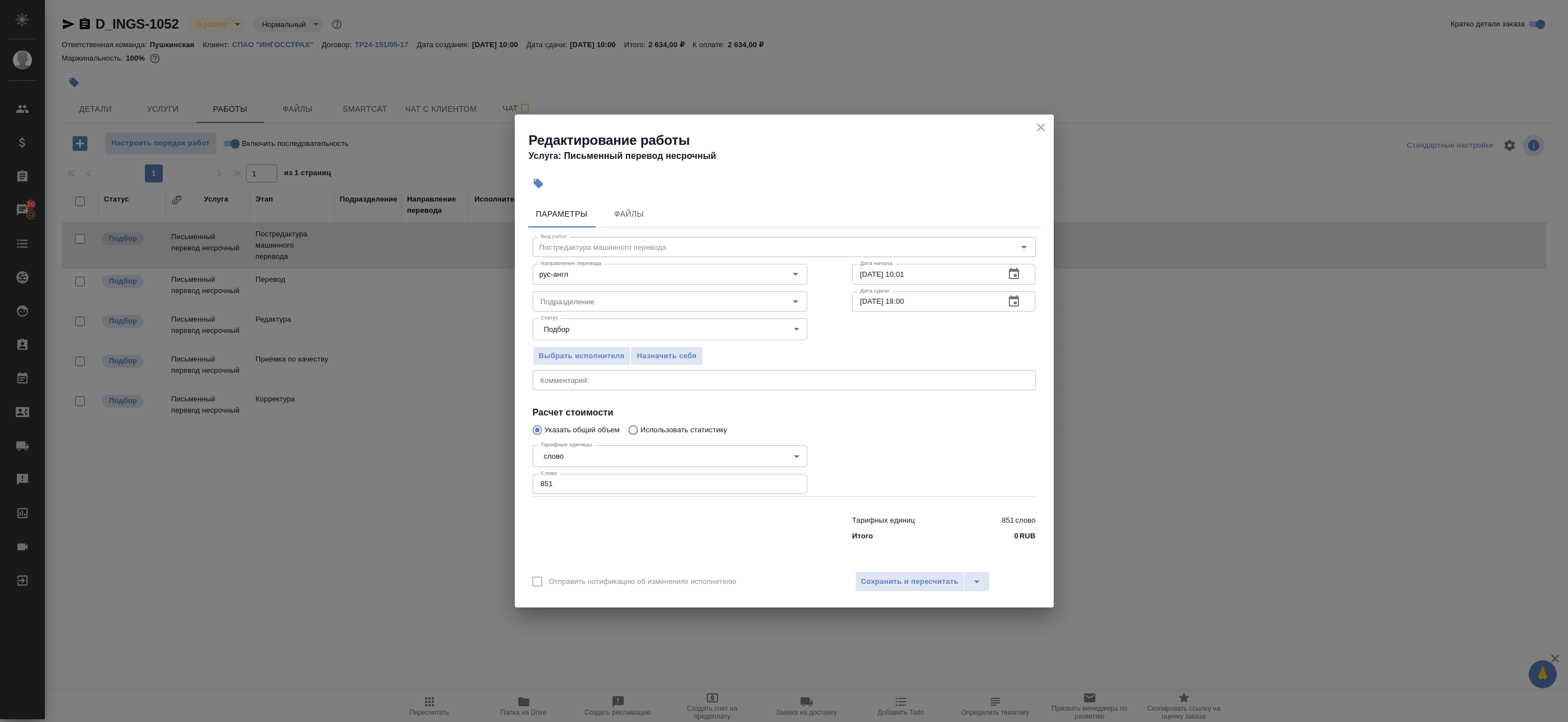
drag, startPoint x: 618, startPoint y: 185, endPoint x: 643, endPoint y: 195, distance: 26.9
click at [618, 185] on div at bounding box center [702, 184] width 352 height 25
click at [918, 586] on span "Сохранить и пересчитать" at bounding box center [909, 582] width 97 height 13
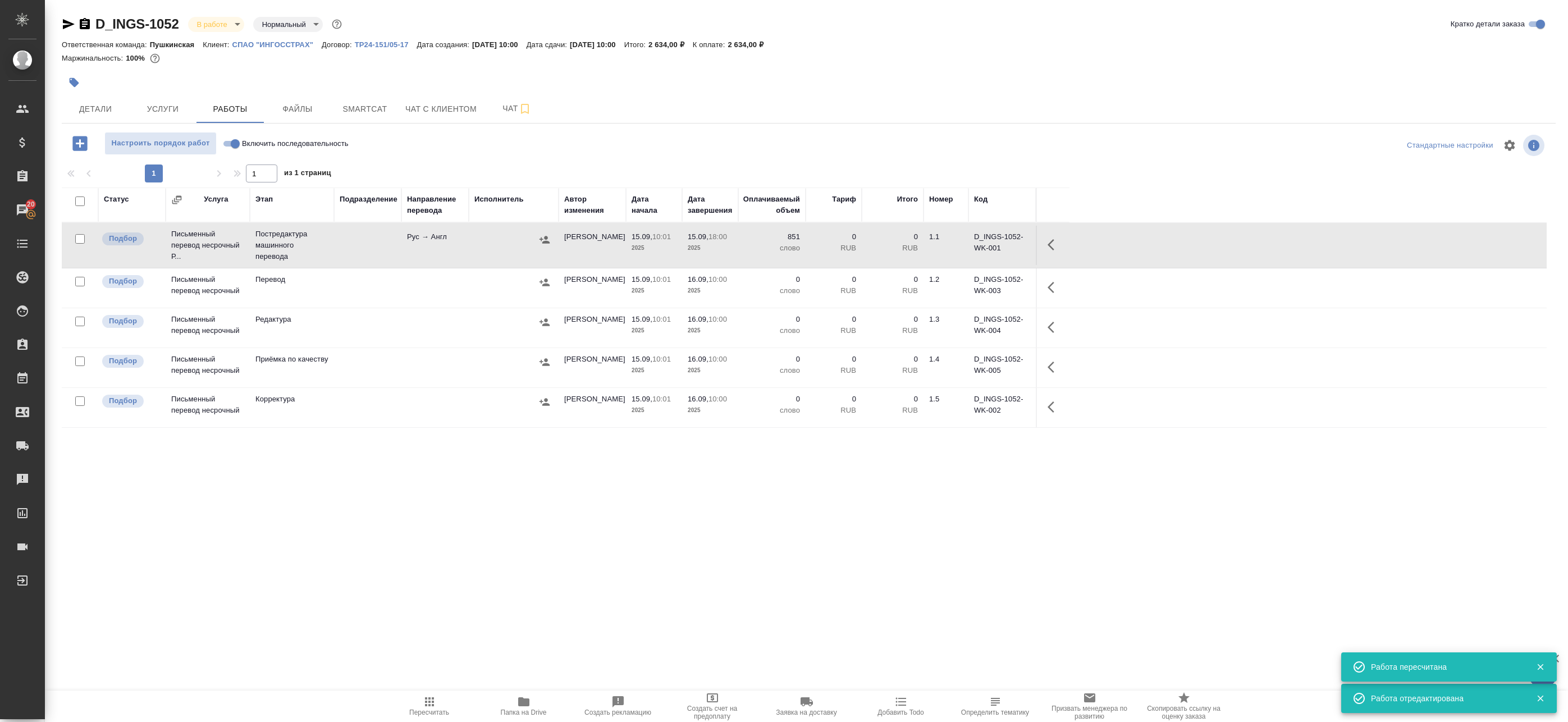
click at [540, 244] on icon "button" at bounding box center [545, 240] width 11 height 11
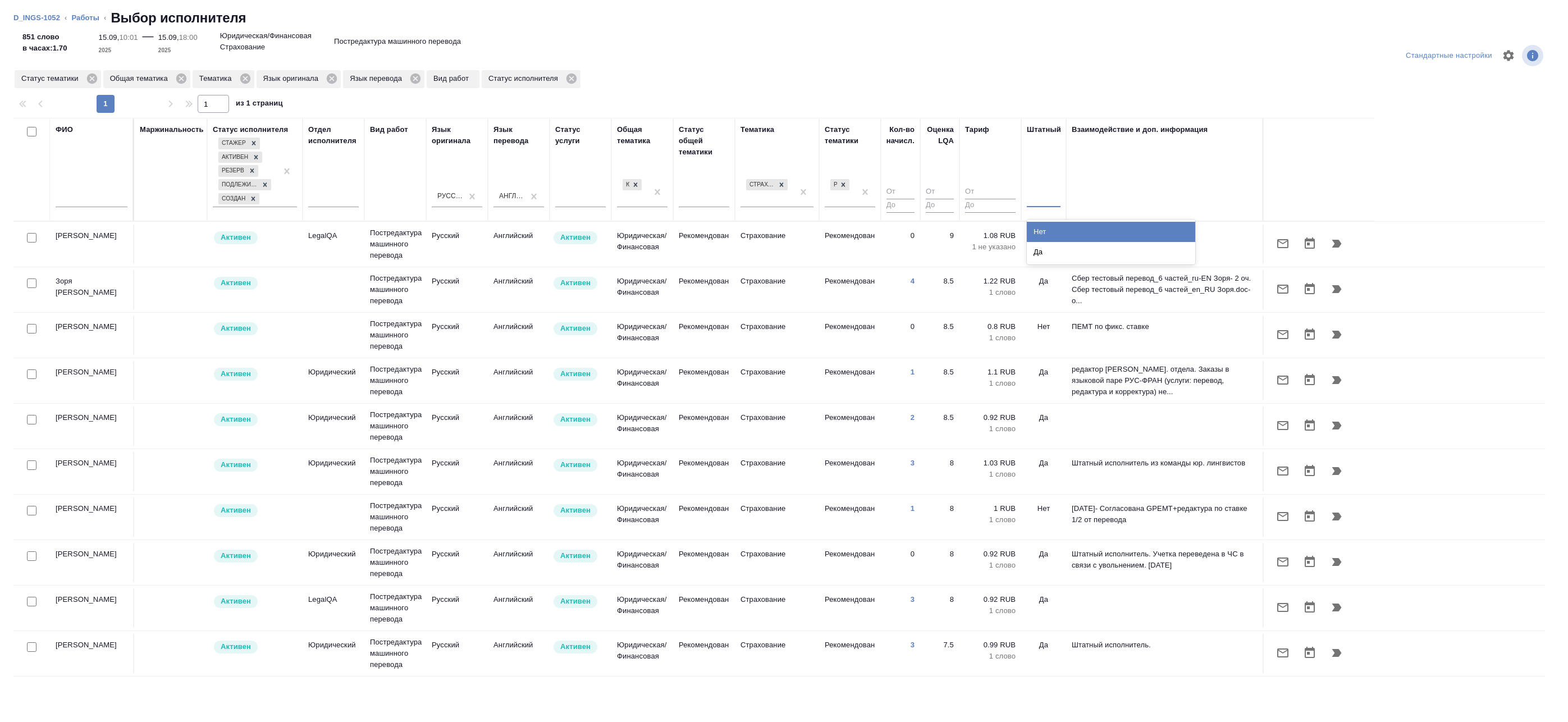
click at [1036, 199] on div at bounding box center [1043, 197] width 34 height 16
click at [1034, 238] on div "Нет" at bounding box center [1111, 232] width 169 height 20
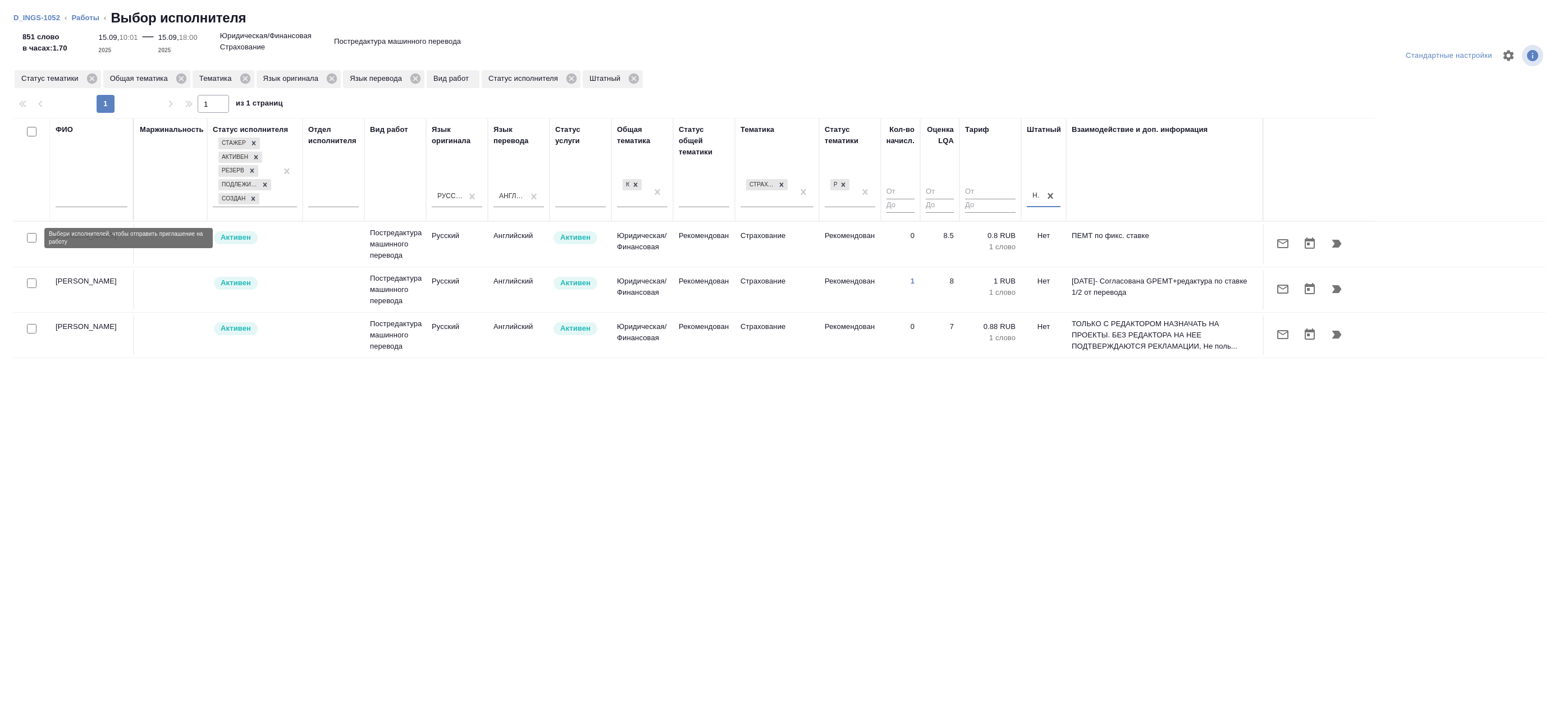
click at [31, 238] on input "checkbox" at bounding box center [32, 238] width 10 height 10
checkbox input "true"
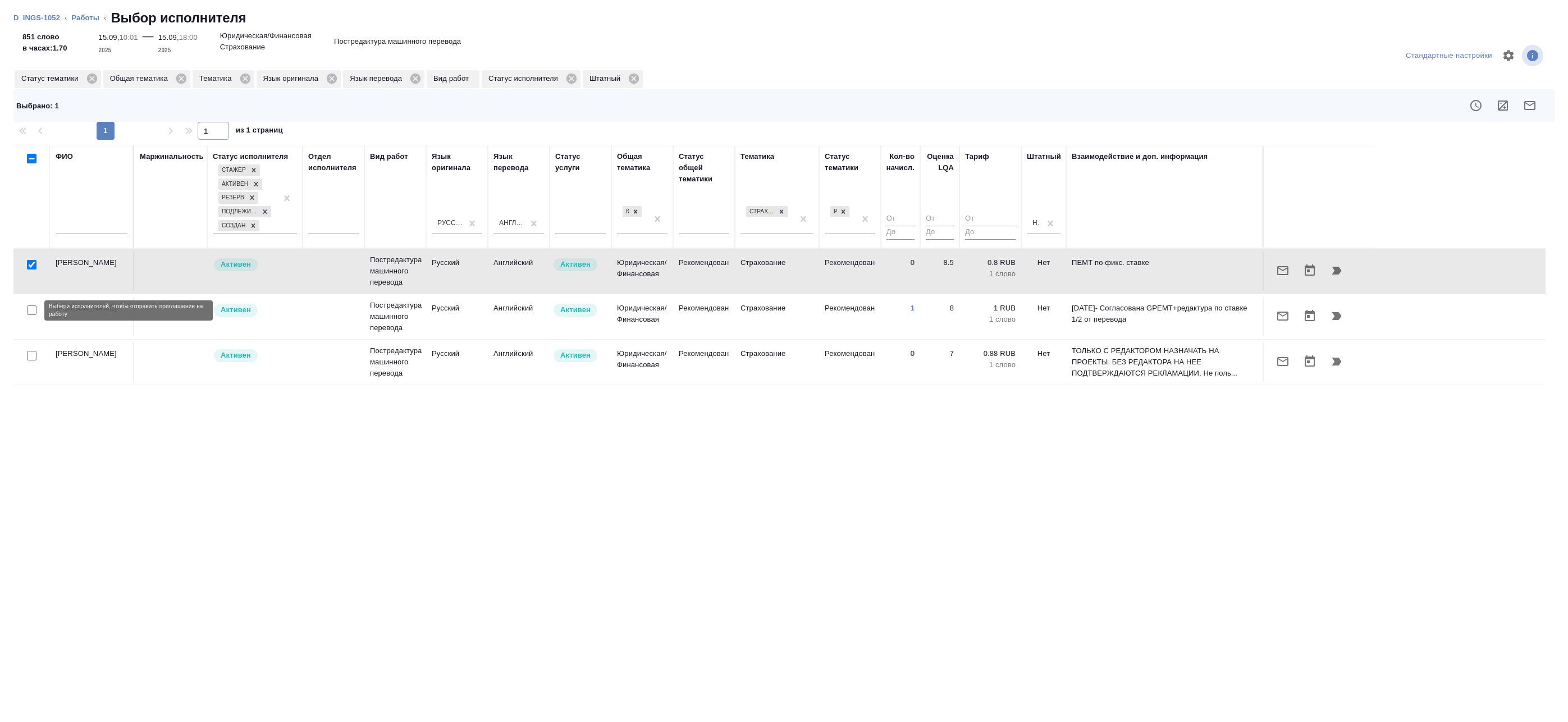
click at [28, 312] on input "checkbox" at bounding box center [32, 311] width 10 height 10
checkbox input "true"
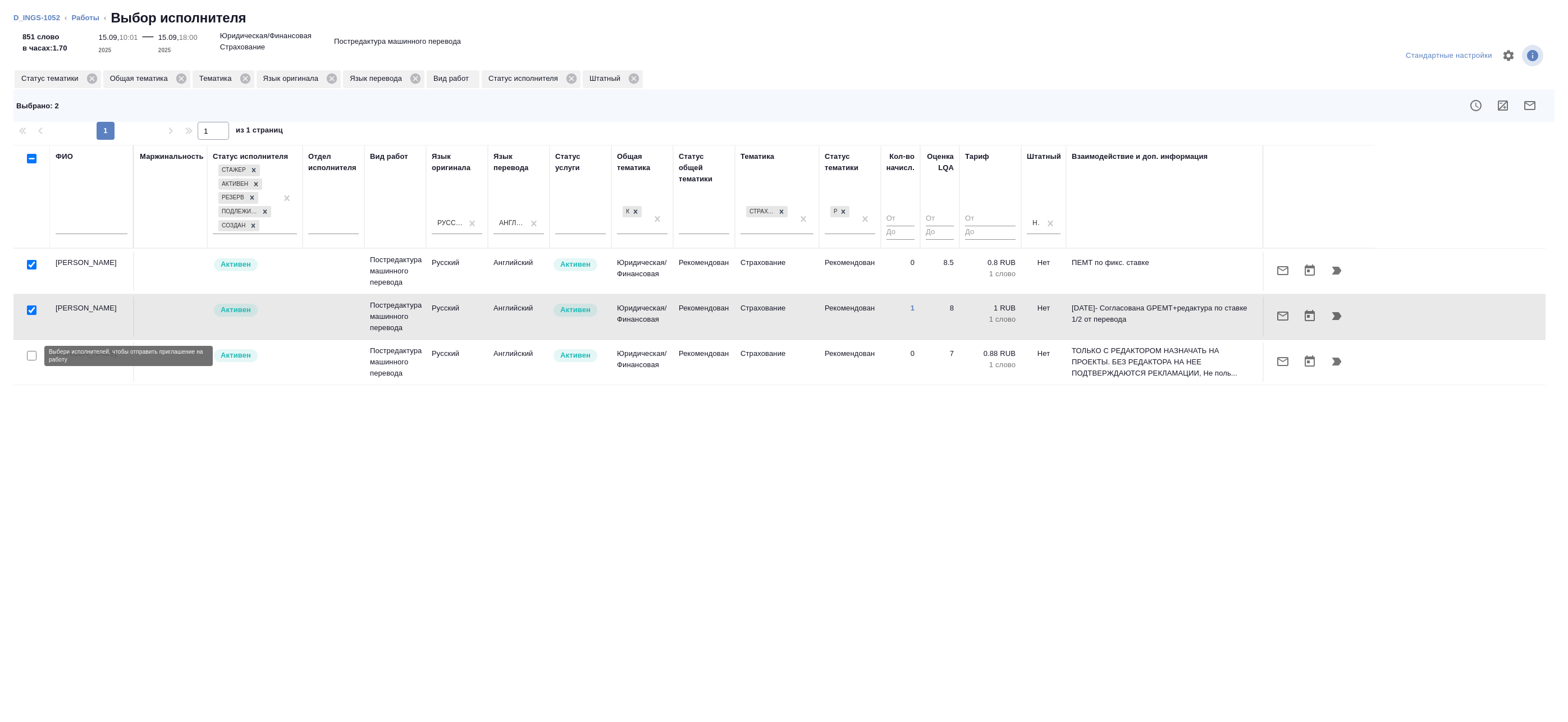
click at [29, 358] on input "checkbox" at bounding box center [32, 356] width 10 height 10
checkbox input "true"
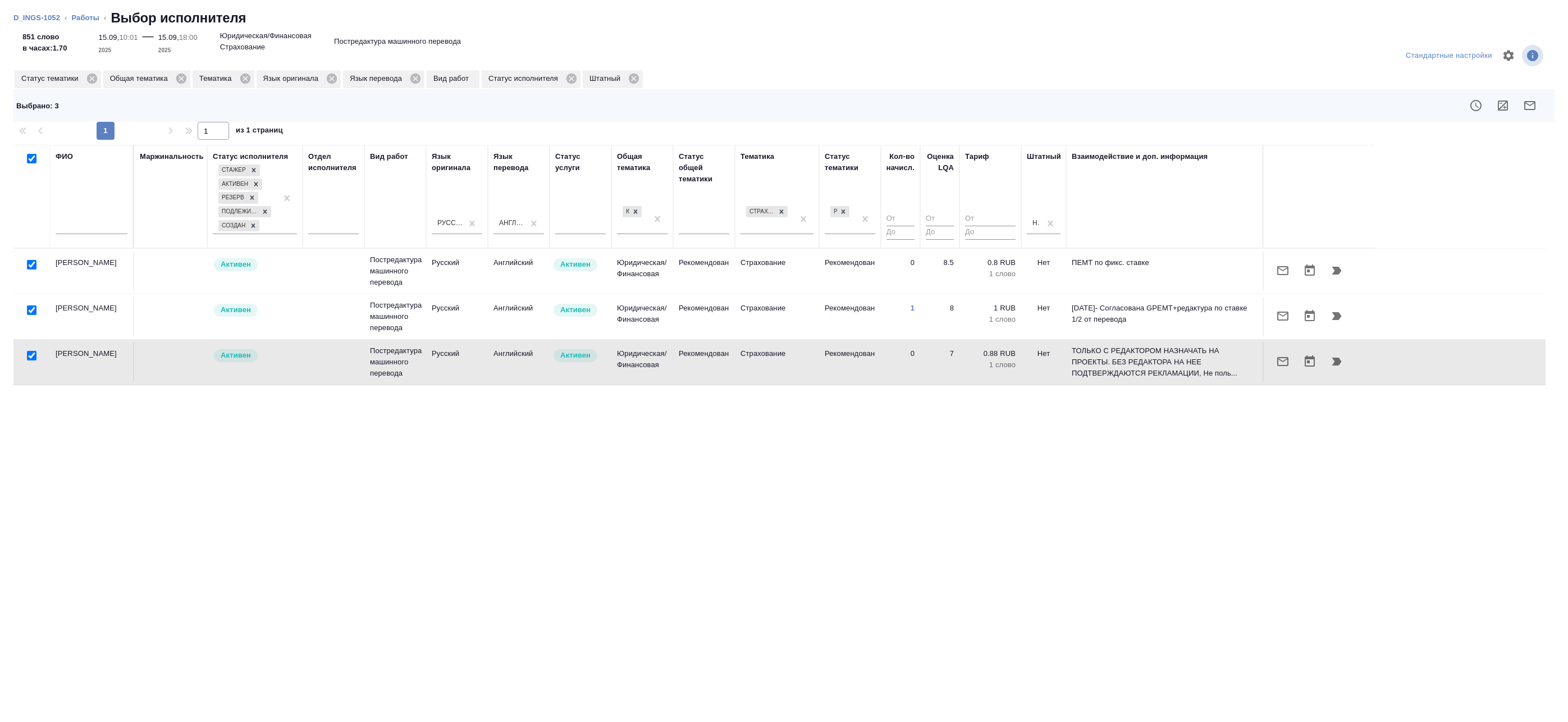
click at [28, 356] on input "checkbox" at bounding box center [32, 356] width 10 height 10
checkbox input "false"
click at [1528, 107] on icon "button" at bounding box center [1529, 106] width 13 height 13
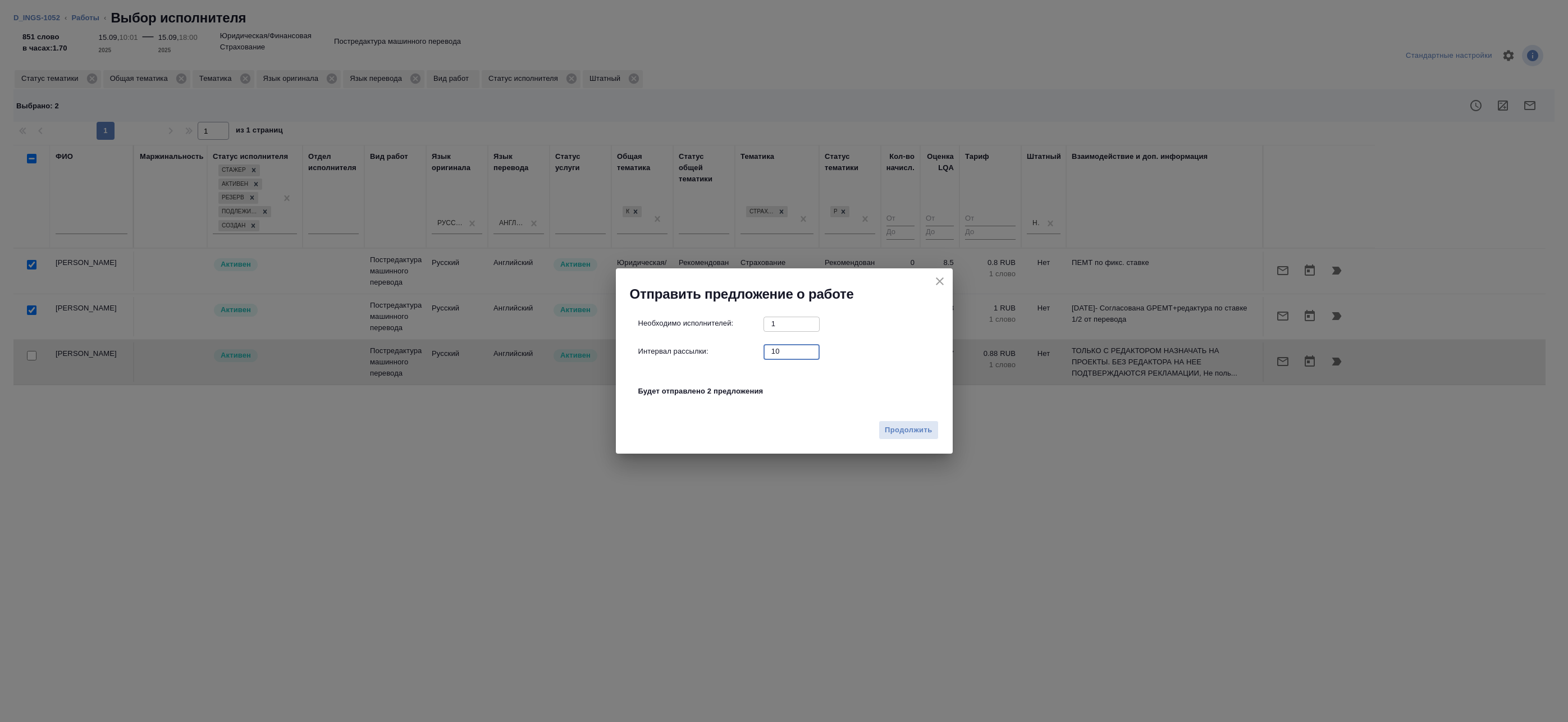
drag, startPoint x: 783, startPoint y: 350, endPoint x: 712, endPoint y: 343, distance: 71.3
click at [712, 343] on div "Необходимо исполнителей: 1 ​ Интервал рассылки: 10 ​ Будет отправлено 2 предлож…" at bounding box center [788, 363] width 301 height 93
type input "0"
click at [925, 426] on span "Продолжить" at bounding box center [909, 430] width 48 height 13
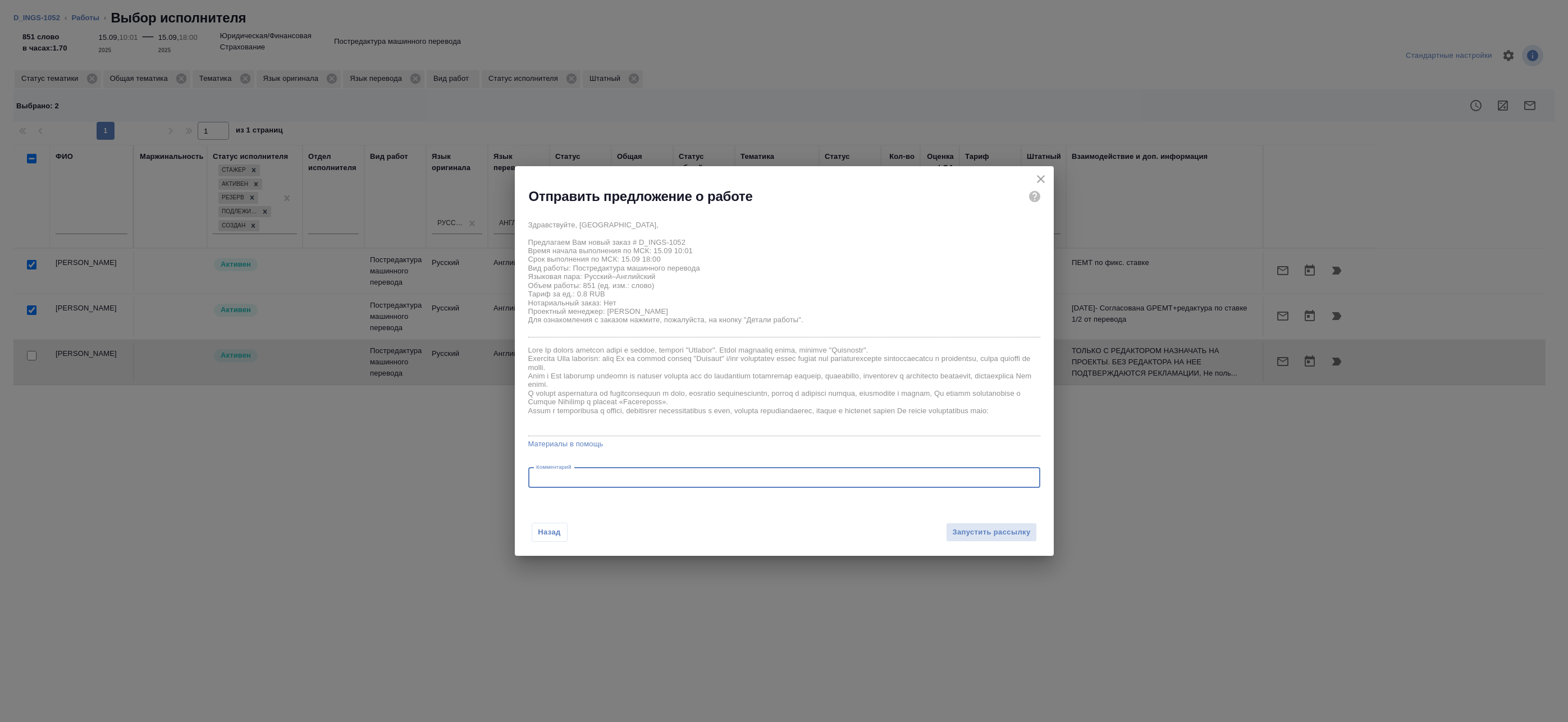
click at [681, 481] on textarea at bounding box center [784, 478] width 496 height 8
click at [999, 528] on span "Запустить рассылку" at bounding box center [990, 533] width 78 height 13
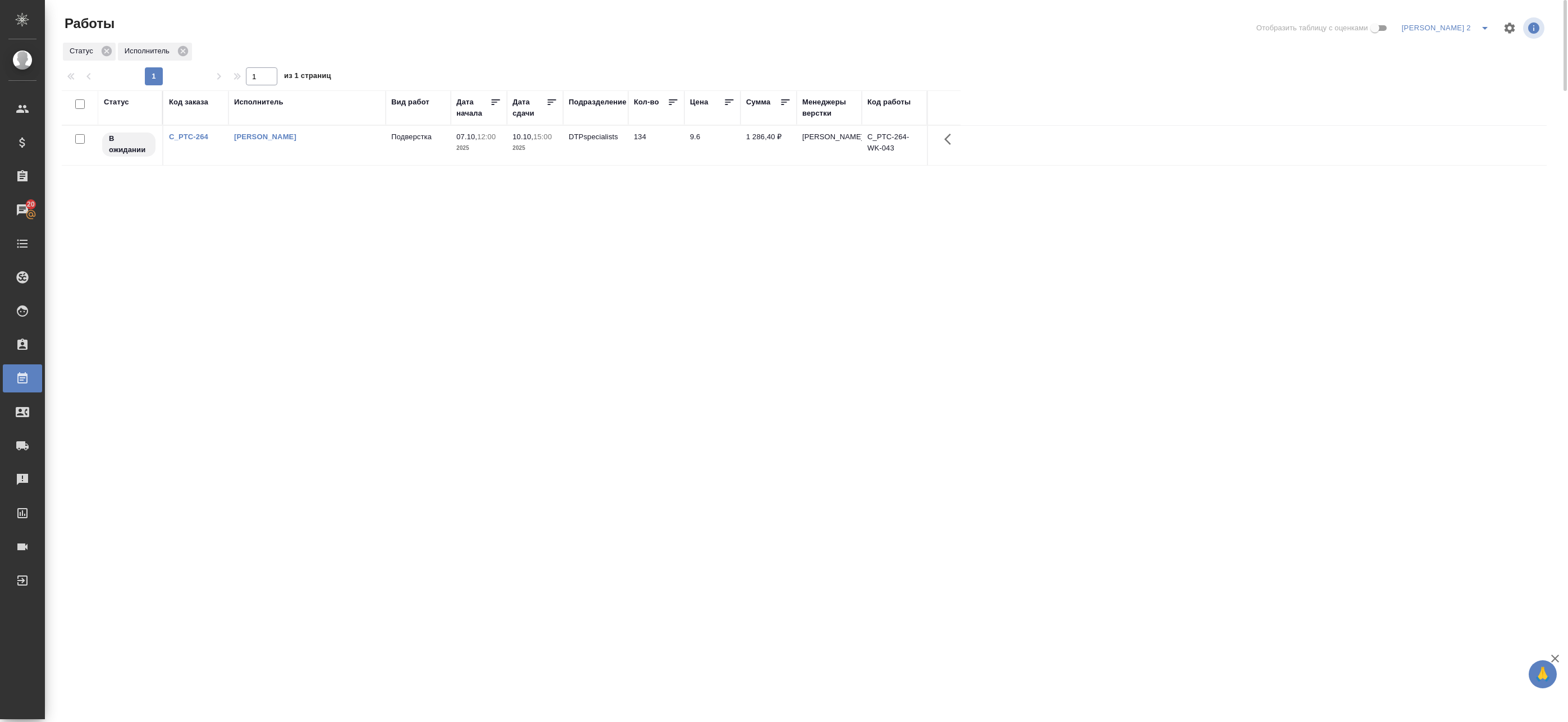
click at [238, 151] on td "Баданян Артак Мхитарович" at bounding box center [307, 146] width 157 height 39
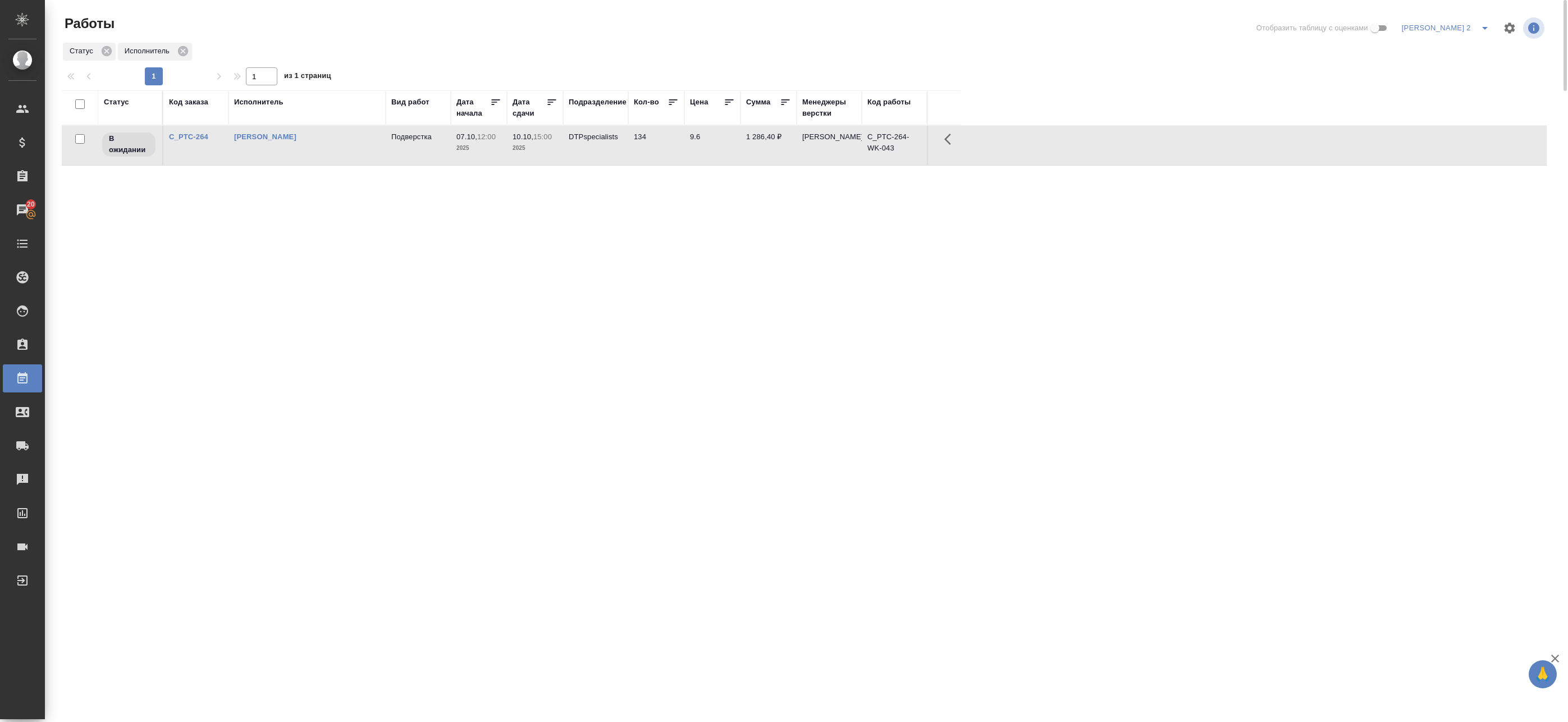
click at [238, 151] on td "Баданян Артак Мхитарович" at bounding box center [307, 146] width 157 height 39
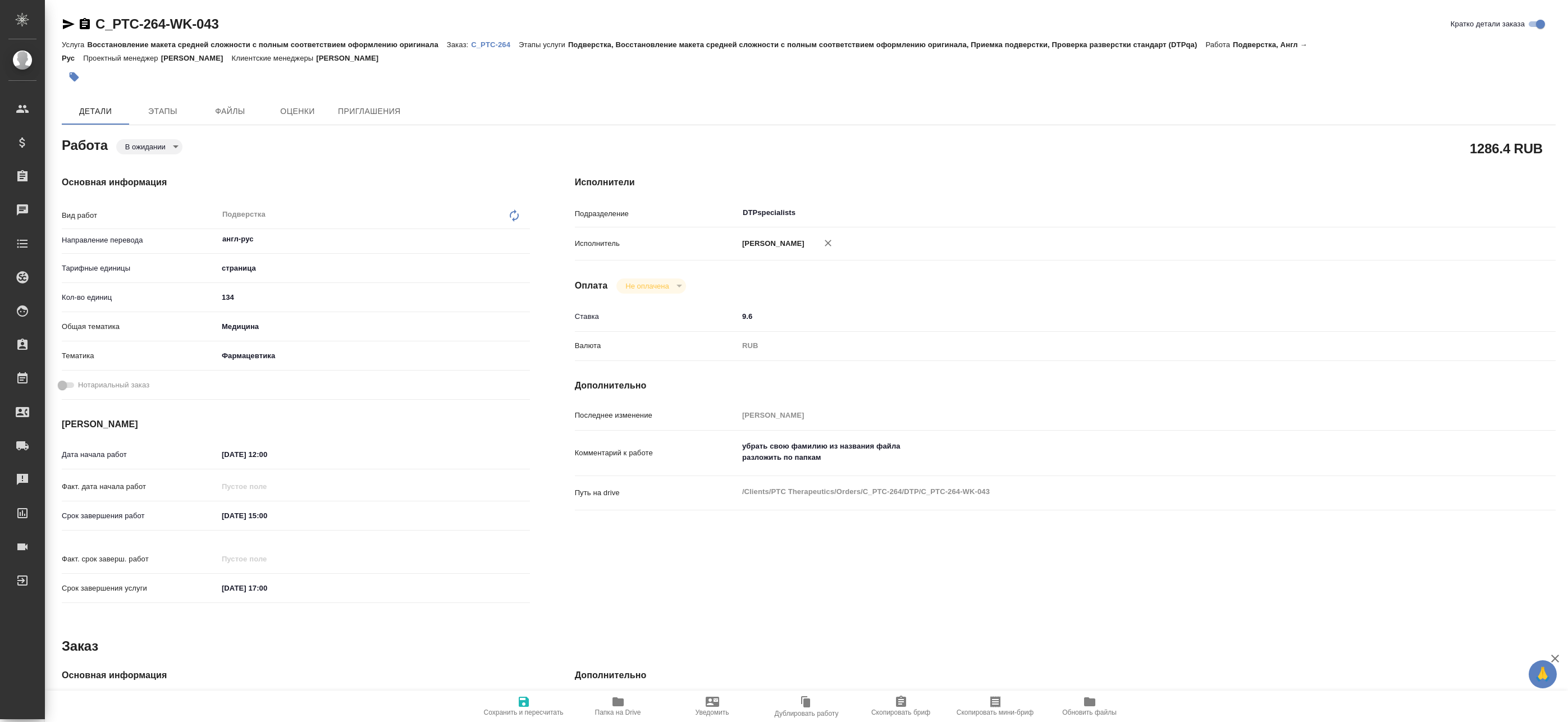
type textarea "x"
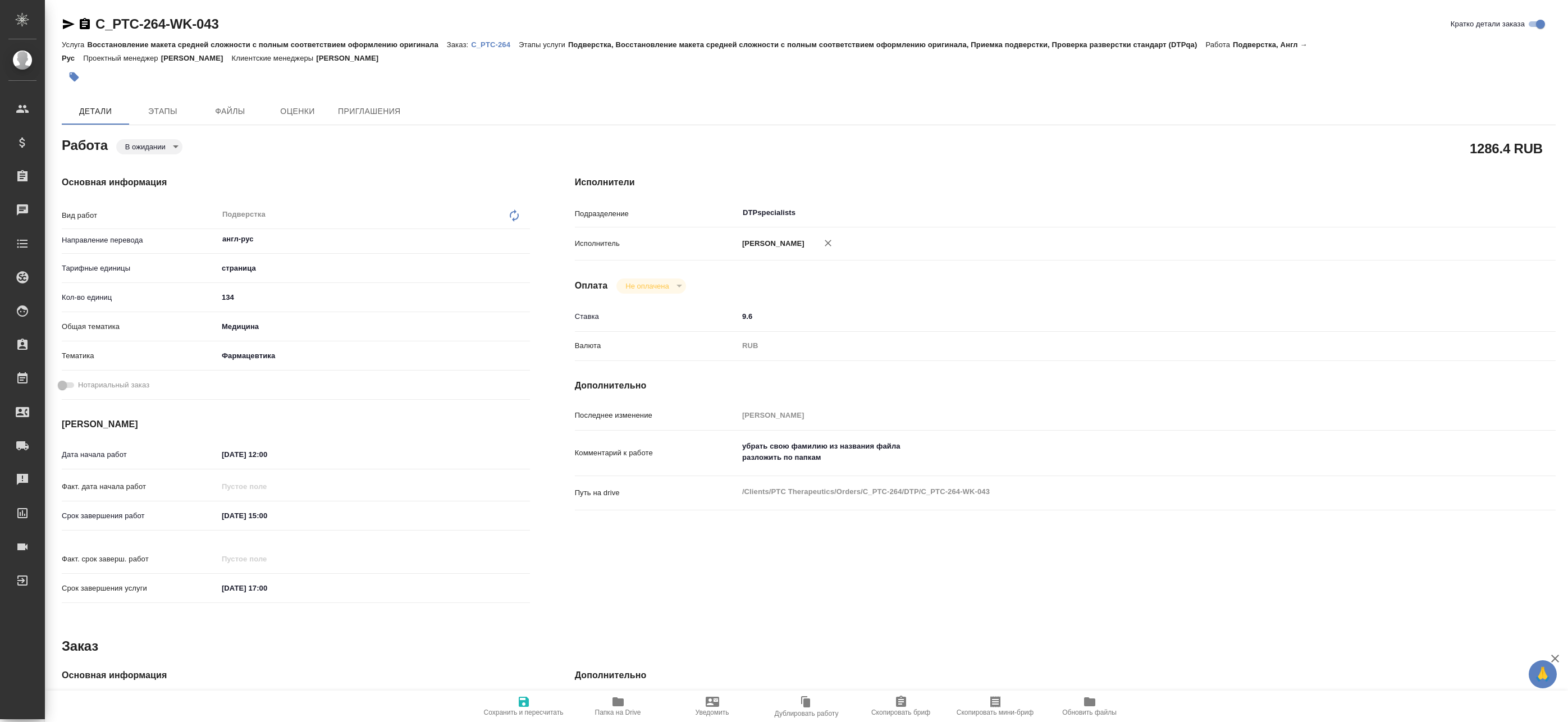
type textarea "x"
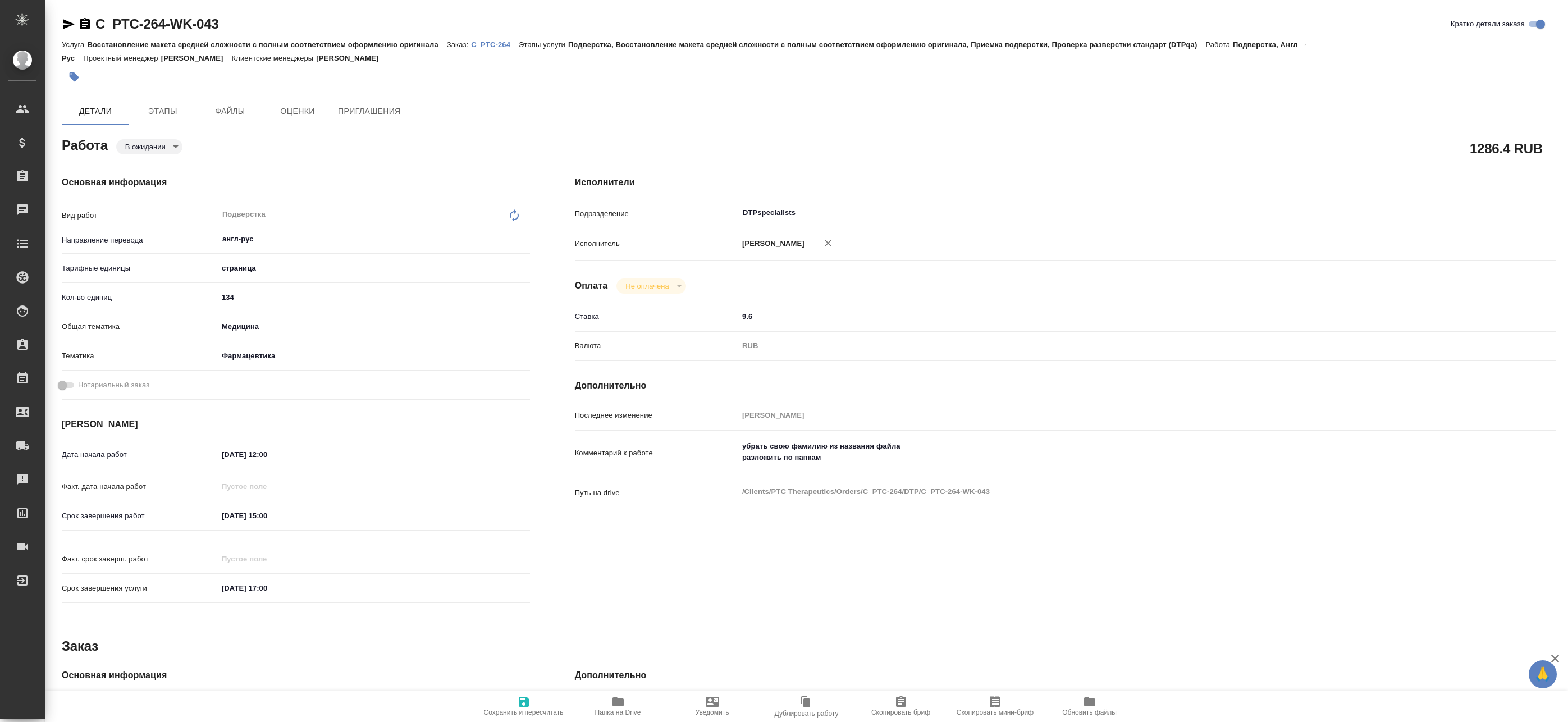
type textarea "x"
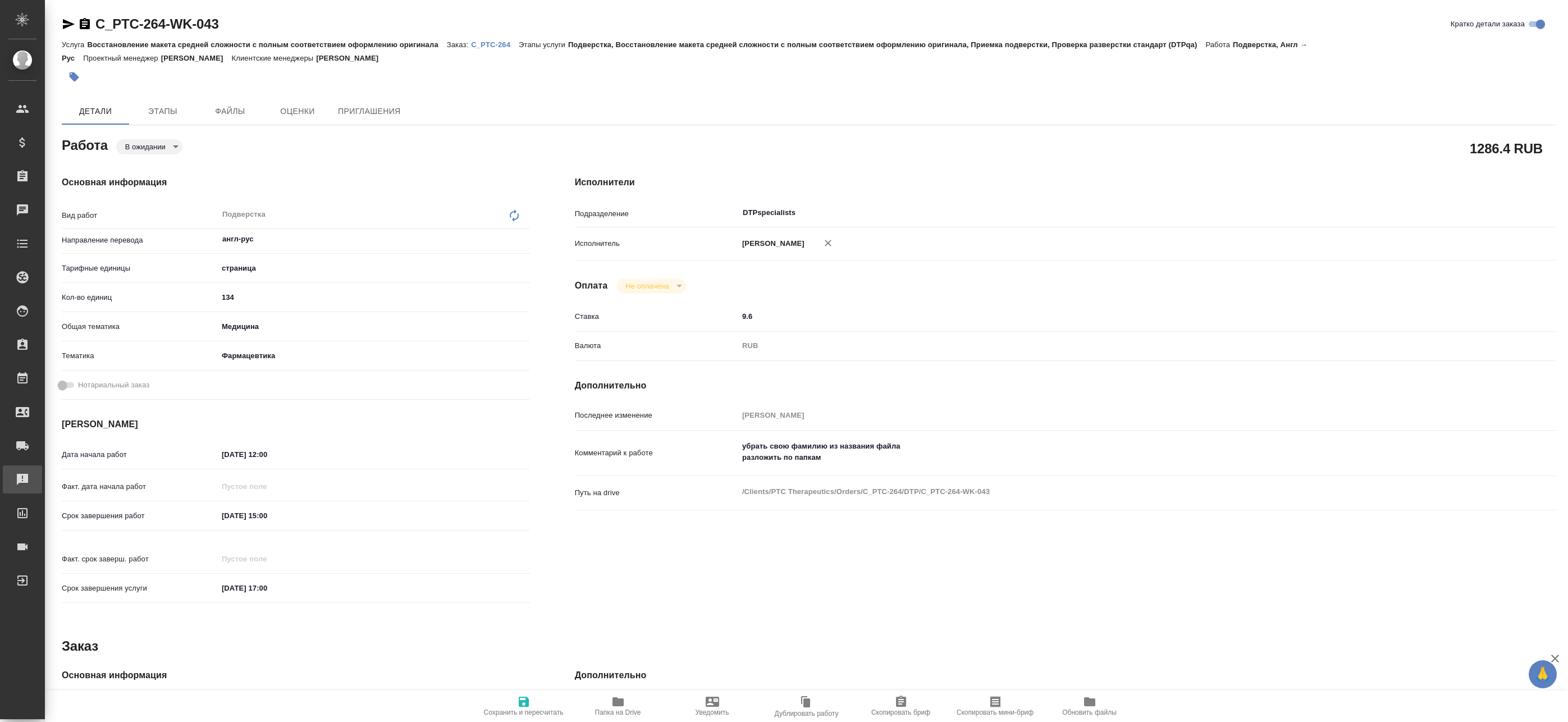
type textarea "x"
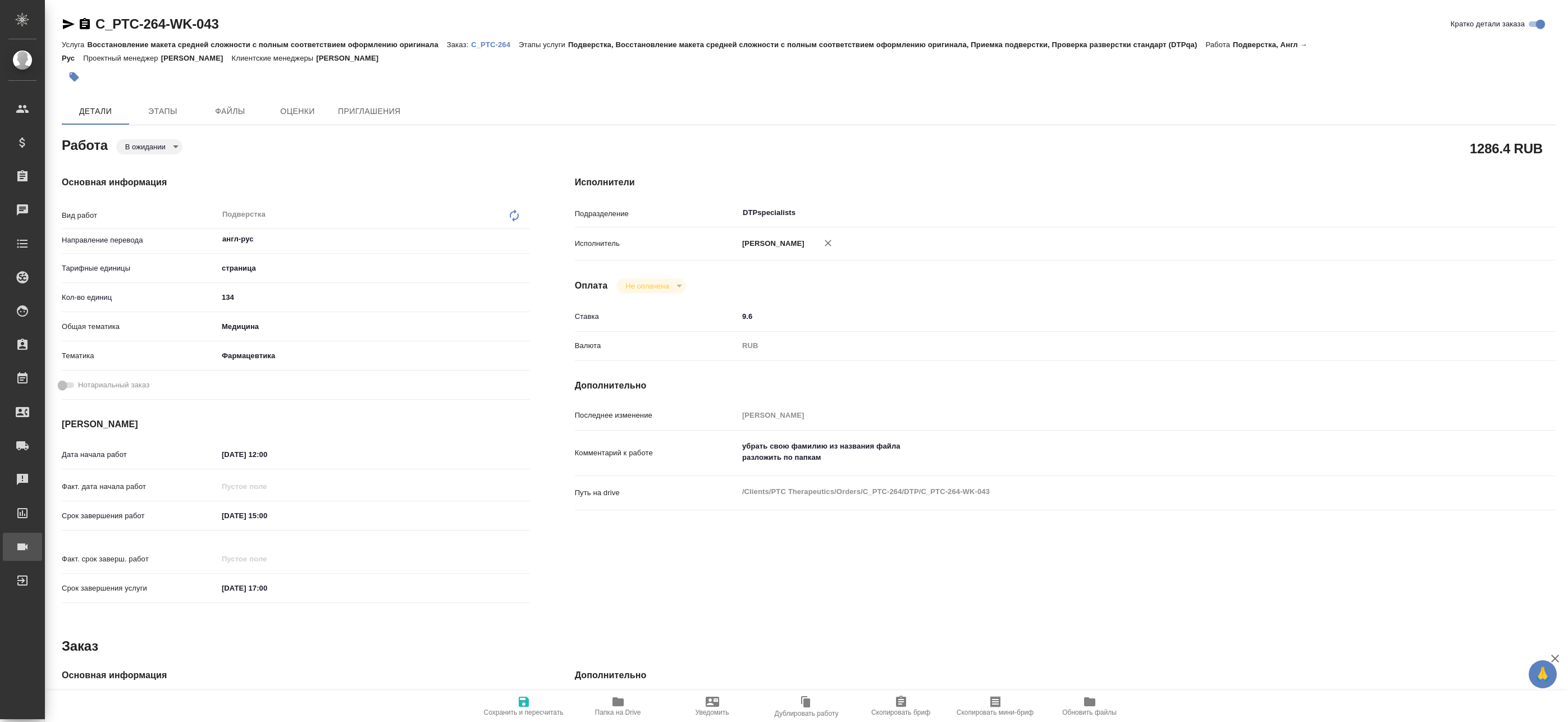
type textarea "x"
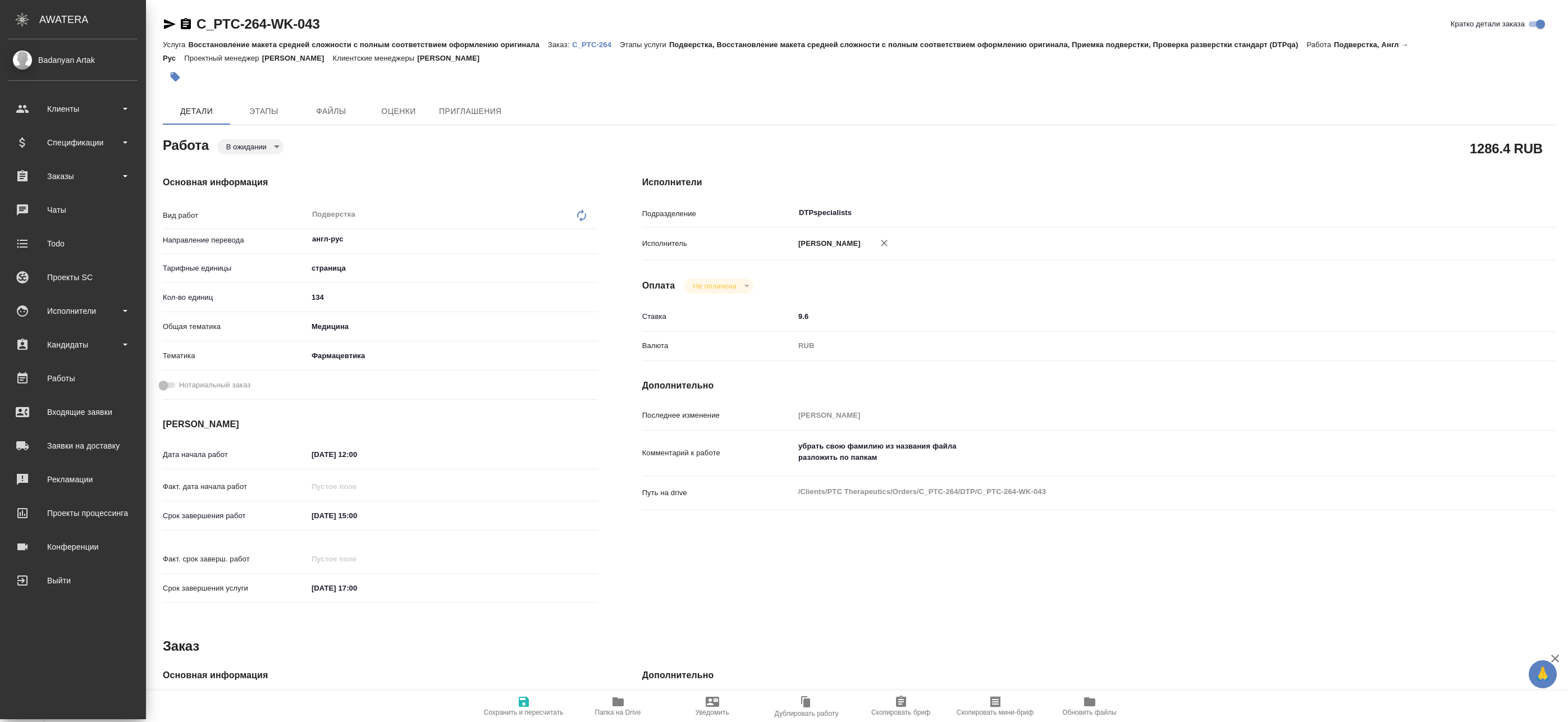
type textarea "x"
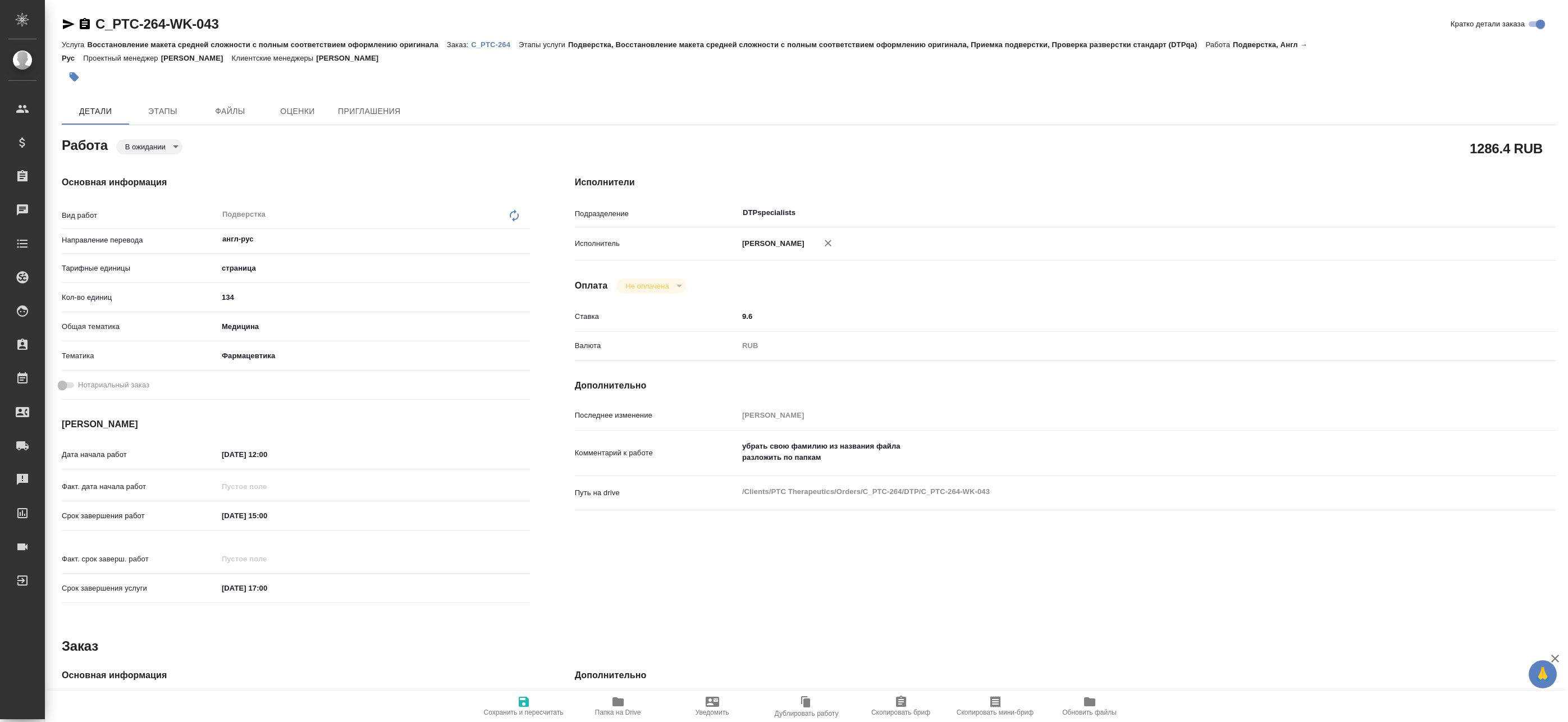
type textarea "x"
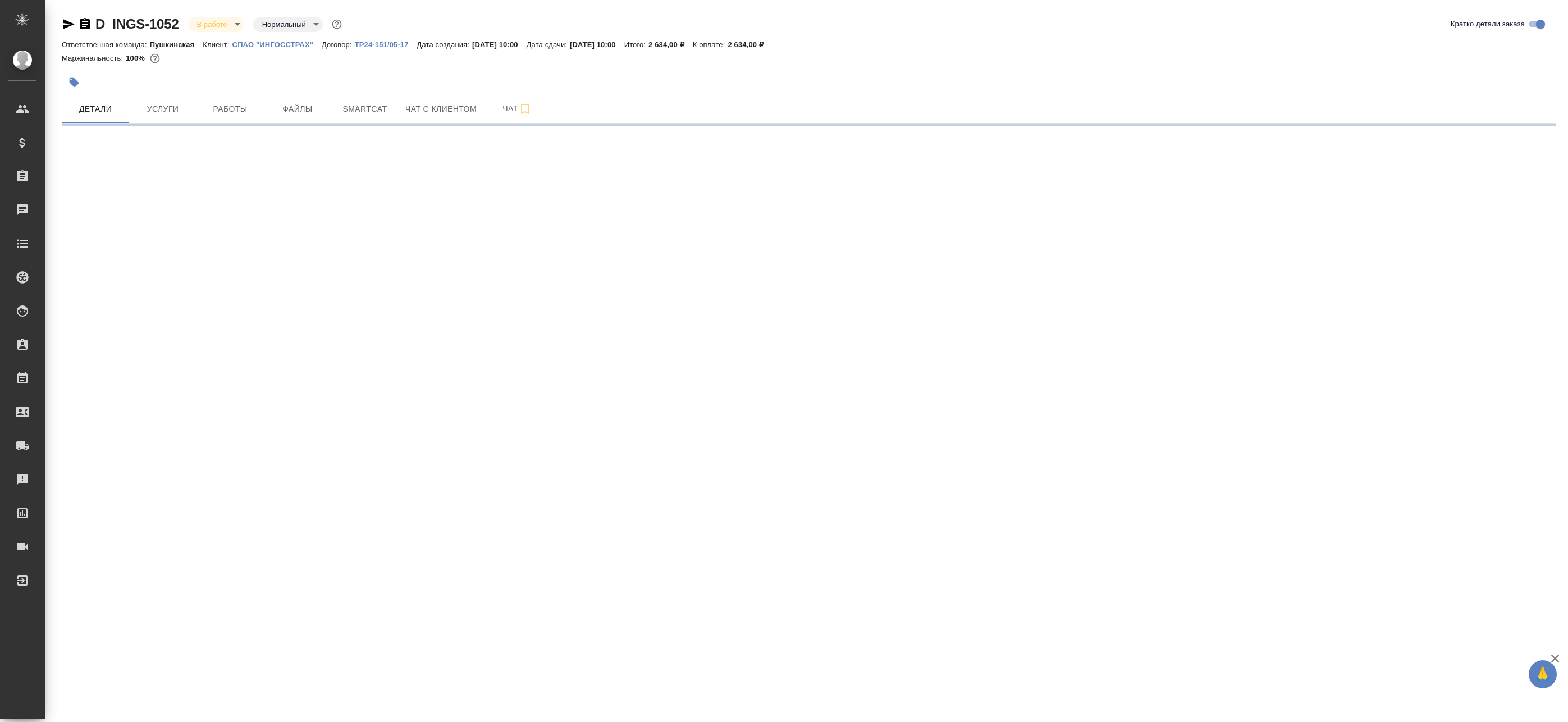
select select "RU"
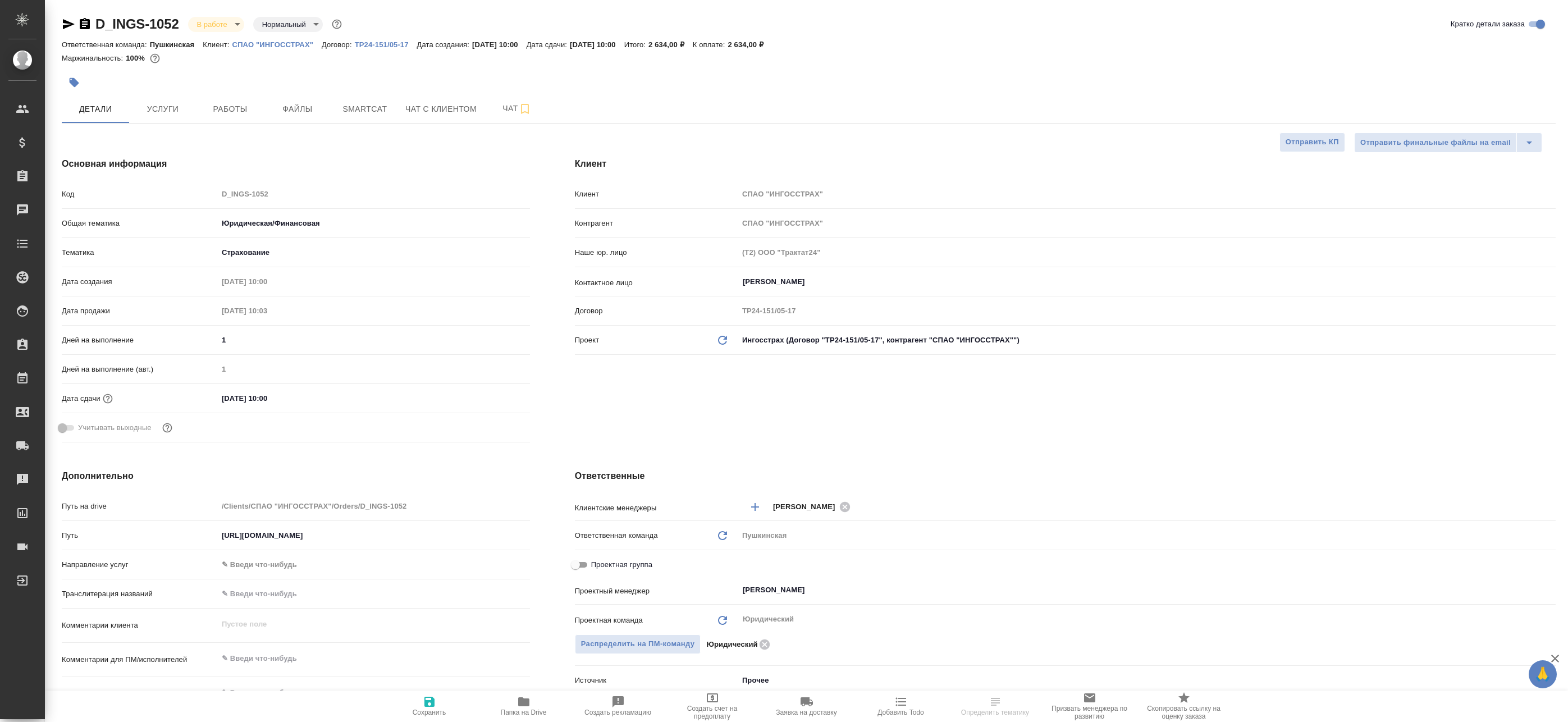
type textarea "x"
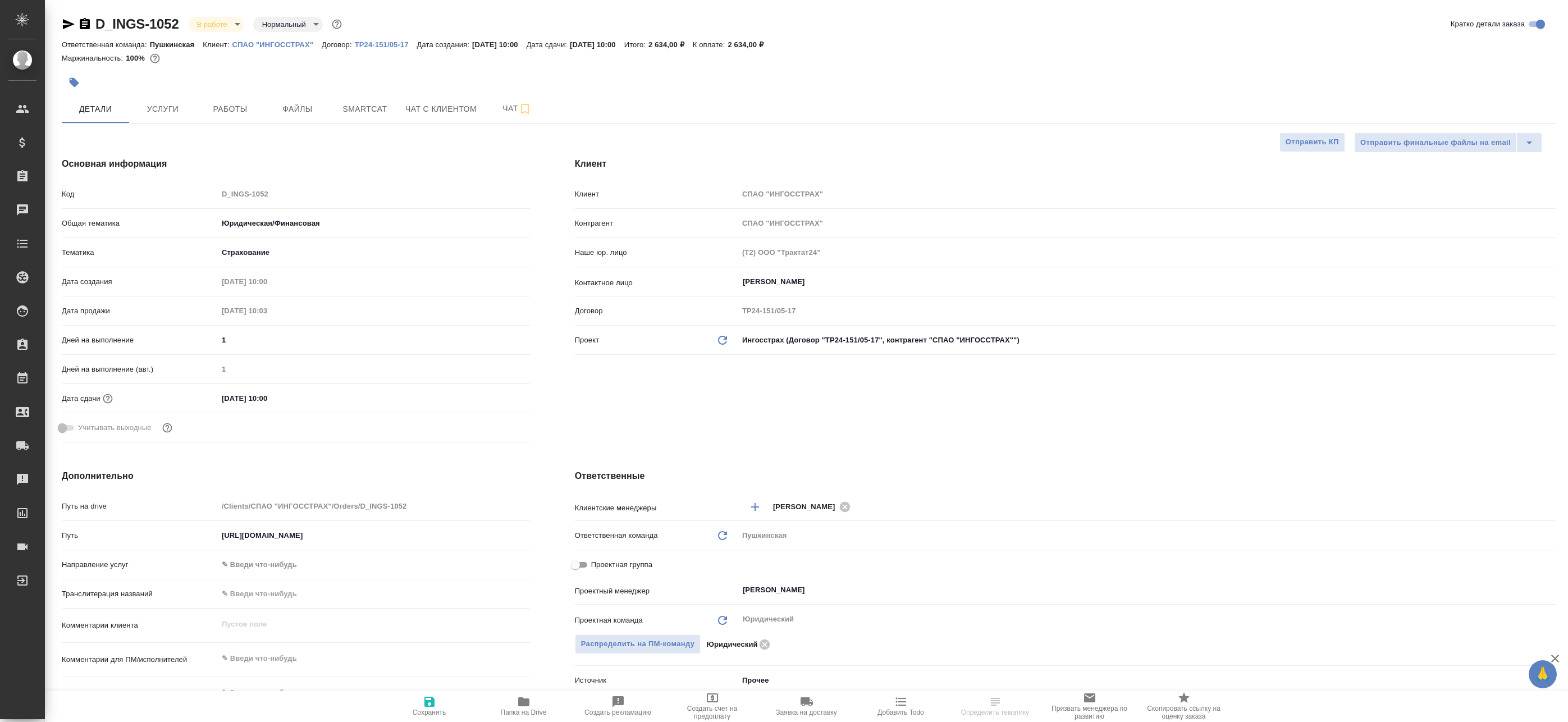
type textarea "x"
select select "RU"
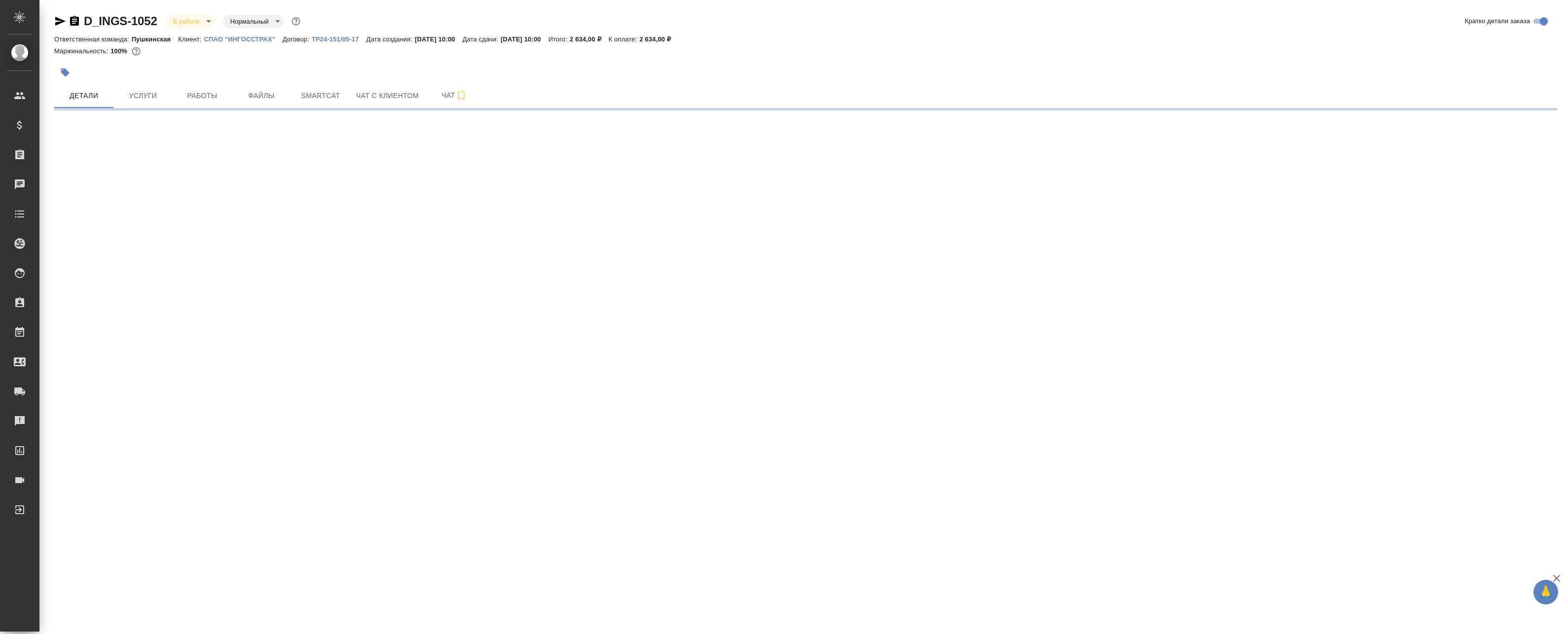
select select "RU"
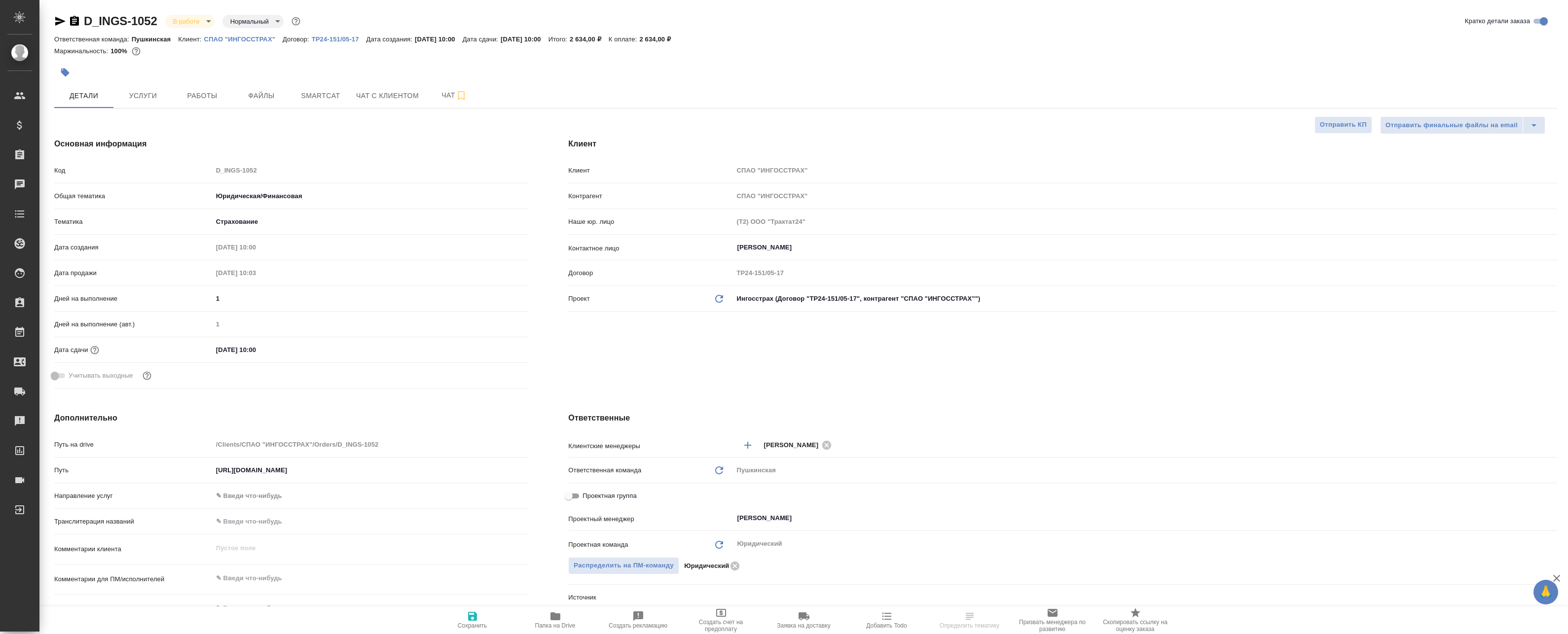
type textarea "x"
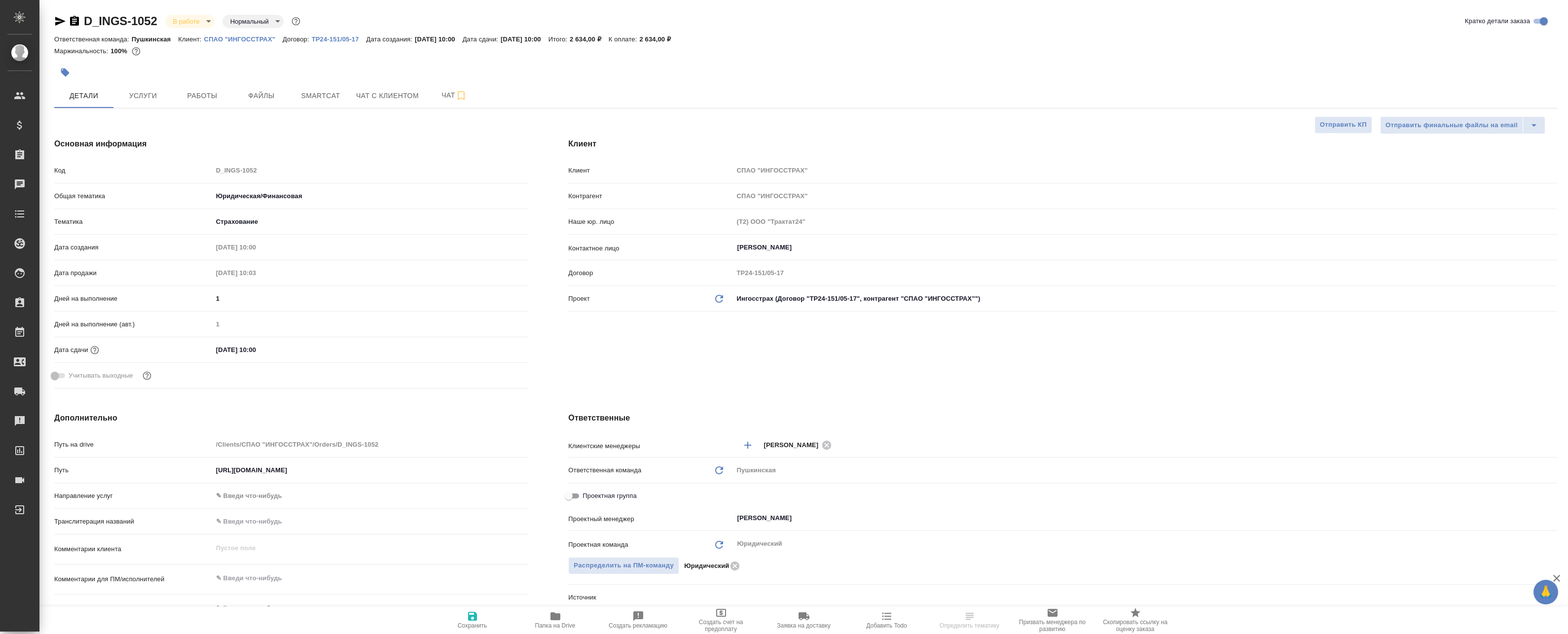
type textarea "x"
click at [187, 96] on span "Работы" at bounding box center [202, 96] width 47 height 12
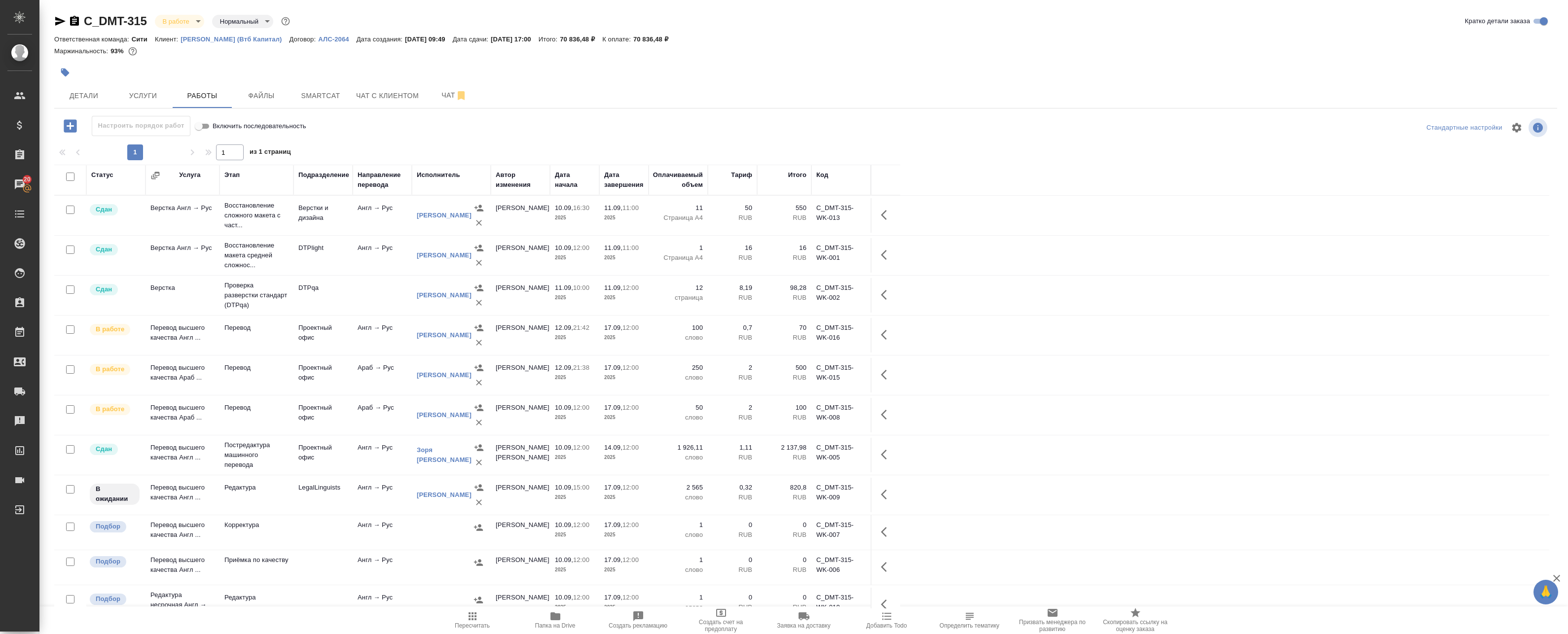
click at [1207, 276] on tr "Сдан Верстка Проверка разверстки стандарт (DTPqa) DTPqa [PERSON_NAME] [PERSON_N…" at bounding box center [801, 296] width 1495 height 40
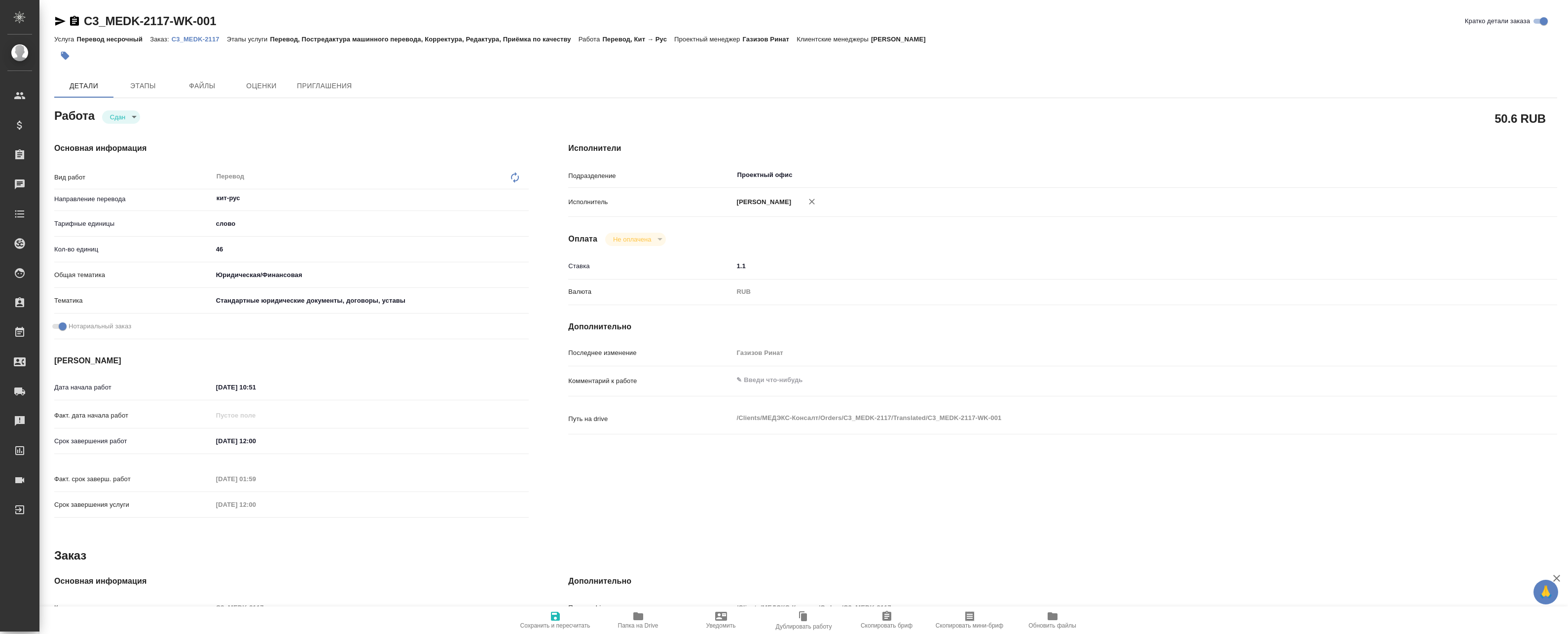
type textarea "x"
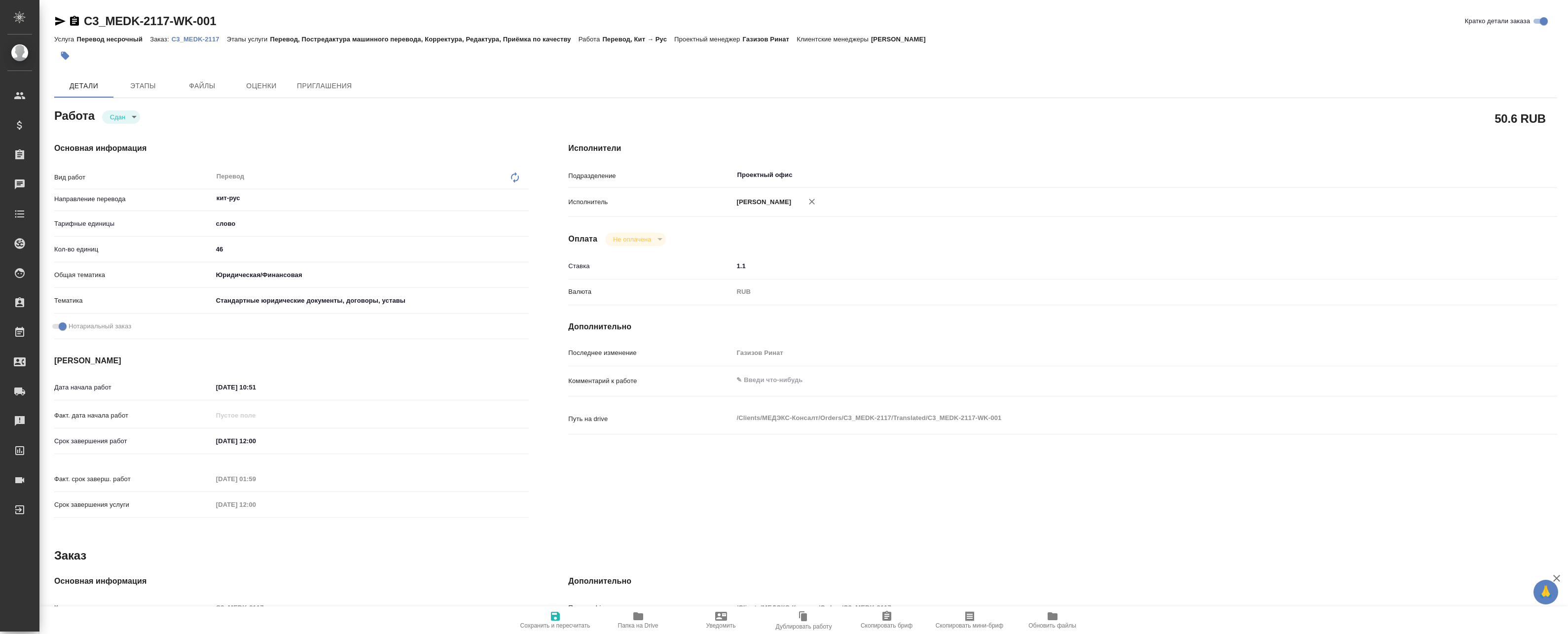
type textarea "x"
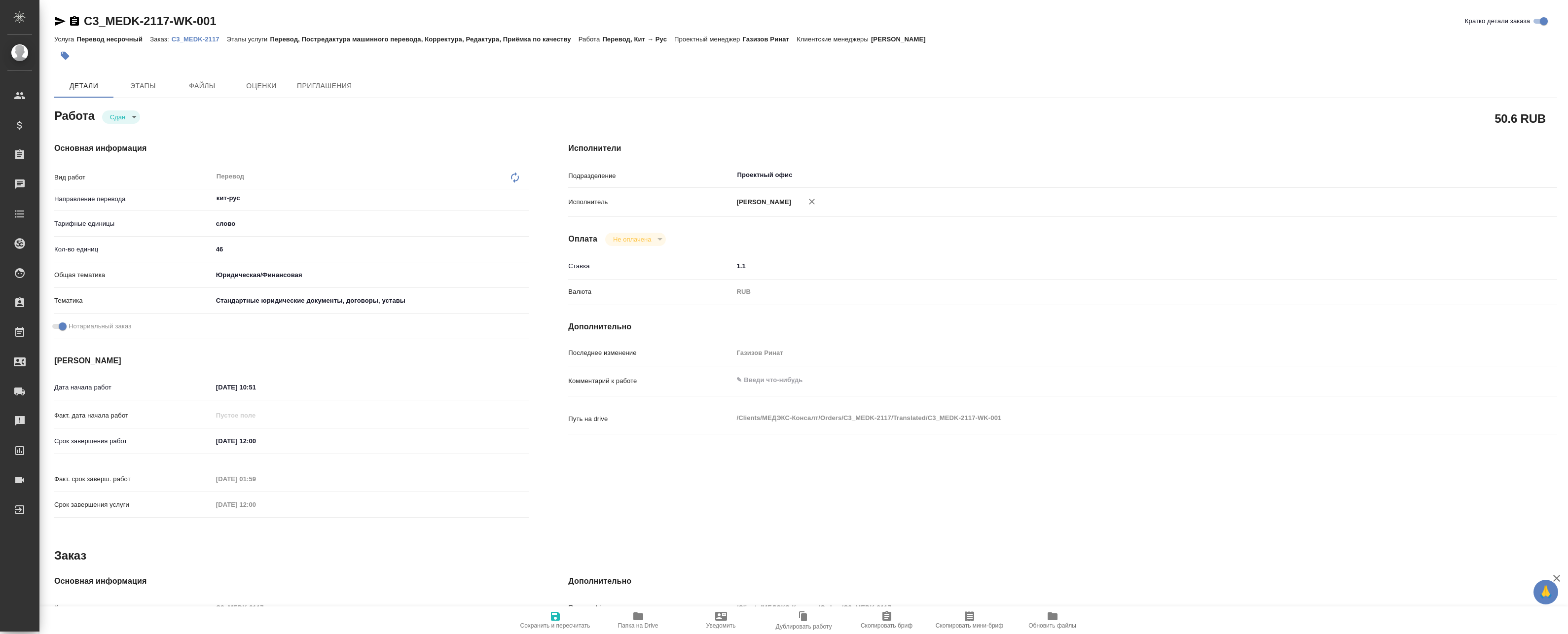
type textarea "x"
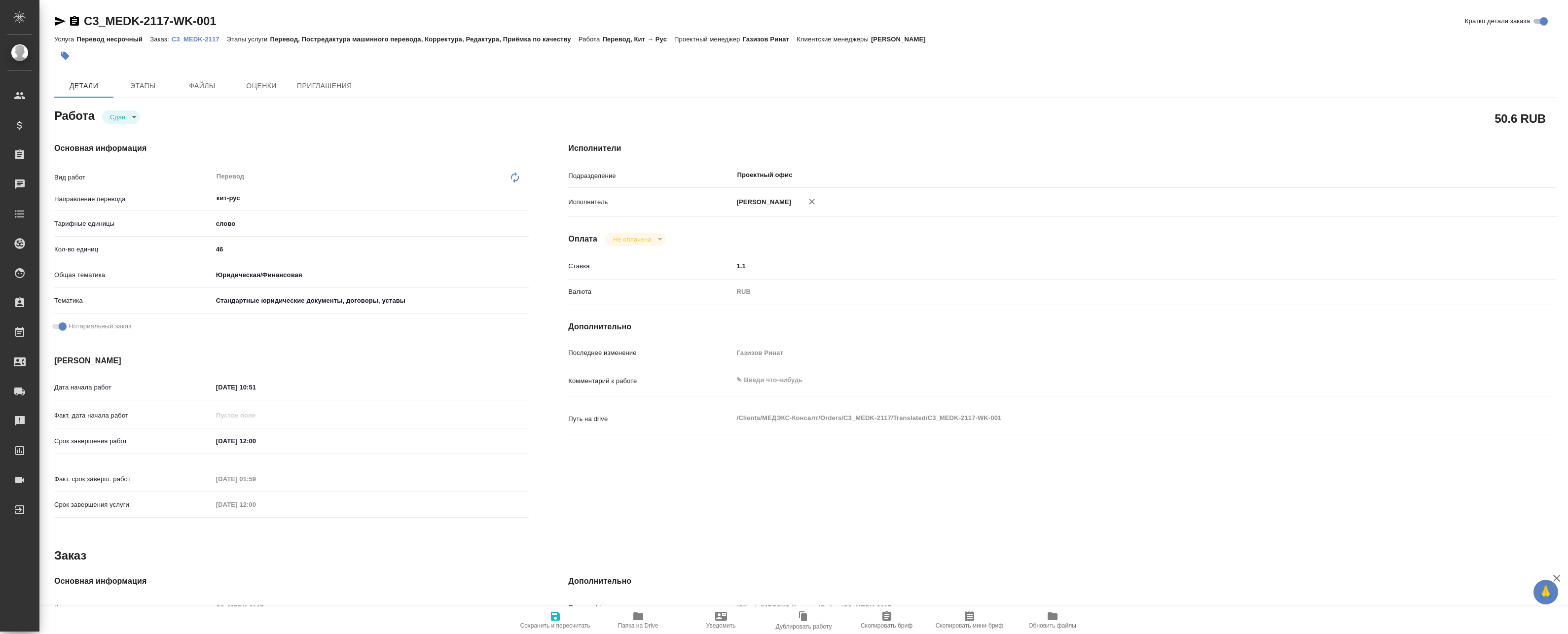
type textarea "x"
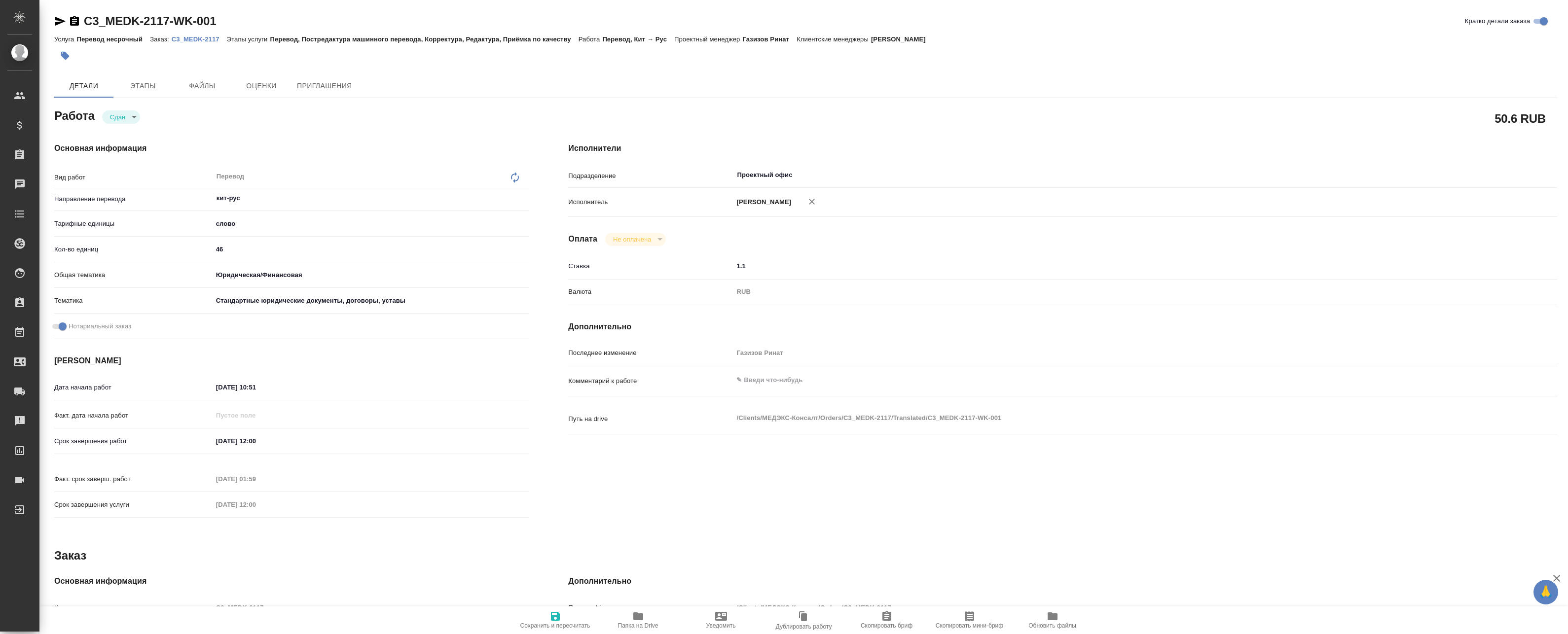
type textarea "x"
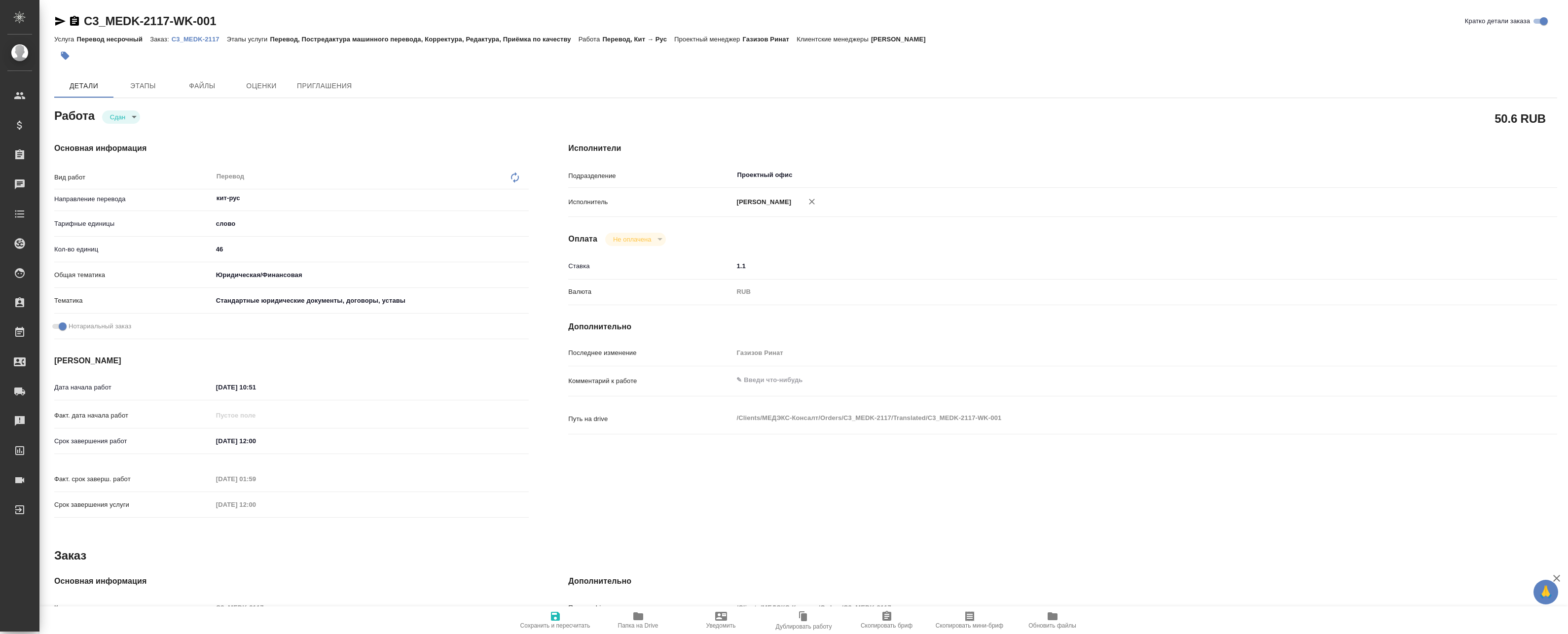
type textarea "x"
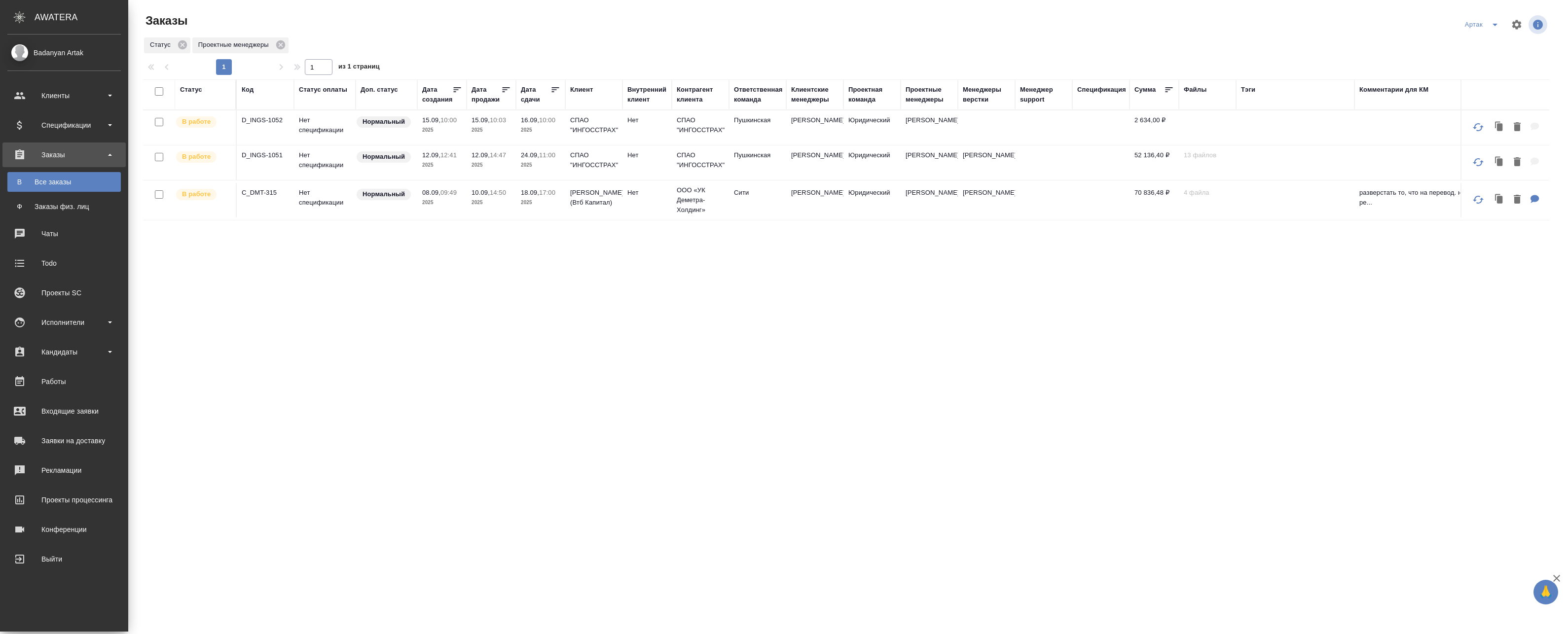
click at [248, 268] on div "Статус Код Статус оплаты Доп. статус Дата создания Дата продажи Дата сдачи Клие…" at bounding box center [846, 375] width 1406 height 592
click at [1489, 26] on icon "split button" at bounding box center [1495, 24] width 12 height 12
click at [1471, 43] on li "leagal" at bounding box center [1476, 45] width 42 height 16
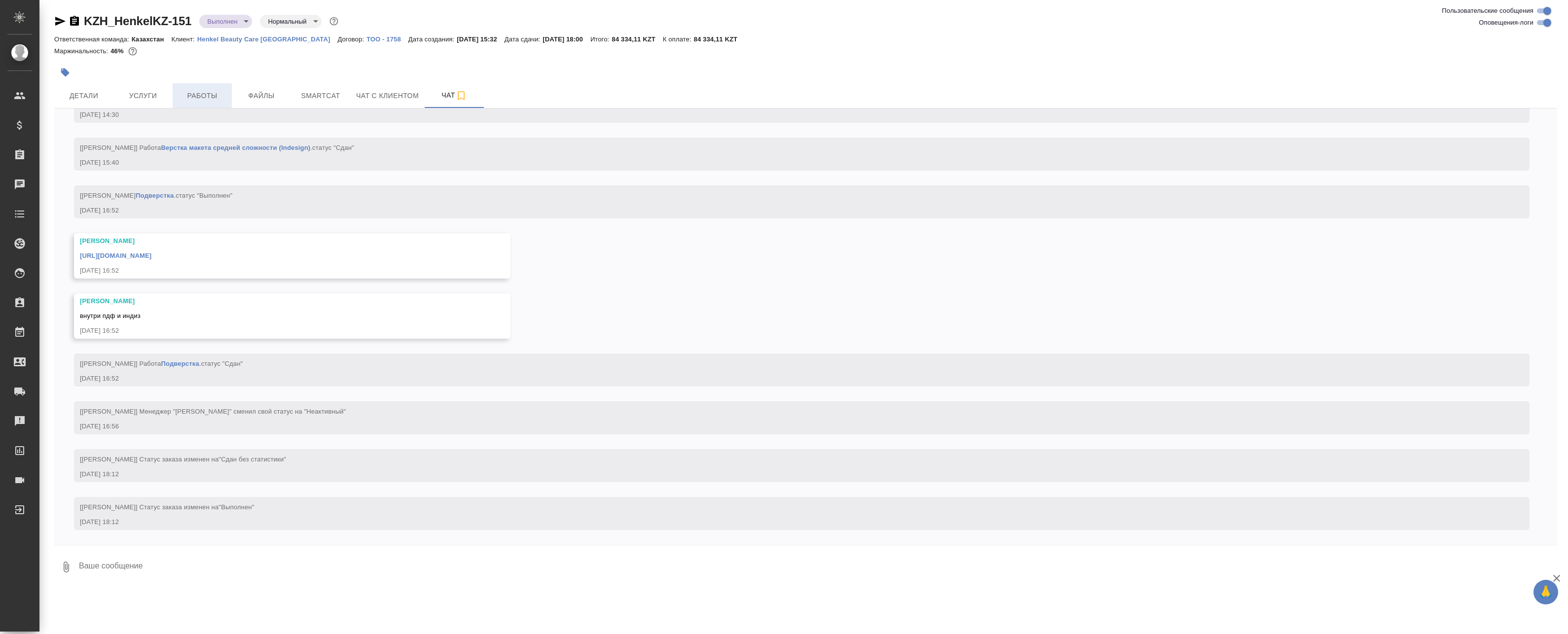
scroll to position [11865, 0]
click at [193, 91] on span "Работы" at bounding box center [202, 96] width 47 height 12
